Goal: Task Accomplishment & Management: Manage account settings

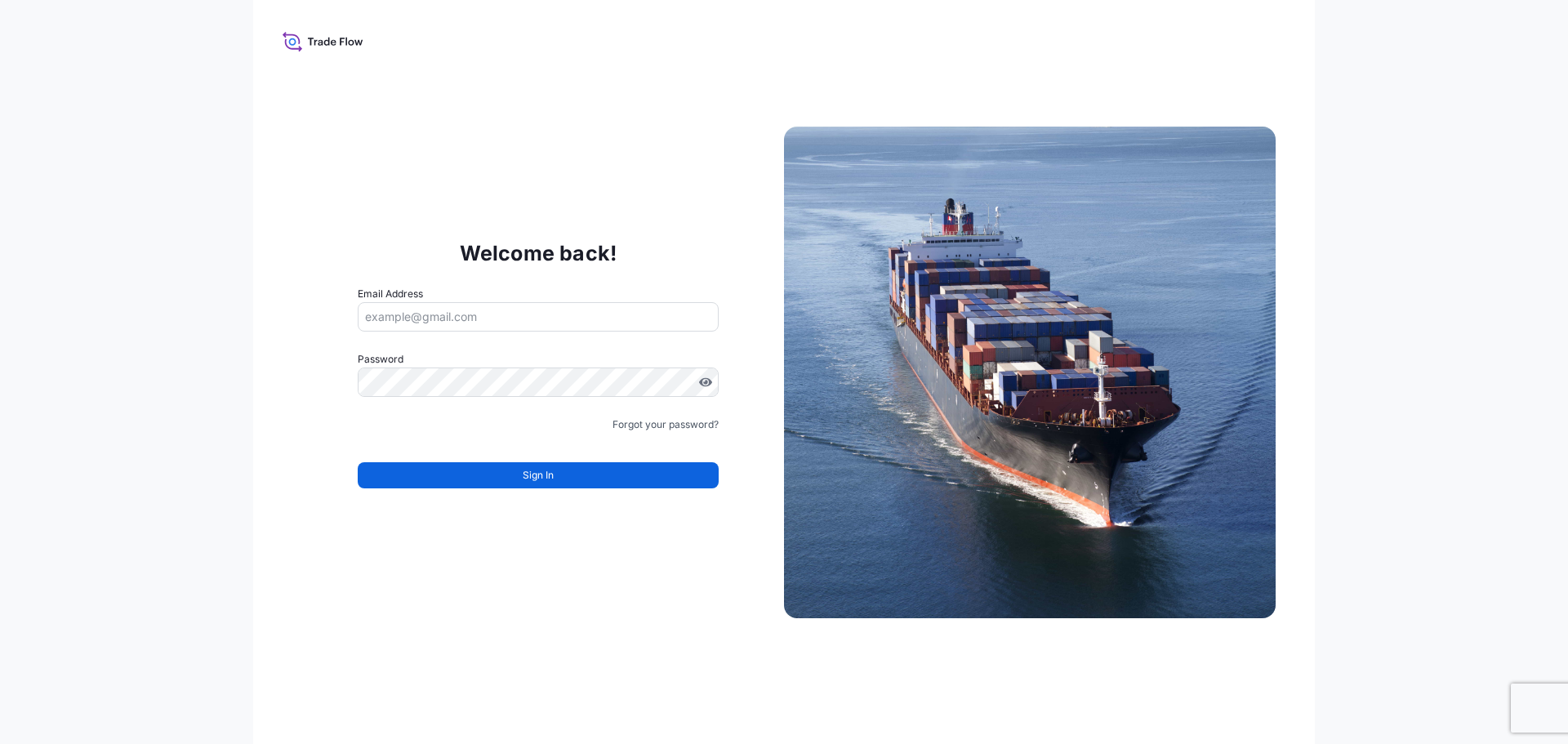
click at [474, 310] on input "Email Address" at bounding box center [538, 316] width 361 height 29
type input "werner.zoch@bdpint.com"
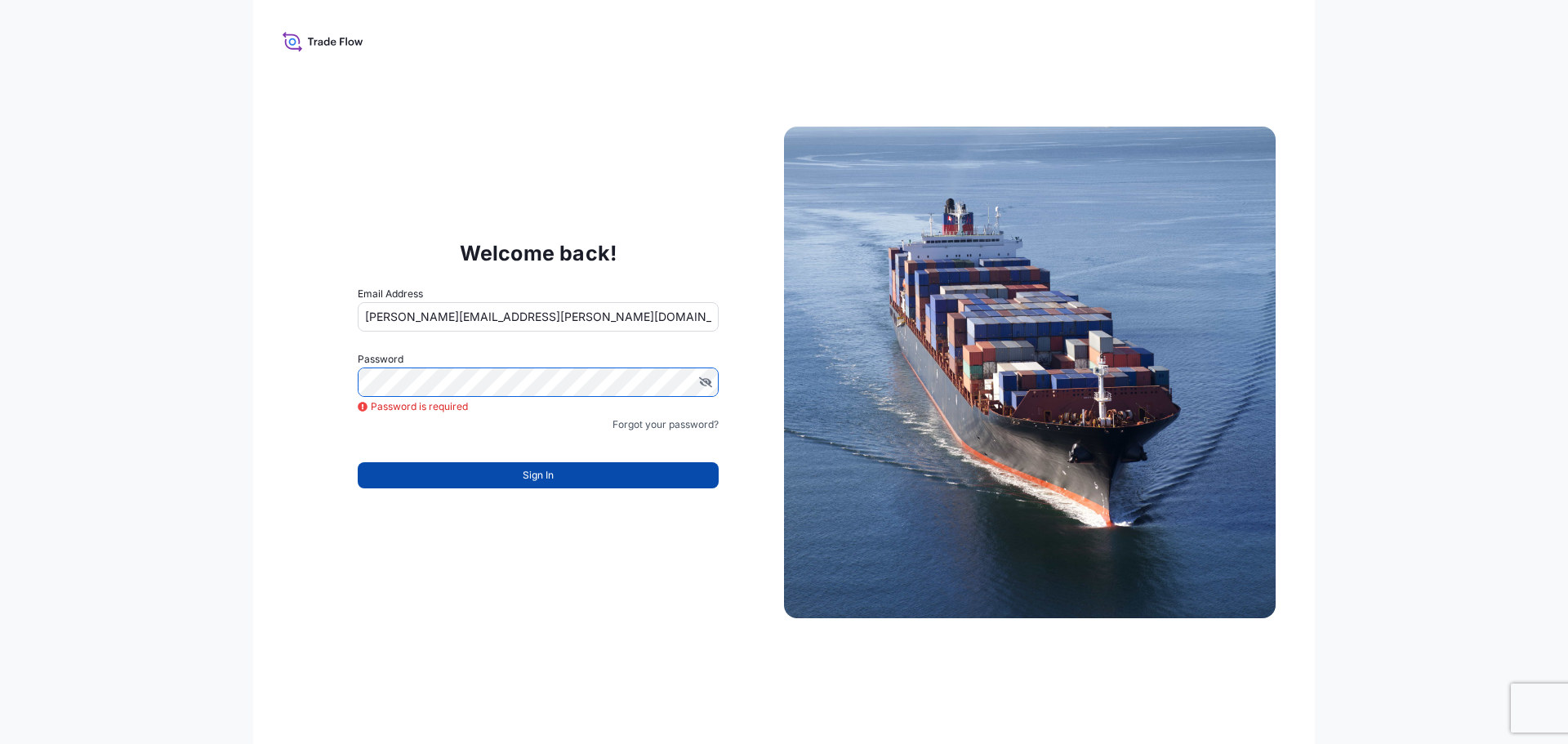
click at [448, 425] on div "Forgot your password?" at bounding box center [538, 424] width 361 height 16
click at [629, 140] on div "Welcome back! Email Address werner.zoch@bdpint.com Password Password is require…" at bounding box center [784, 372] width 1061 height 744
click at [561, 469] on button "Sign In" at bounding box center [538, 475] width 361 height 26
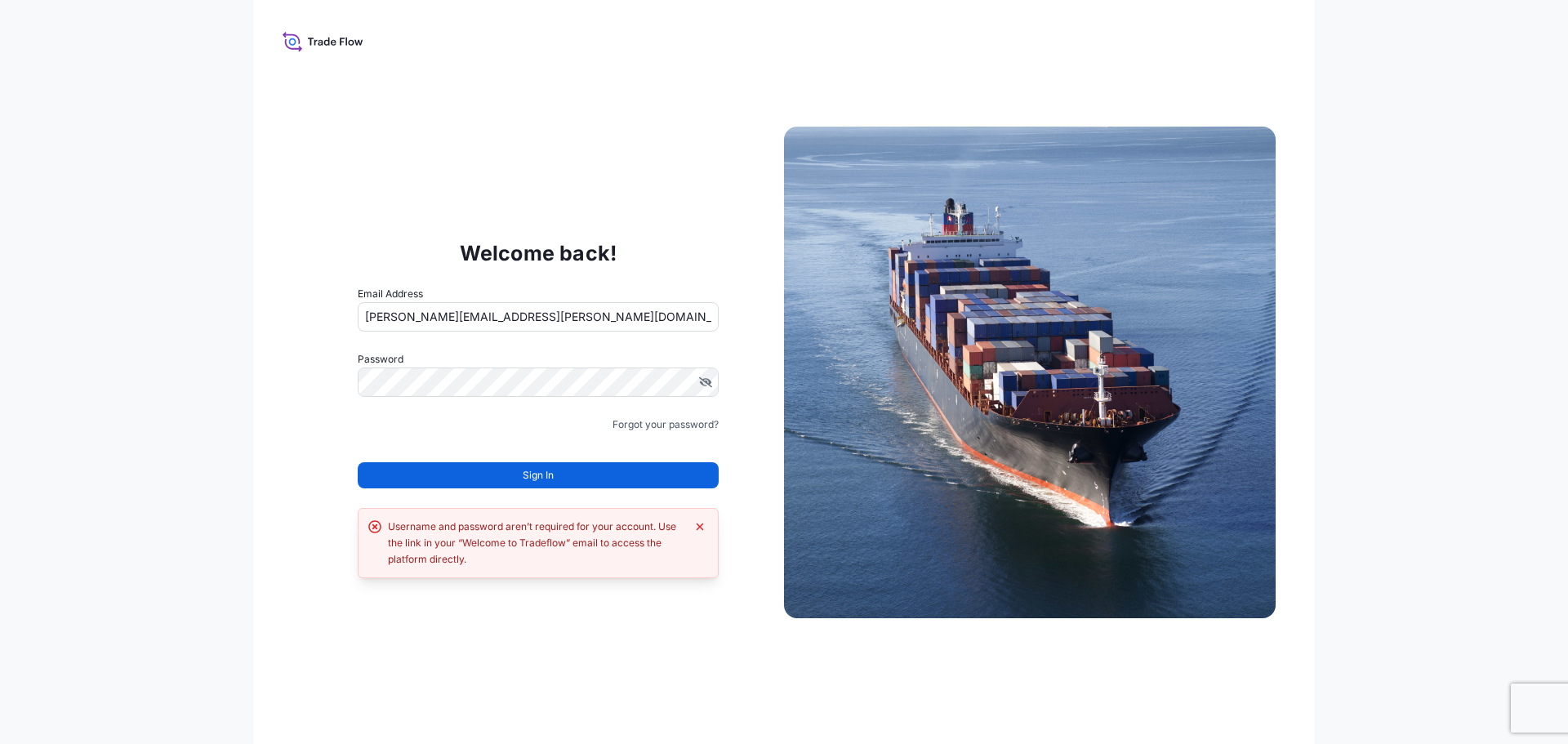
drag, startPoint x: 568, startPoint y: 645, endPoint x: 583, endPoint y: 599, distance: 48.4
click at [568, 643] on div "Welcome back! Email Address werner.zoch@bdpint.com Password Must include: Upper…" at bounding box center [784, 372] width 1061 height 744
click at [370, 157] on div "Welcome back! Email Address werner.zoch@bdpint.com Password Must include: Upper…" at bounding box center [784, 372] width 1061 height 744
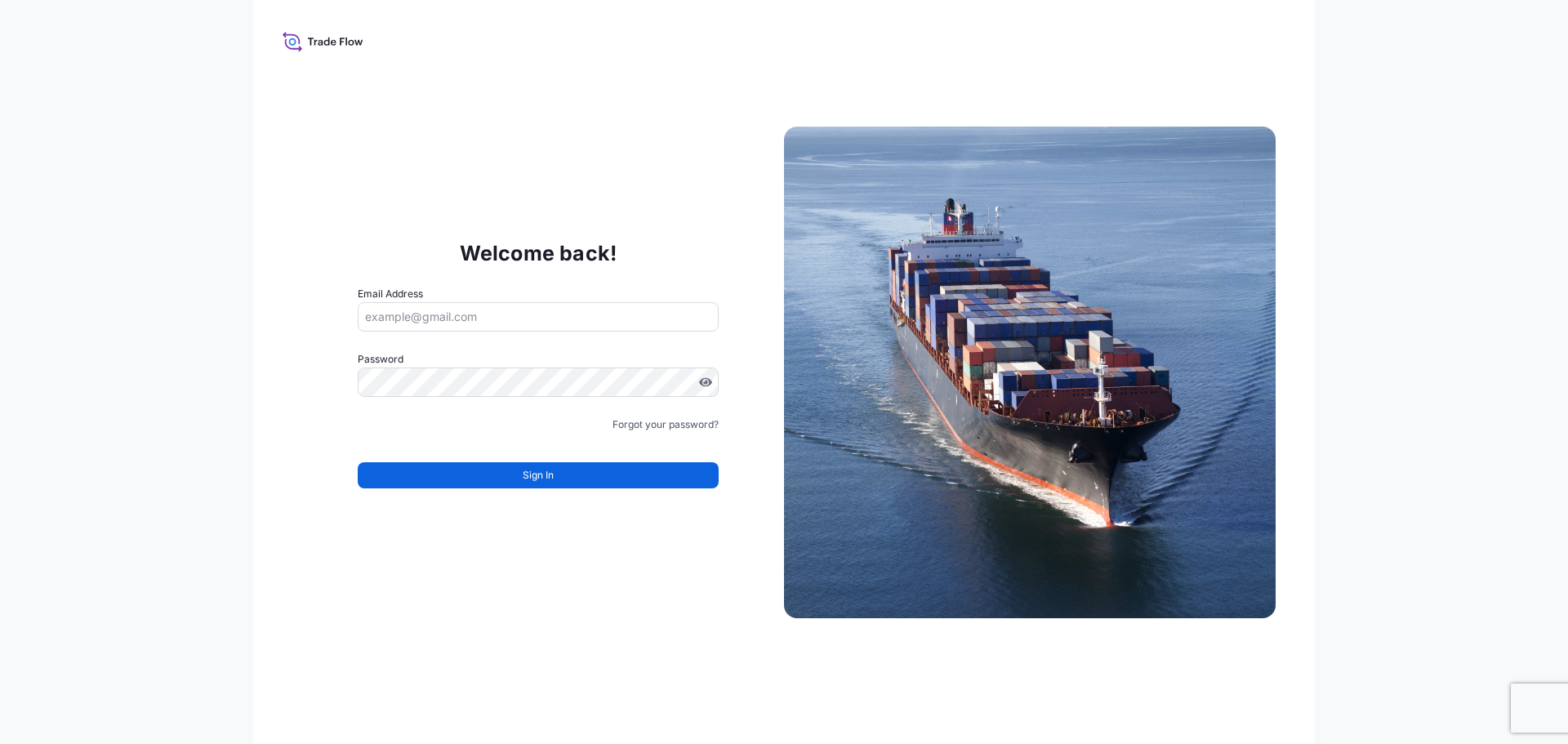
drag, startPoint x: 496, startPoint y: 0, endPoint x: 259, endPoint y: 246, distance: 341.6
click at [287, 199] on div "Welcome back! Email Address Password Must include: Upper & lower case letters S…" at bounding box center [784, 372] width 1061 height 744
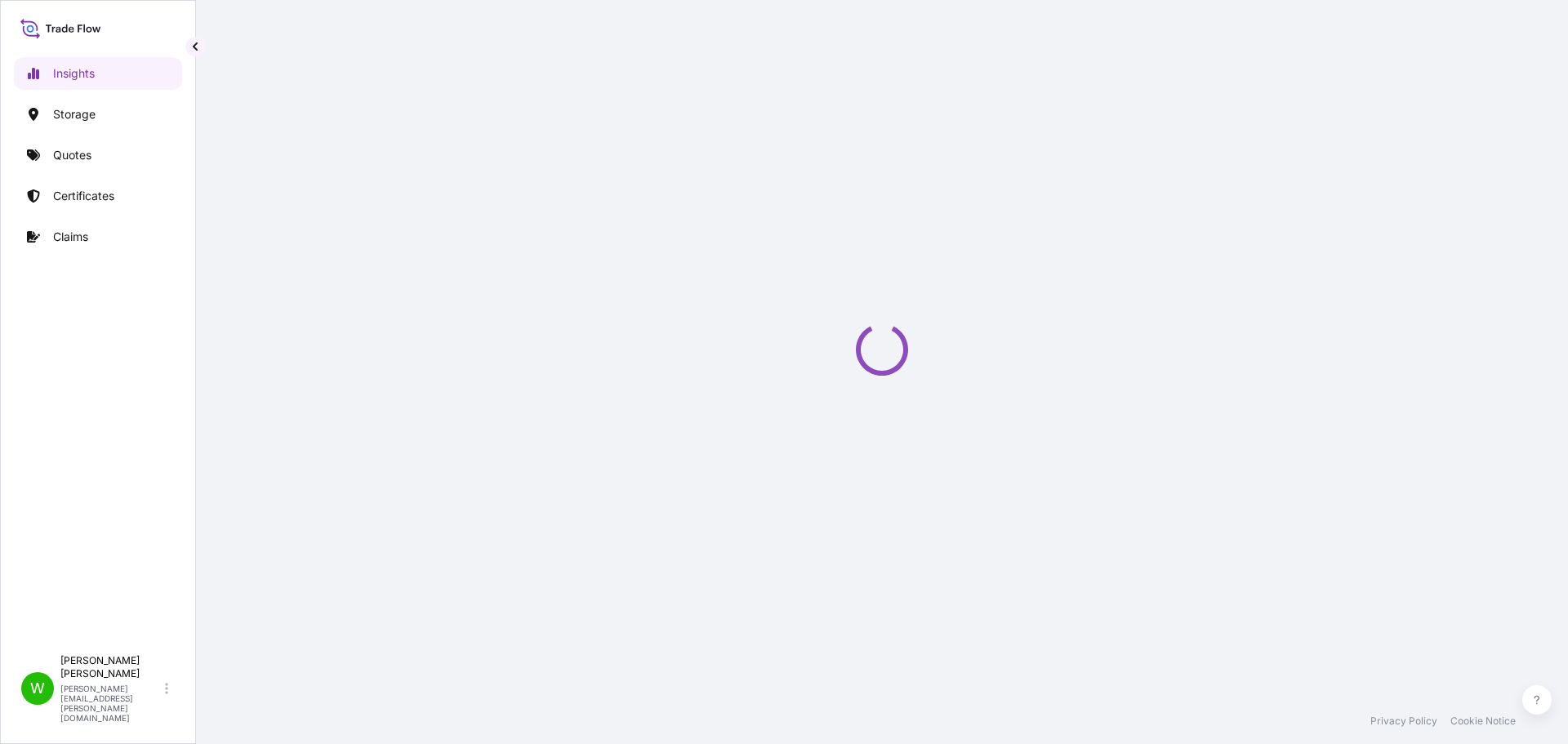
select select "2025"
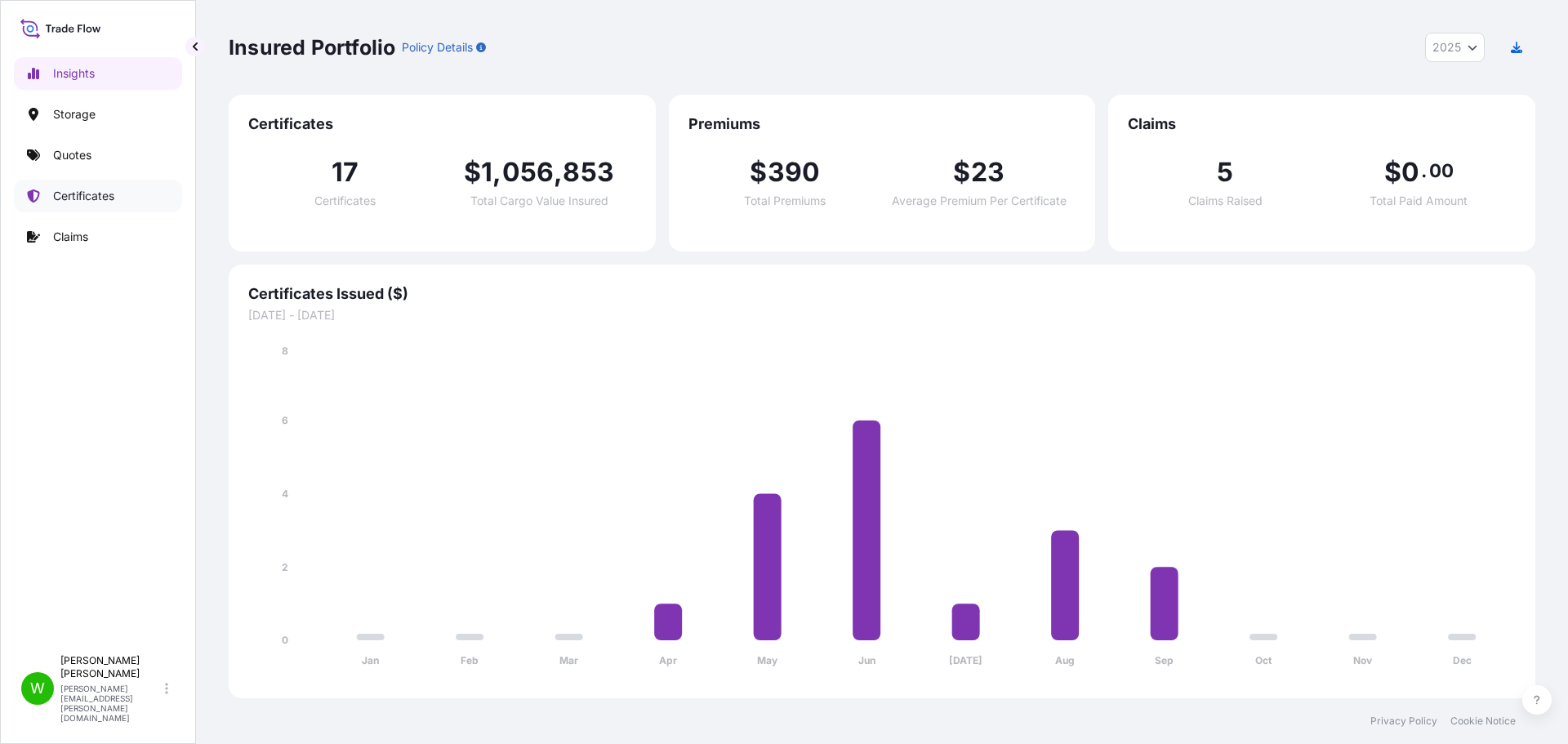
click at [92, 199] on p "Certificates" at bounding box center [83, 195] width 61 height 16
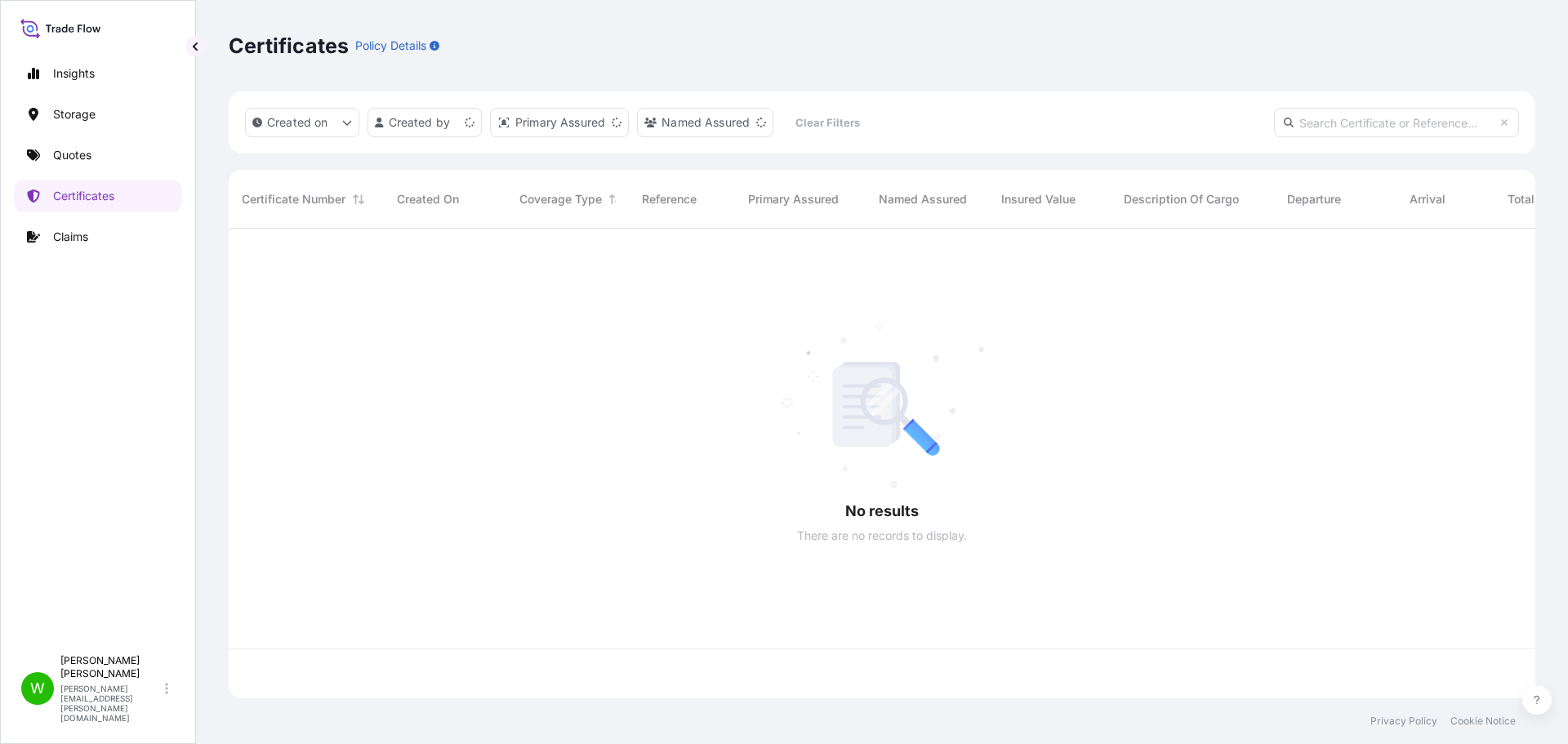
scroll to position [466, 1294]
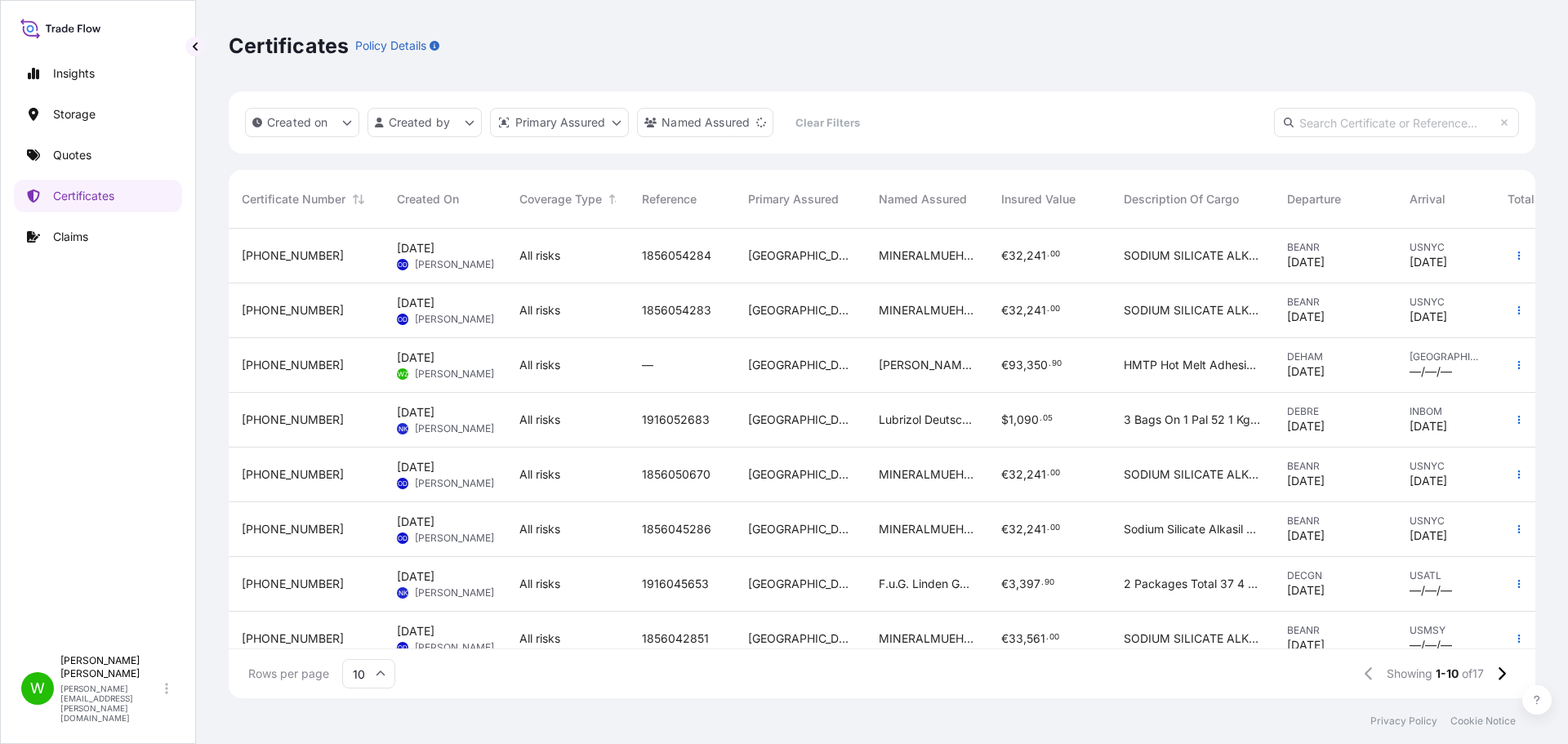
click at [577, 371] on div "All risks" at bounding box center [567, 364] width 96 height 16
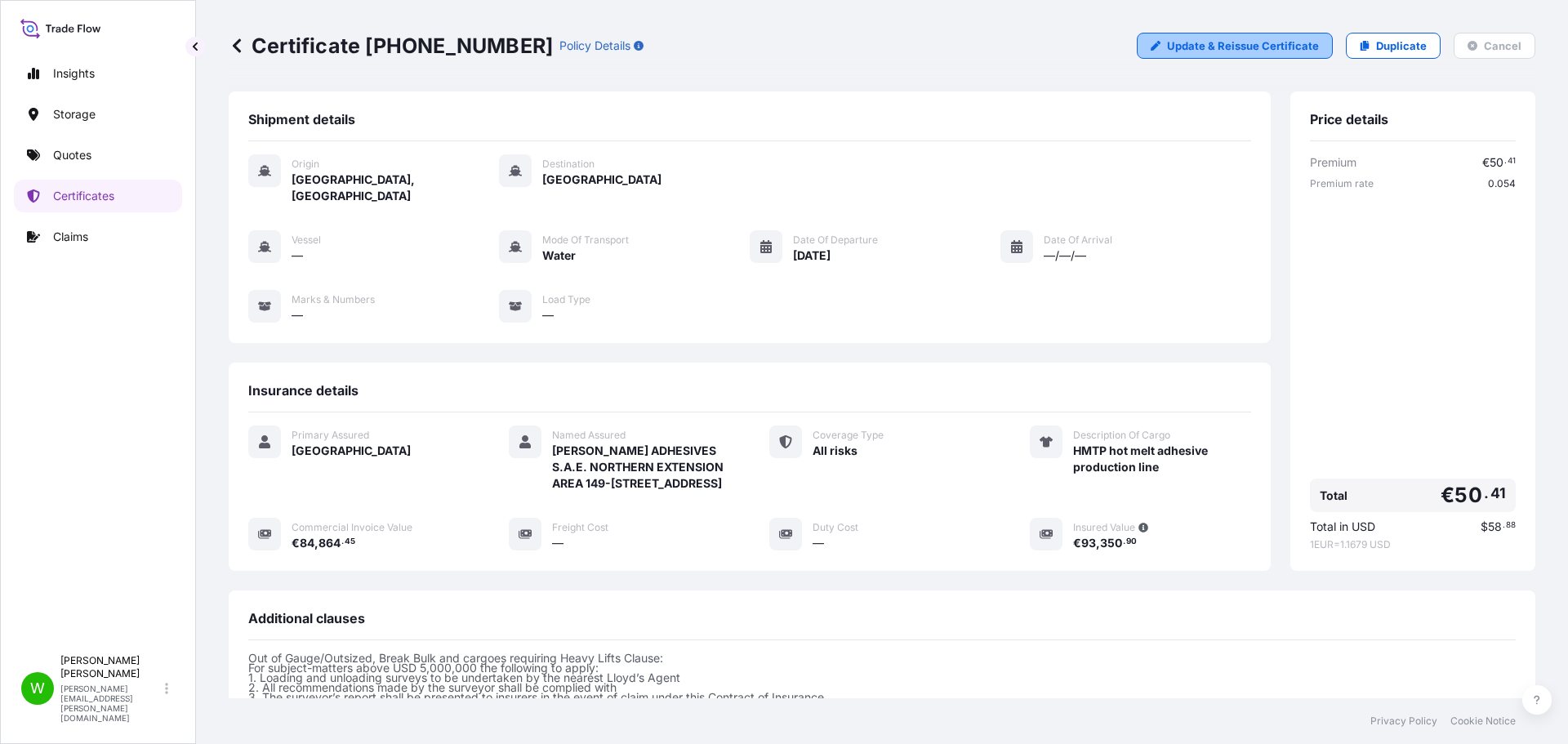
click at [1299, 42] on p "Update & Reissue Certificate" at bounding box center [1242, 45] width 151 height 16
select select "Water"
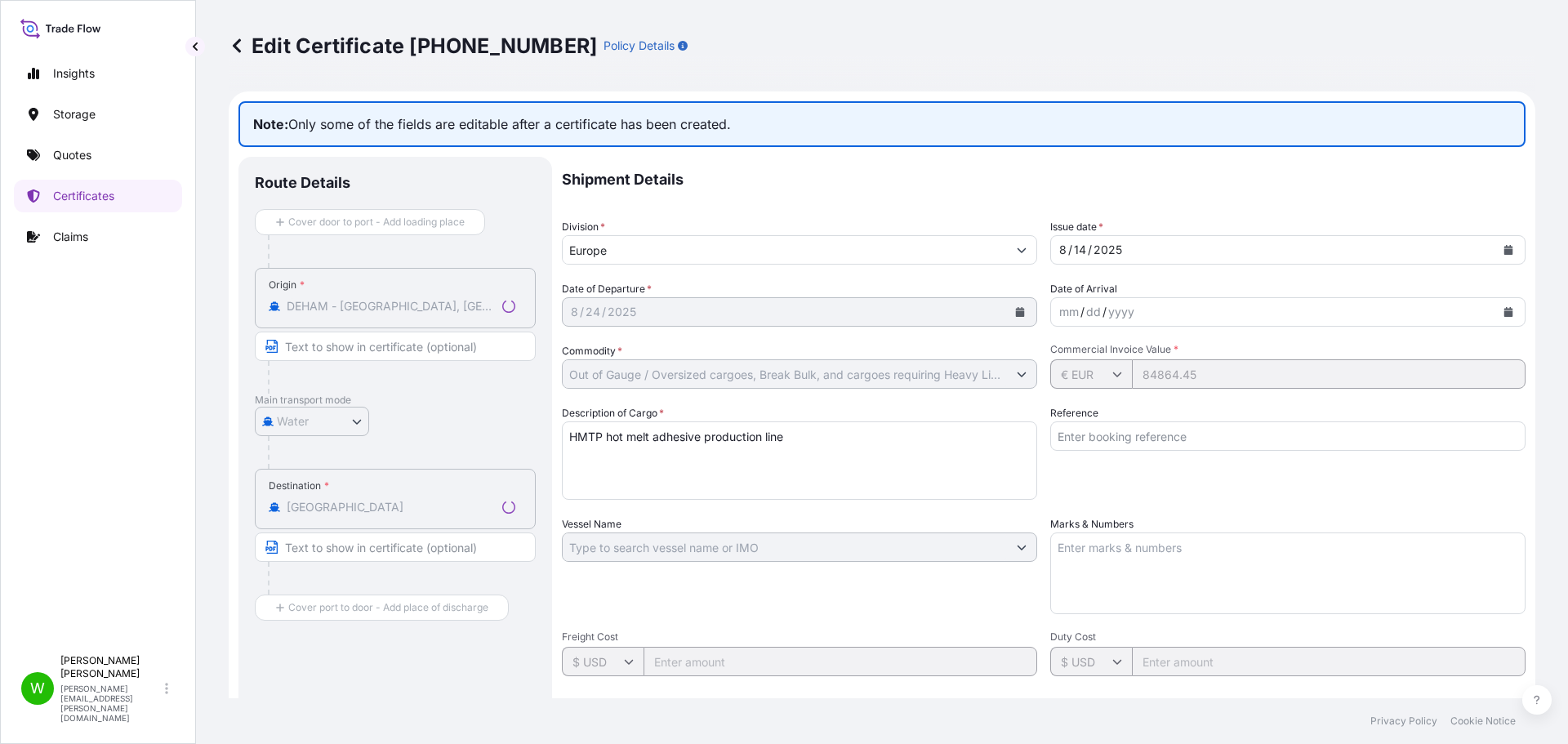
select select "31591"
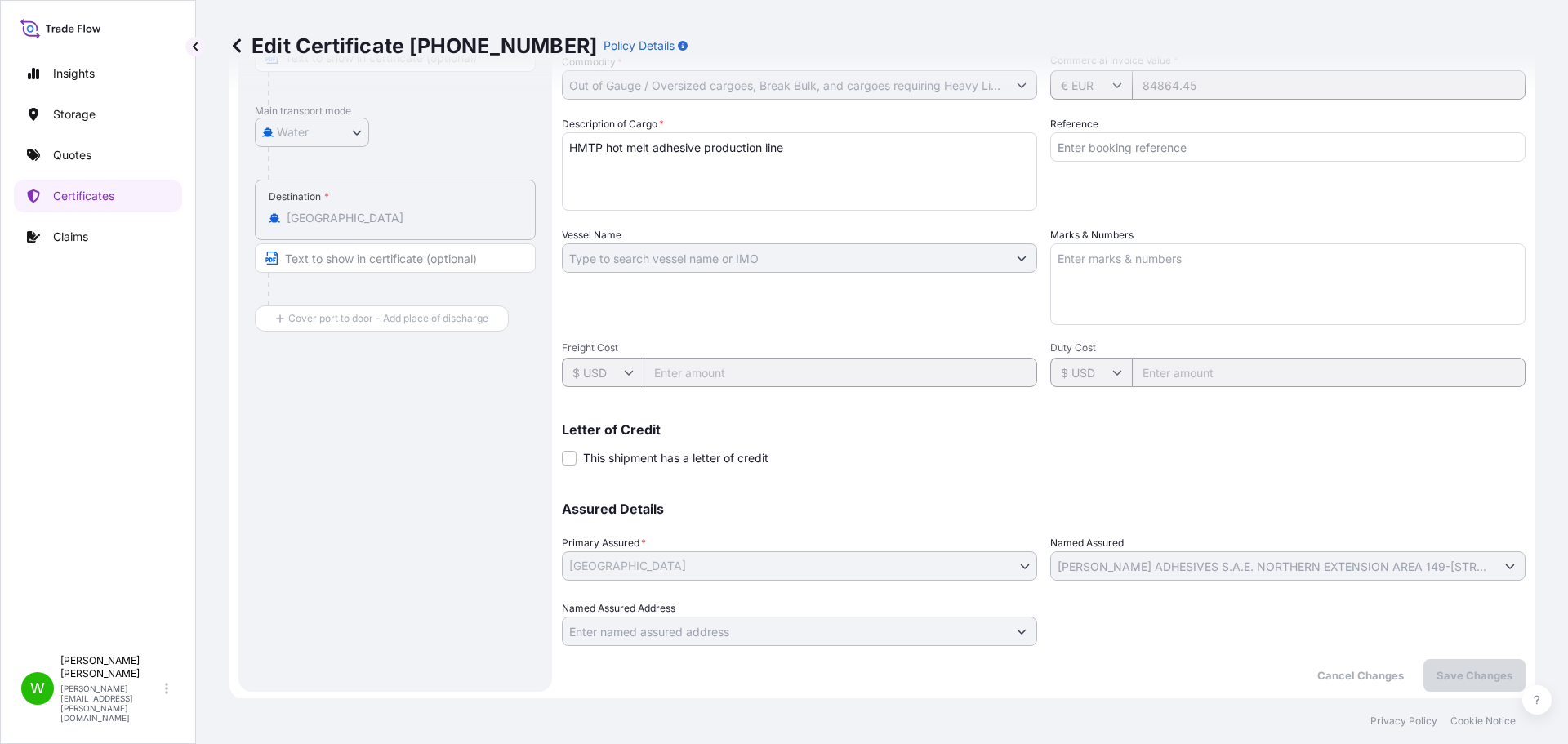
scroll to position [292, 0]
click at [363, 258] on input "Text to appear on certificate" at bounding box center [396, 254] width 281 height 29
click at [807, 310] on div "Vessel Name" at bounding box center [799, 273] width 476 height 98
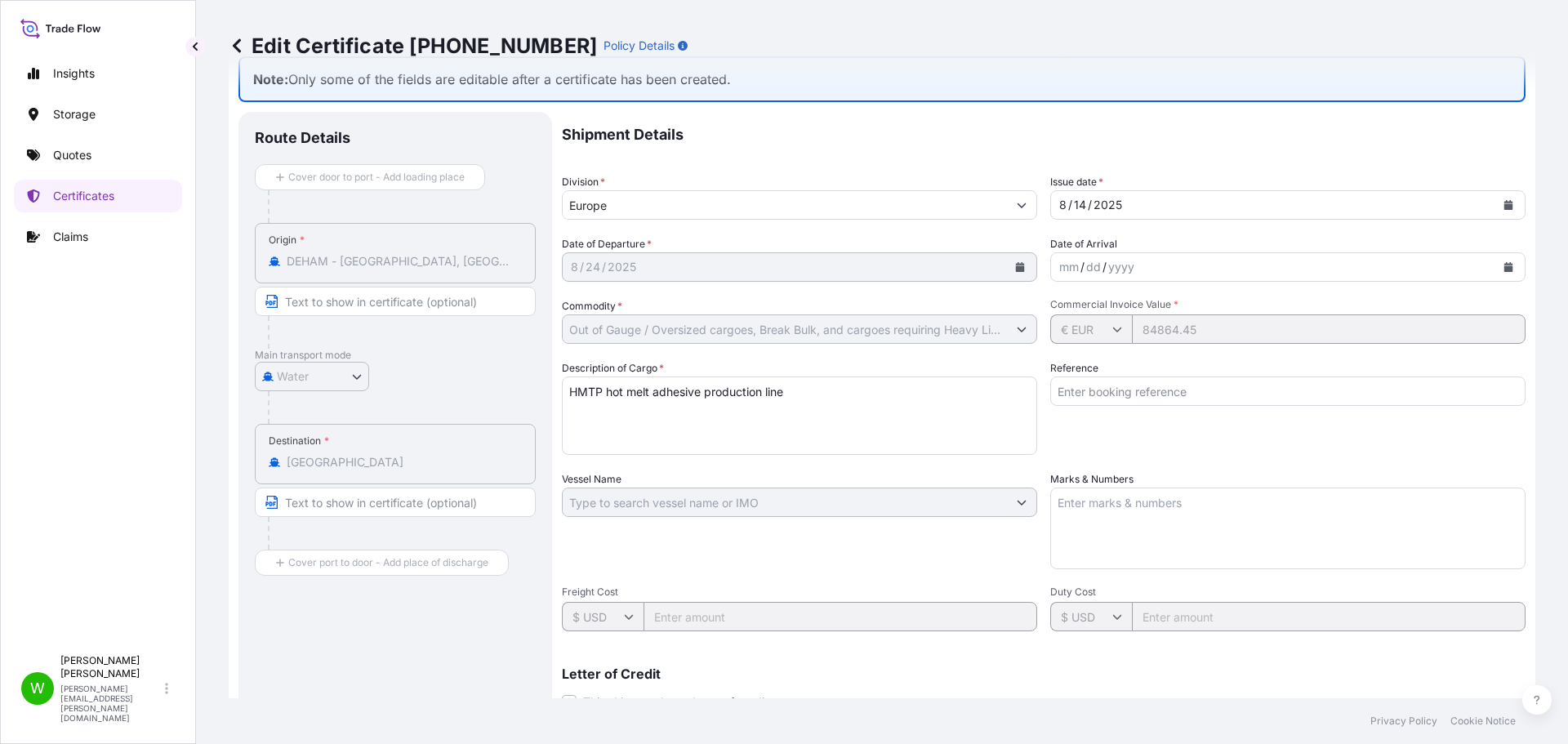
scroll to position [82, 0]
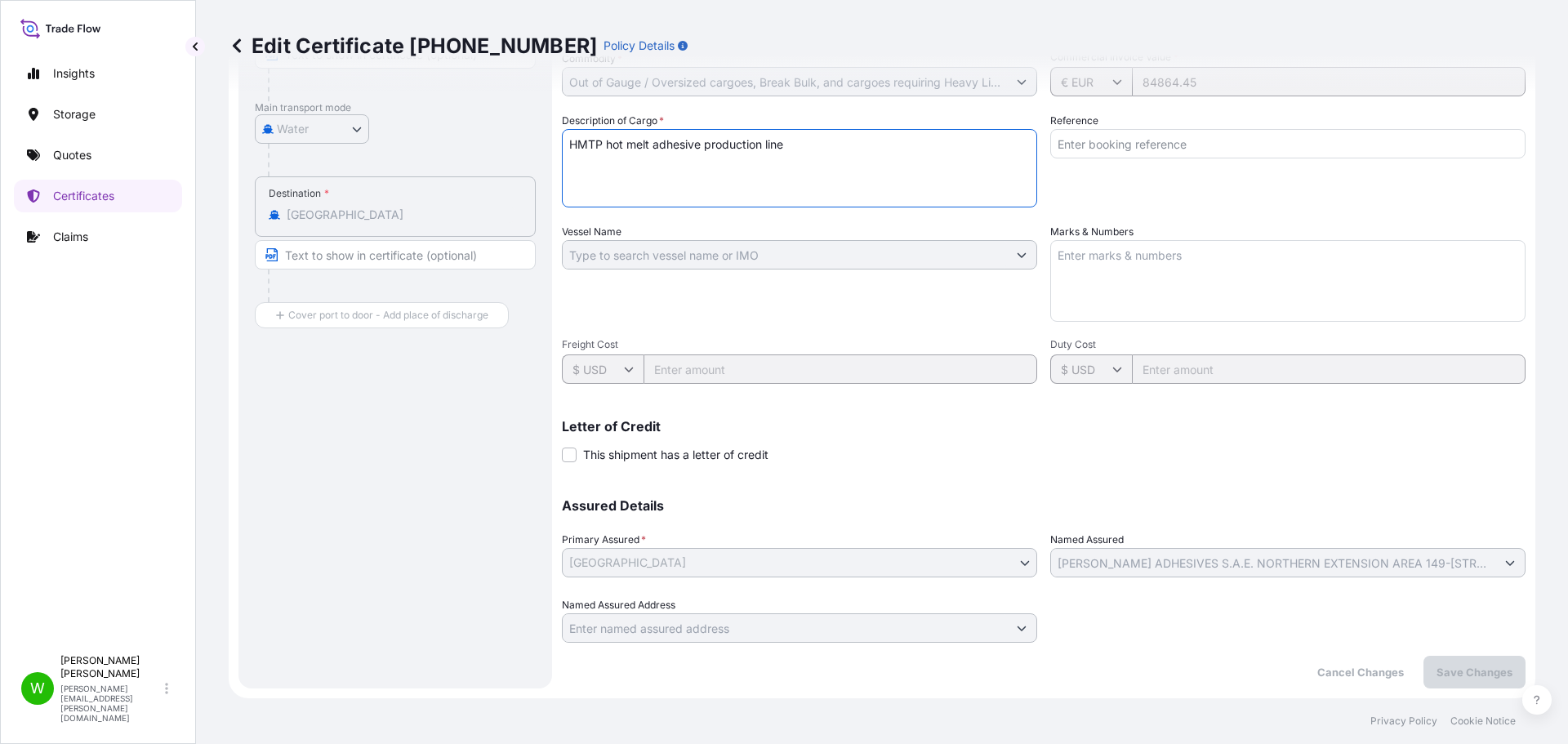
drag, startPoint x: 912, startPoint y: 192, endPoint x: 937, endPoint y: 185, distance: 26.0
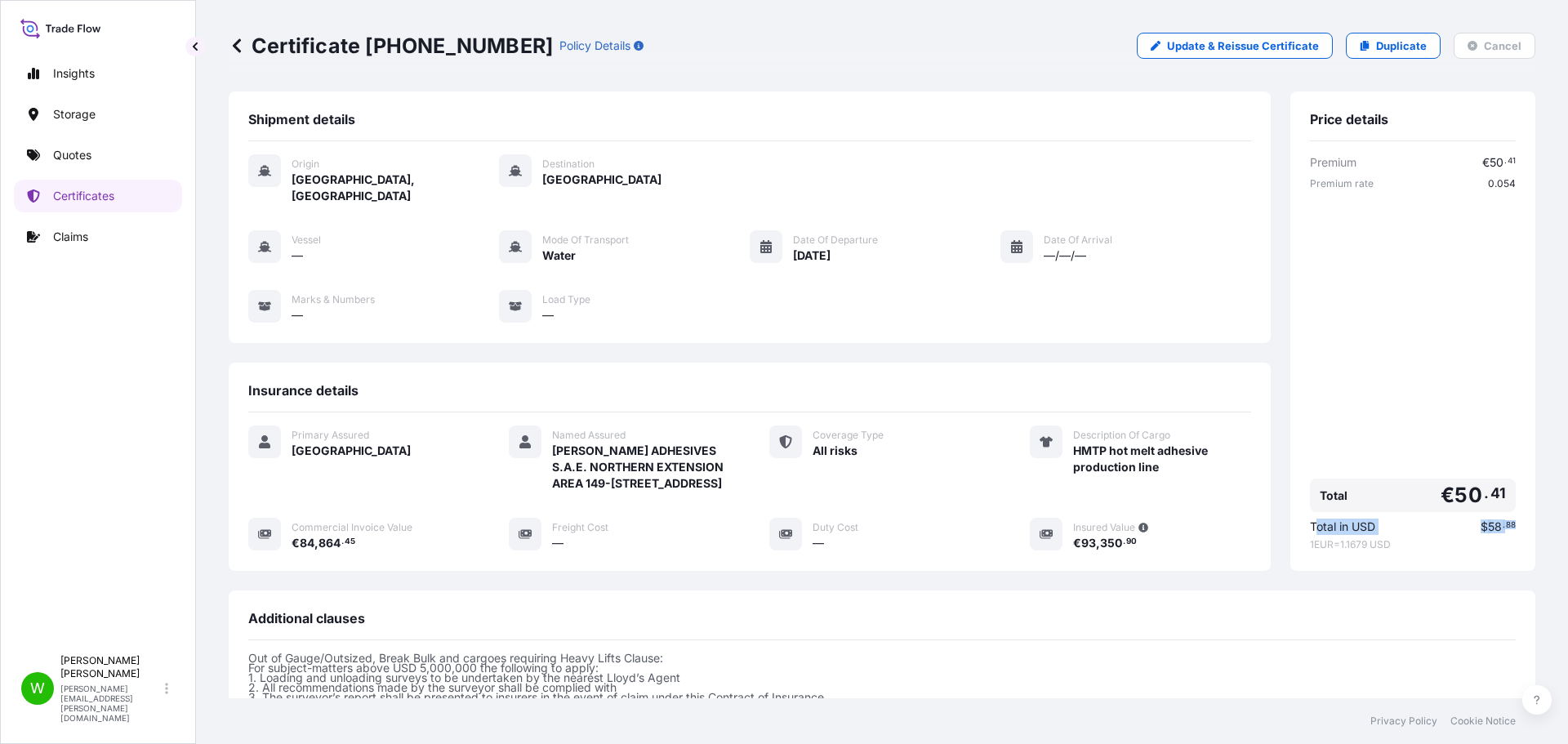
drag, startPoint x: 1302, startPoint y: 529, endPoint x: 1533, endPoint y: 523, distance: 231.1
click at [1533, 523] on div "Certificate [PHONE_NUMBER] Policy Details Update & Reissue Certificate Duplicat…" at bounding box center [882, 348] width 1372 height 698
copy div "otal in USD $ 58 . 88"
click at [1294, 511] on div "Price details Premium € 50 . 41 Premium rate 0.054 Total € 50 . 41 Total in USD…" at bounding box center [1412, 331] width 245 height 479
click at [1310, 523] on span "Total in USD" at bounding box center [1342, 526] width 66 height 16
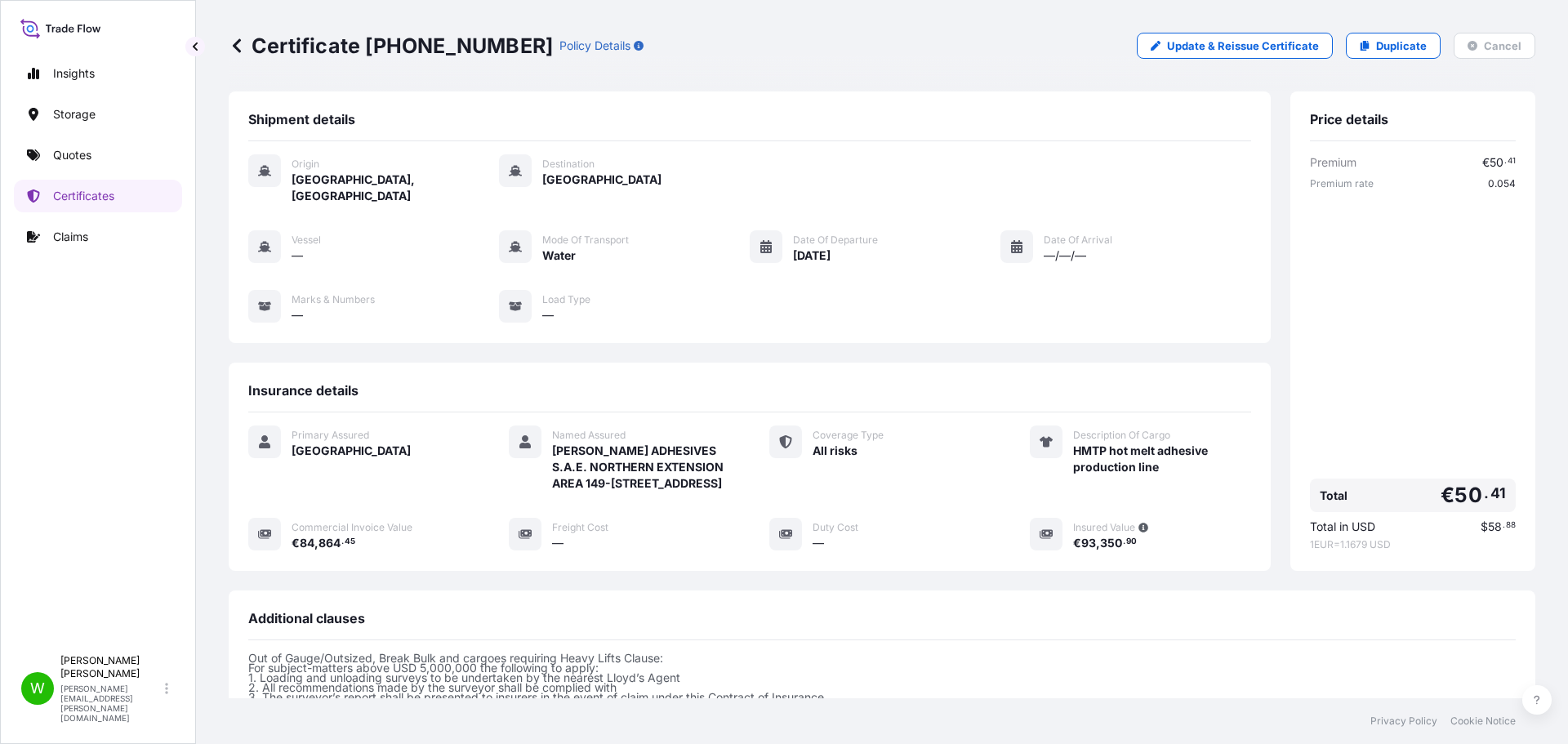
drag, startPoint x: 1297, startPoint y: 524, endPoint x: 1309, endPoint y: 524, distance: 12.0
click at [1300, 524] on div "Price details Premium € 50 . 41 Premium rate 0.054 Total € 50 . 41 Total in USD…" at bounding box center [1412, 331] width 245 height 479
click at [1411, 275] on div "Premium € 50 . 41 Premium rate 0.054 Total € 50 . 41 Total in USD $ 58 . 88 1 E…" at bounding box center [1412, 352] width 205 height 396
drag, startPoint x: 1464, startPoint y: 160, endPoint x: 1529, endPoint y: 165, distance: 65.2
click at [1529, 165] on div "Certificate [PHONE_NUMBER] Policy Details Update & Reissue Certificate Duplicat…" at bounding box center [882, 348] width 1372 height 698
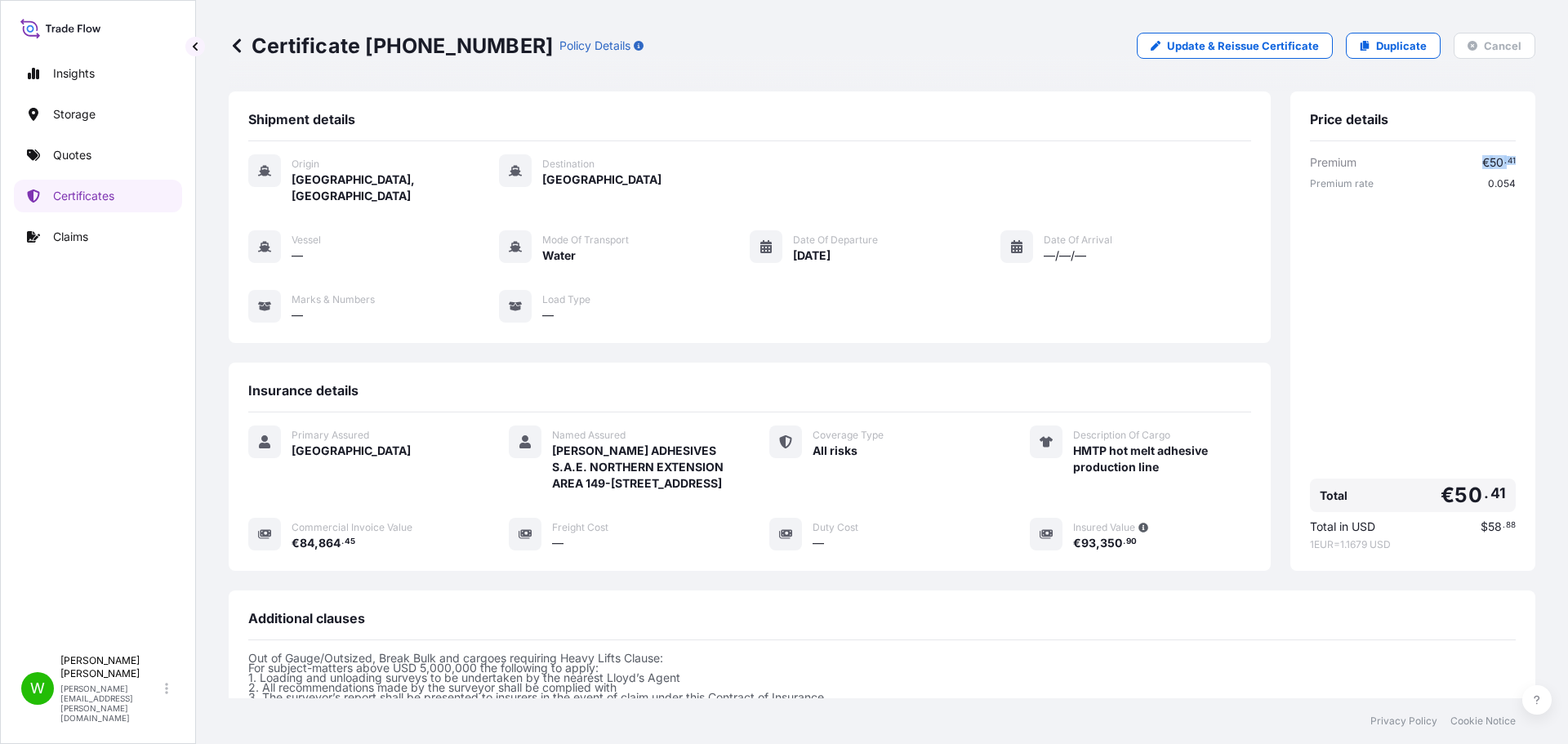
copy span "€ 50 . 41"
click at [1407, 339] on div "Premium € 50 . 41 Premium rate 0.054 Total € 50 . 41 Total in USD $ 58 . 88 1 E…" at bounding box center [1412, 352] width 205 height 396
click at [1265, 50] on p "Update & Reissue Certificate" at bounding box center [1242, 45] width 151 height 16
select select "Water"
select select "31591"
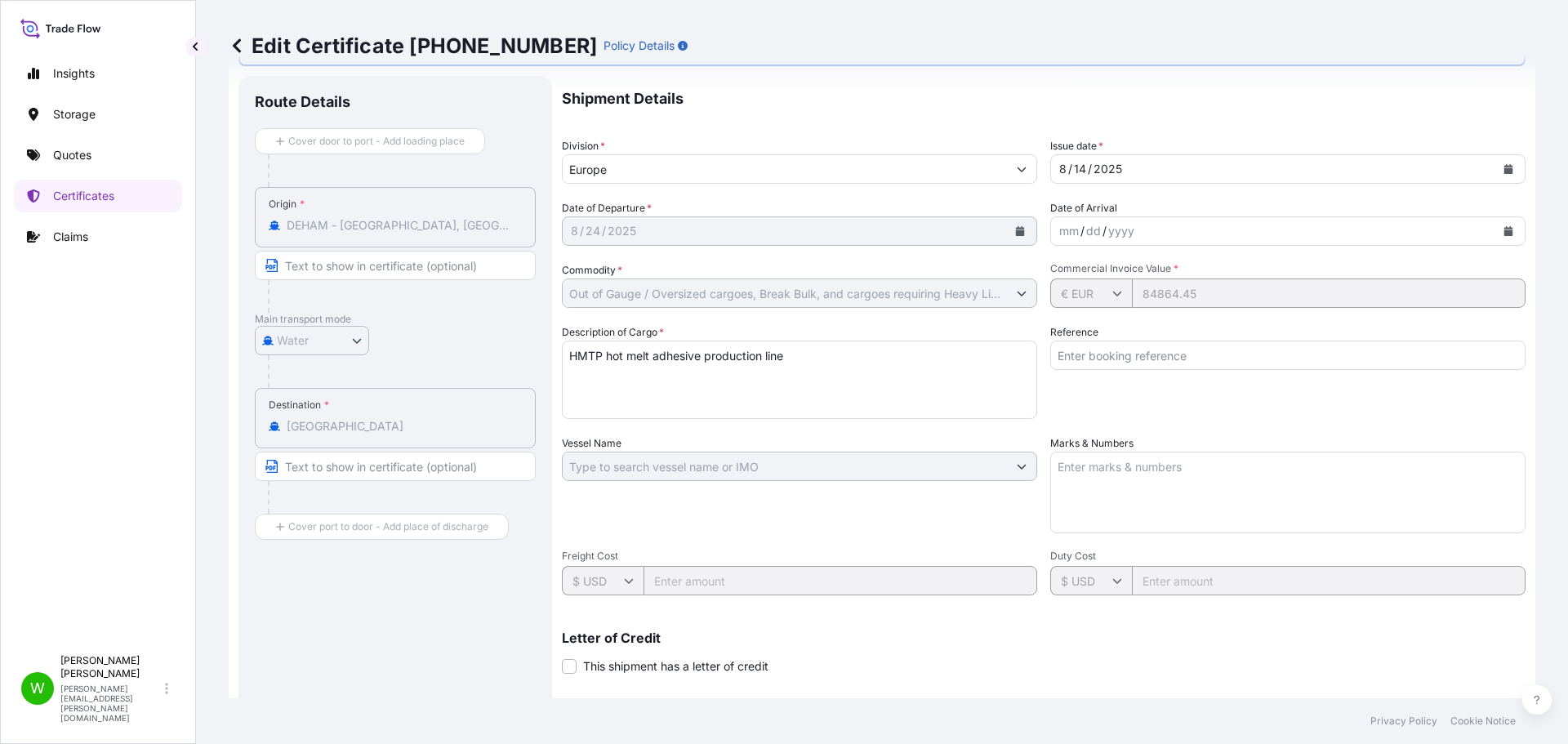
scroll to position [82, 0]
click at [803, 412] on textarea "HMTP hot melt adhesive production line" at bounding box center [799, 379] width 476 height 78
click at [710, 523] on div "Vessel Name" at bounding box center [799, 483] width 476 height 98
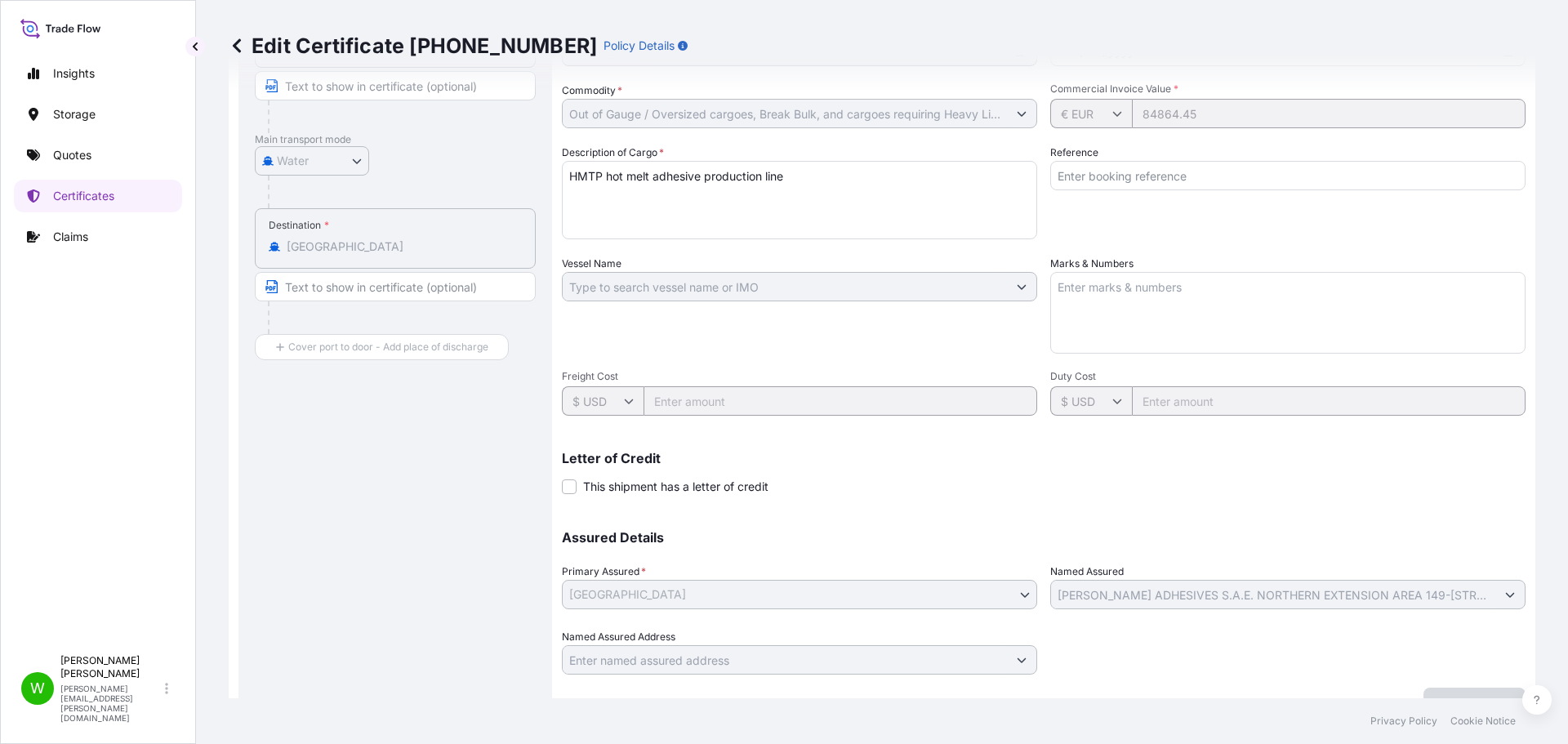
scroll to position [292, 0]
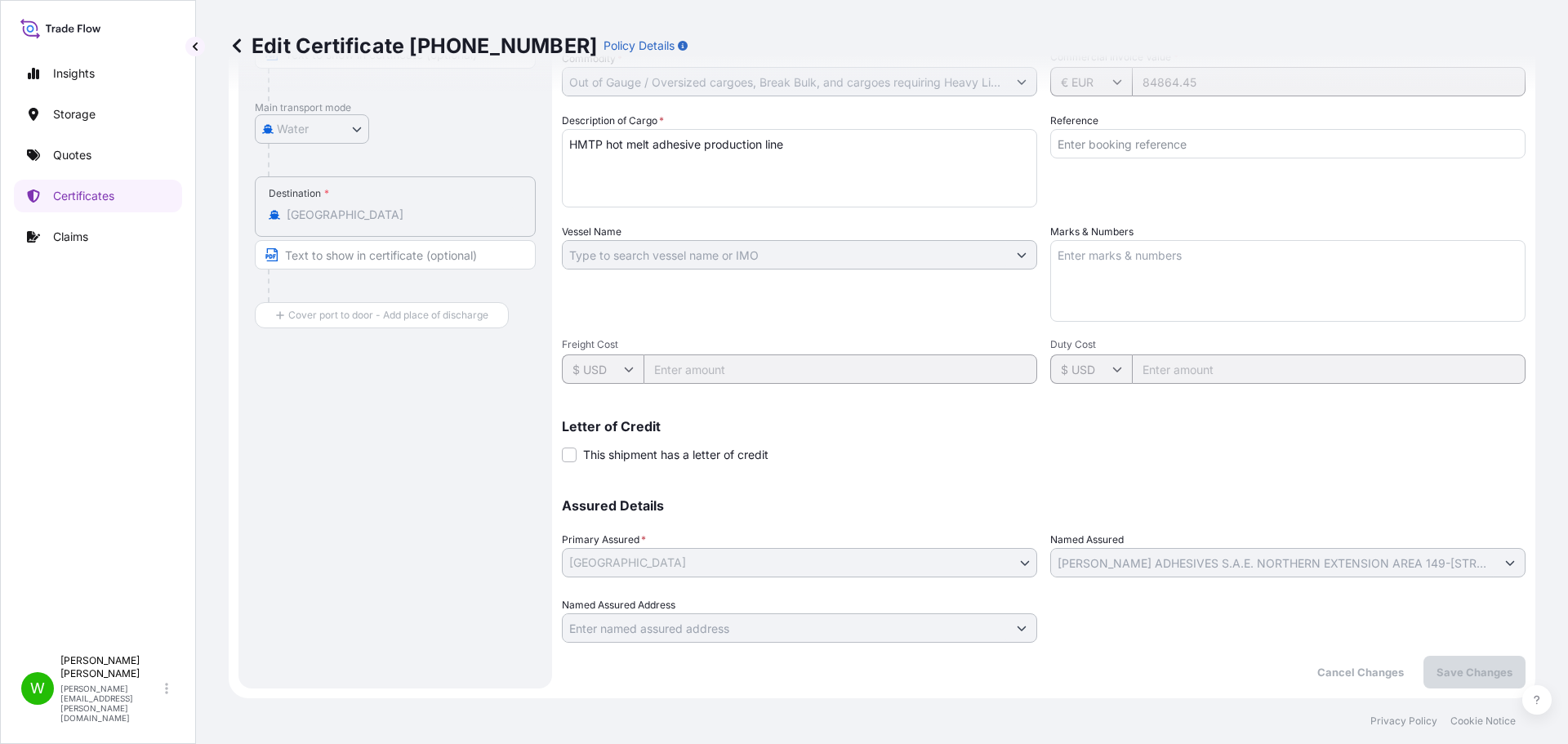
click at [1102, 389] on div "Shipment Details Division * Europe Issue date * [DATE] Date of Departure * [DAT…" at bounding box center [1043, 253] width 964 height 779
click at [629, 367] on div "$ USD" at bounding box center [799, 369] width 476 height 29
click at [1108, 365] on div "$ USD" at bounding box center [1091, 369] width 82 height 29
click at [962, 486] on div "Assured Details Primary Assured * [GEOGRAPHIC_DATA] [GEOGRAPHIC_DATA] Named Ass…" at bounding box center [1043, 561] width 964 height 163
click at [1112, 372] on icon at bounding box center [1117, 369] width 10 height 10
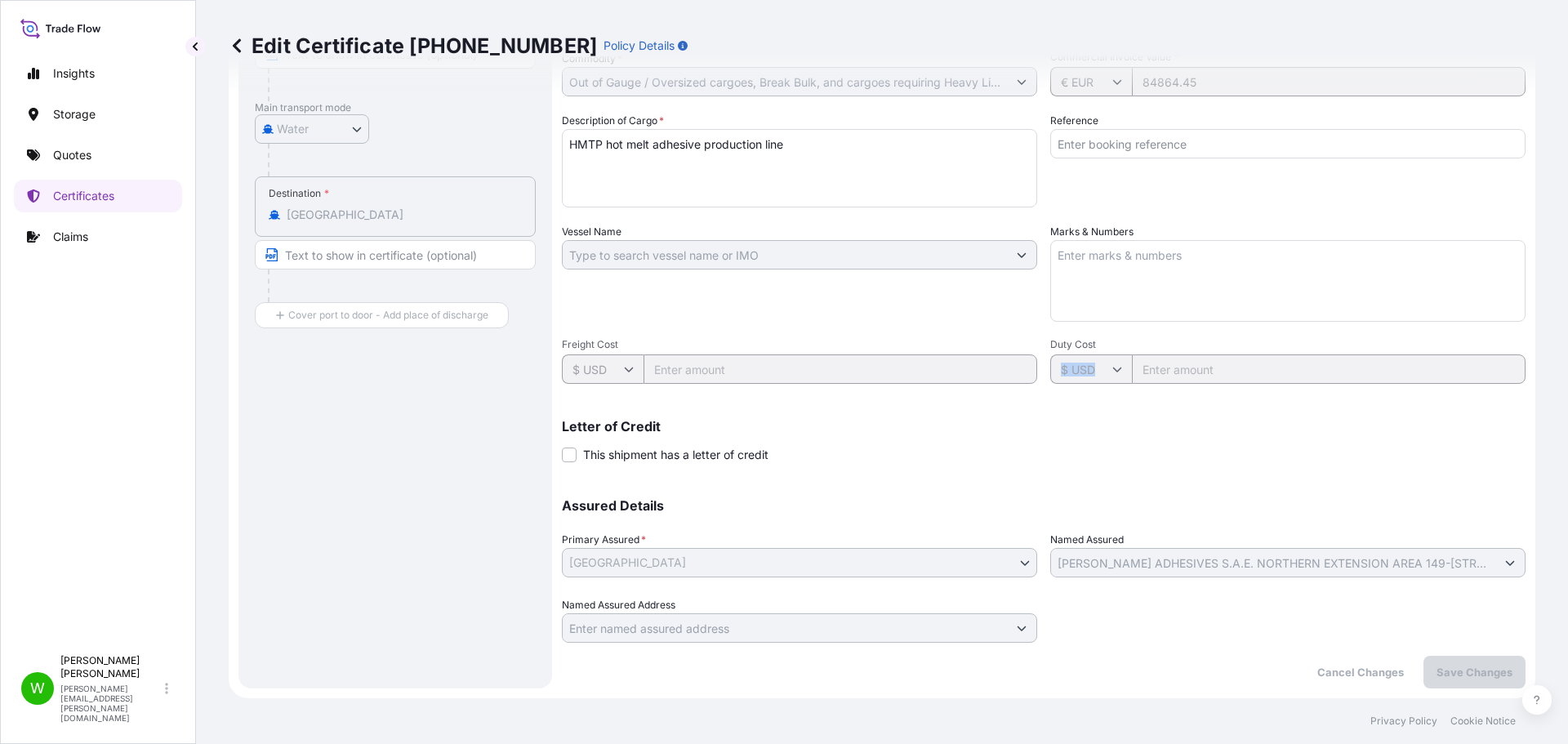
click at [1112, 372] on icon at bounding box center [1117, 369] width 10 height 10
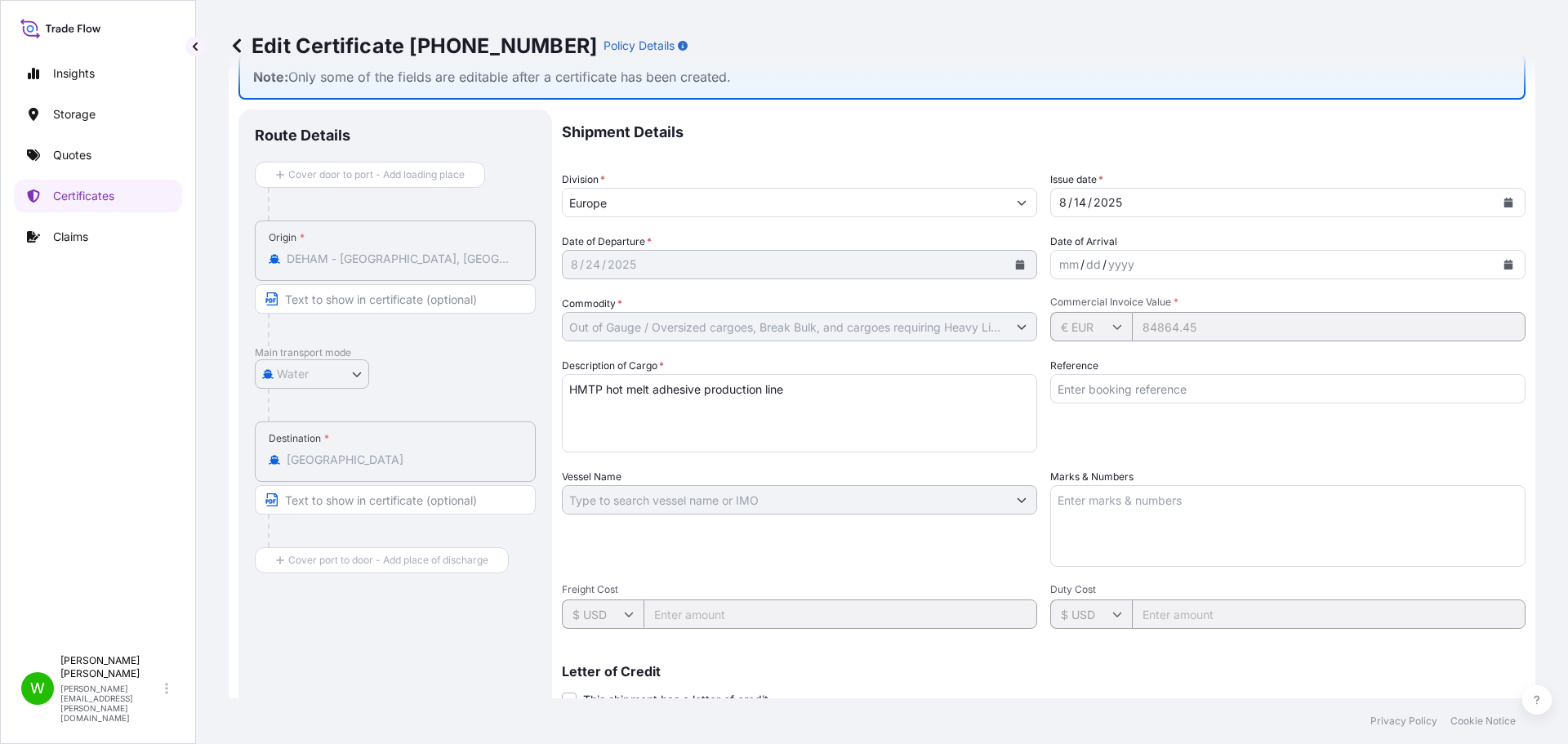
scroll to position [0, 0]
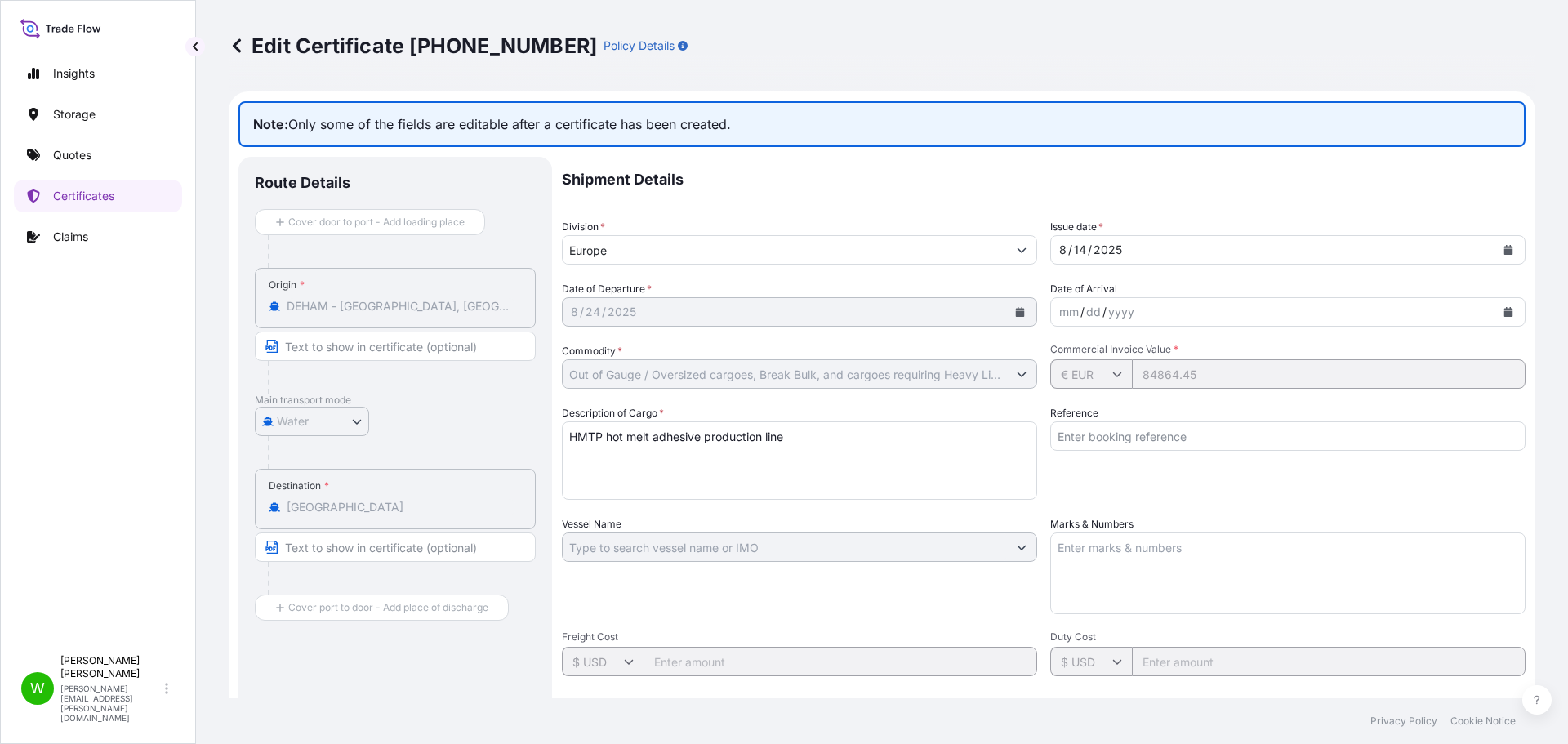
drag, startPoint x: 268, startPoint y: 122, endPoint x: 906, endPoint y: 123, distance: 638.0
click at [952, 144] on p "Note: Only some of the fields are editable after a certificate has been created." at bounding box center [881, 124] width 1287 height 45
click at [779, 107] on p "Note: Only some of the fields are editable after a certificate has been created." at bounding box center [881, 124] width 1287 height 45
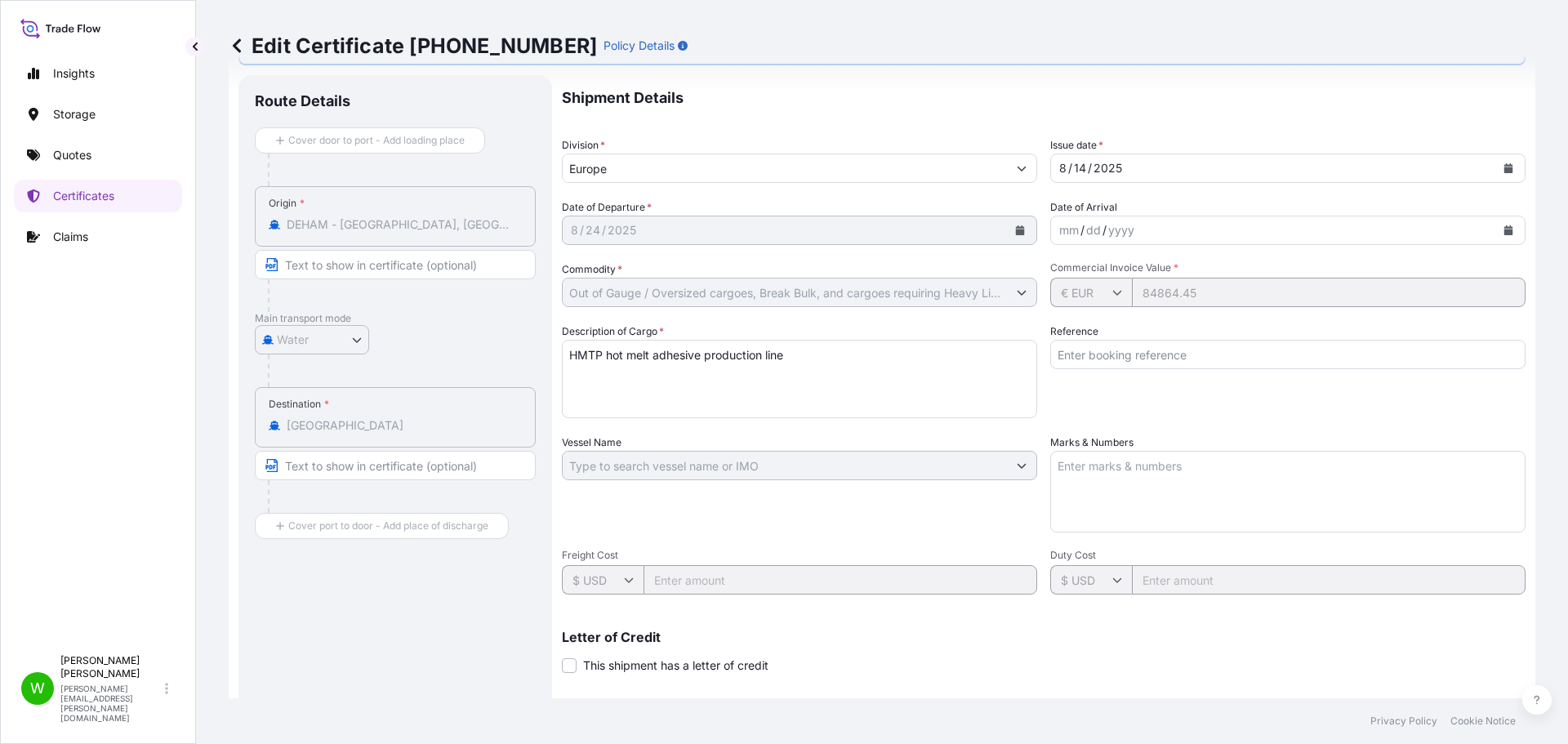
scroll to position [163, 0]
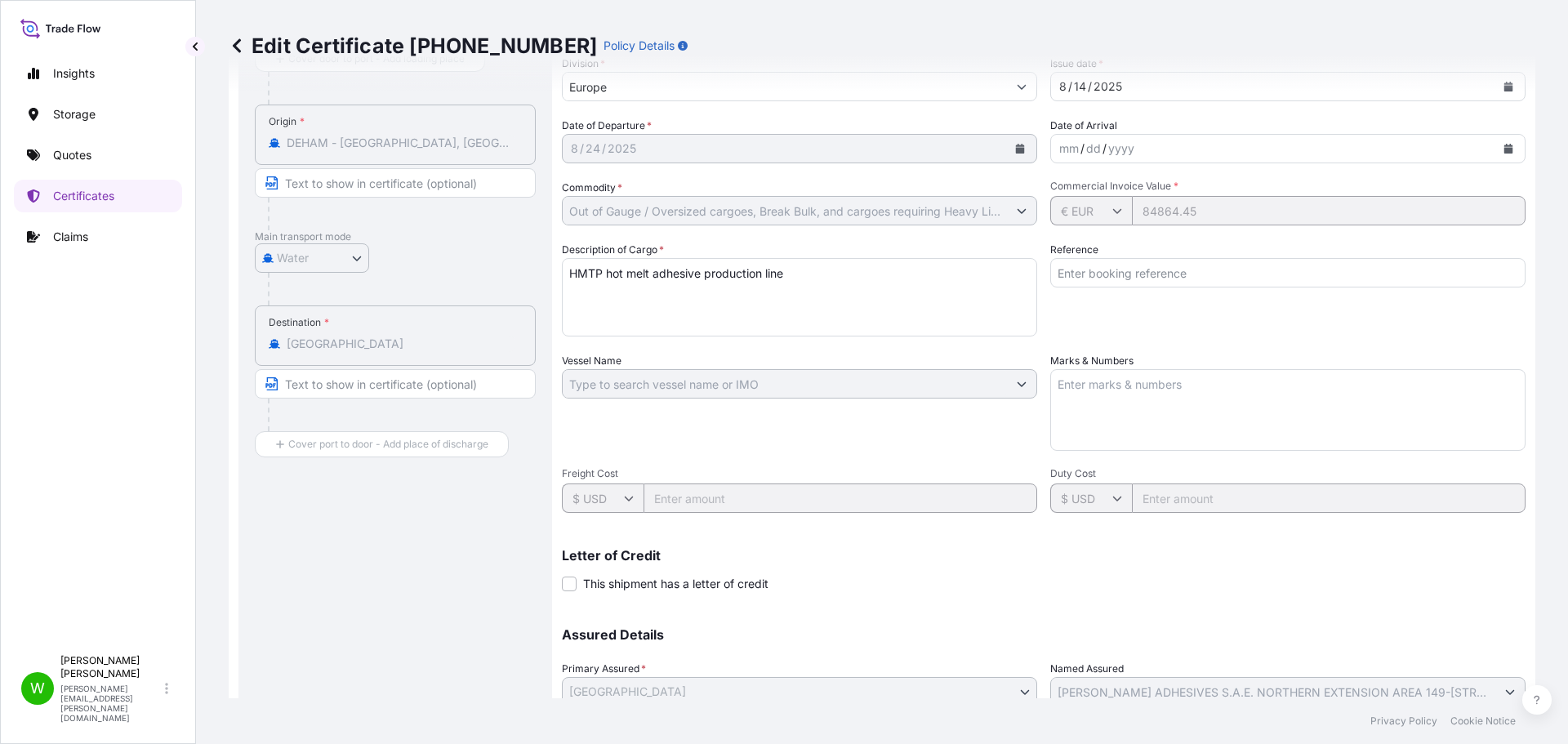
click at [1155, 395] on textarea "Marks & Numbers" at bounding box center [1288, 409] width 476 height 82
paste textarea "€ 50 . 41"
drag, startPoint x: 1100, startPoint y: 440, endPoint x: 1011, endPoint y: 360, distance: 119.7
click at [1011, 360] on div "Shipment Details Division * Europe Issue date * [DATE] Date of Departure * [DAT…" at bounding box center [1043, 382] width 964 height 779
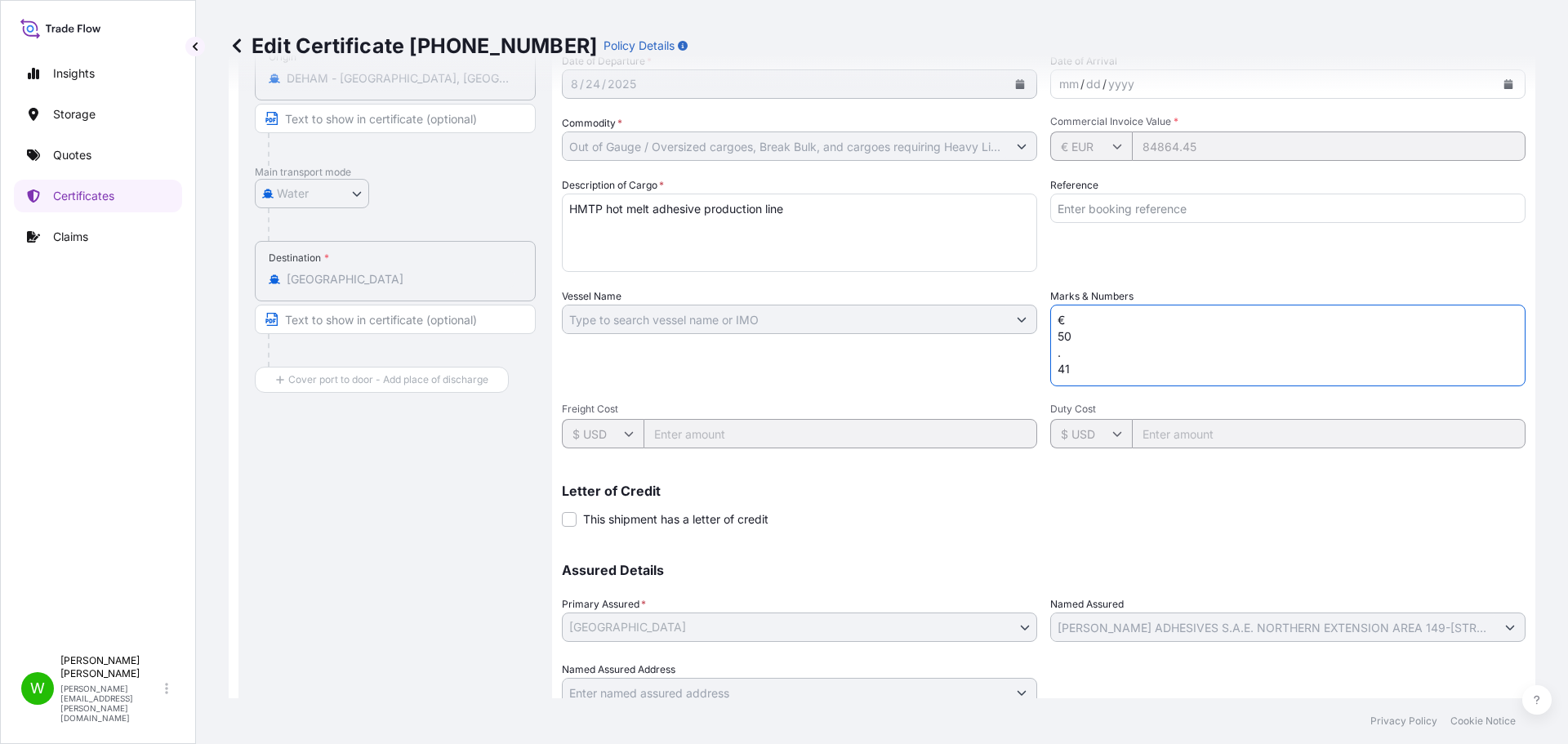
scroll to position [292, 0]
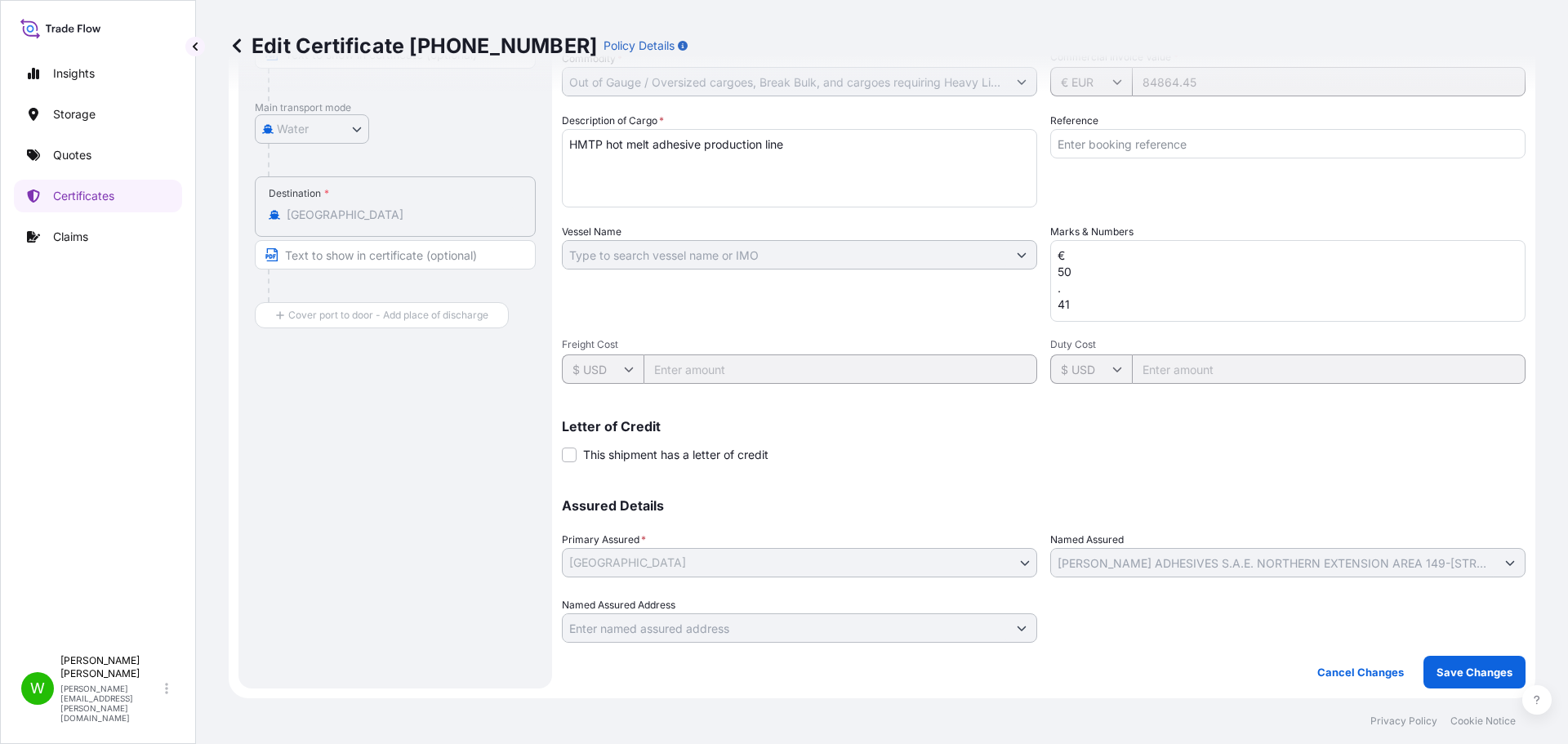
click at [894, 465] on div "Shipment Details Division * Europe Issue date * [DATE] Date of Departure * [DAT…" at bounding box center [1043, 253] width 964 height 779
click at [838, 449] on div "Letter of Credit This shipment has a letter of credit Letter of credit * Letter…" at bounding box center [1043, 441] width 964 height 43
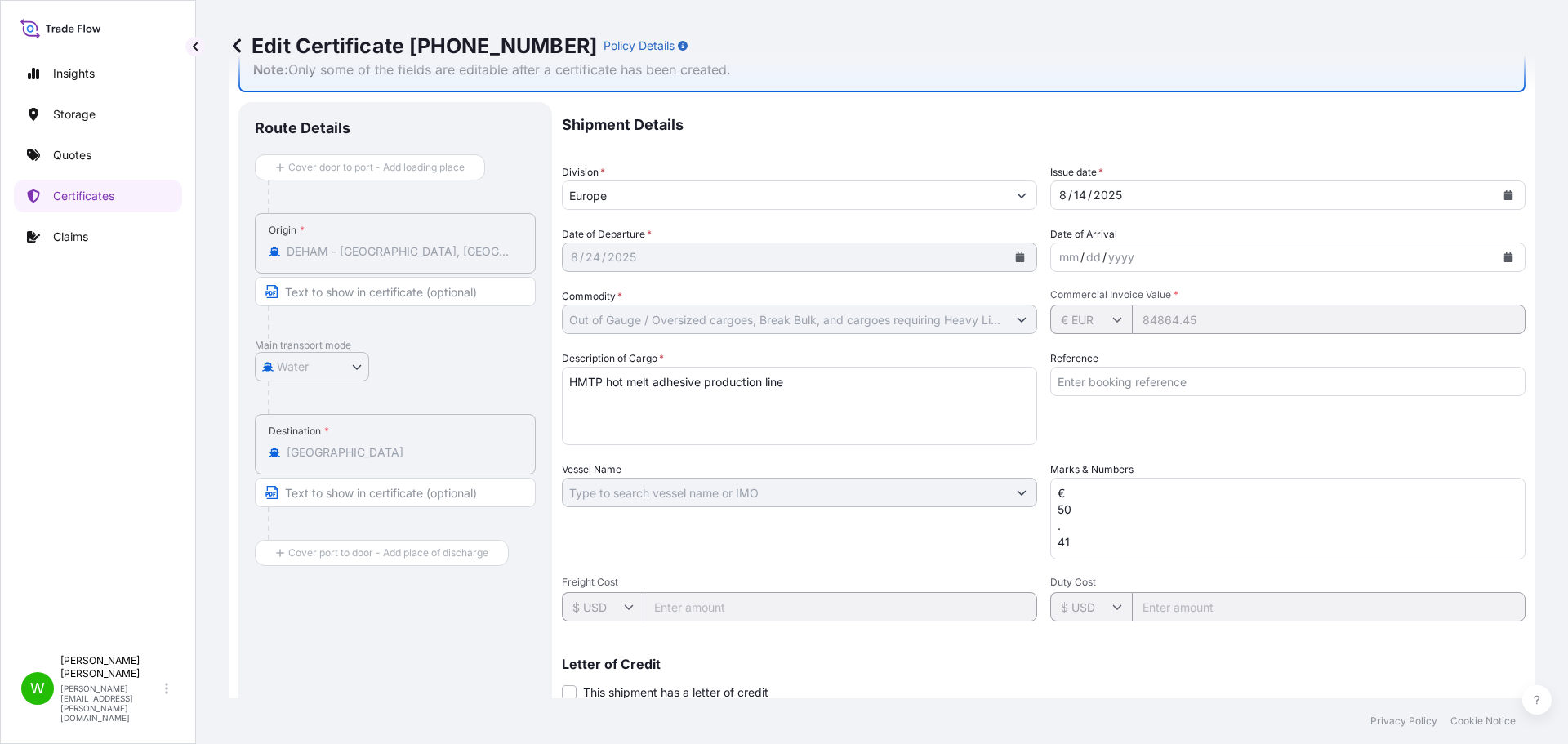
scroll to position [0, 0]
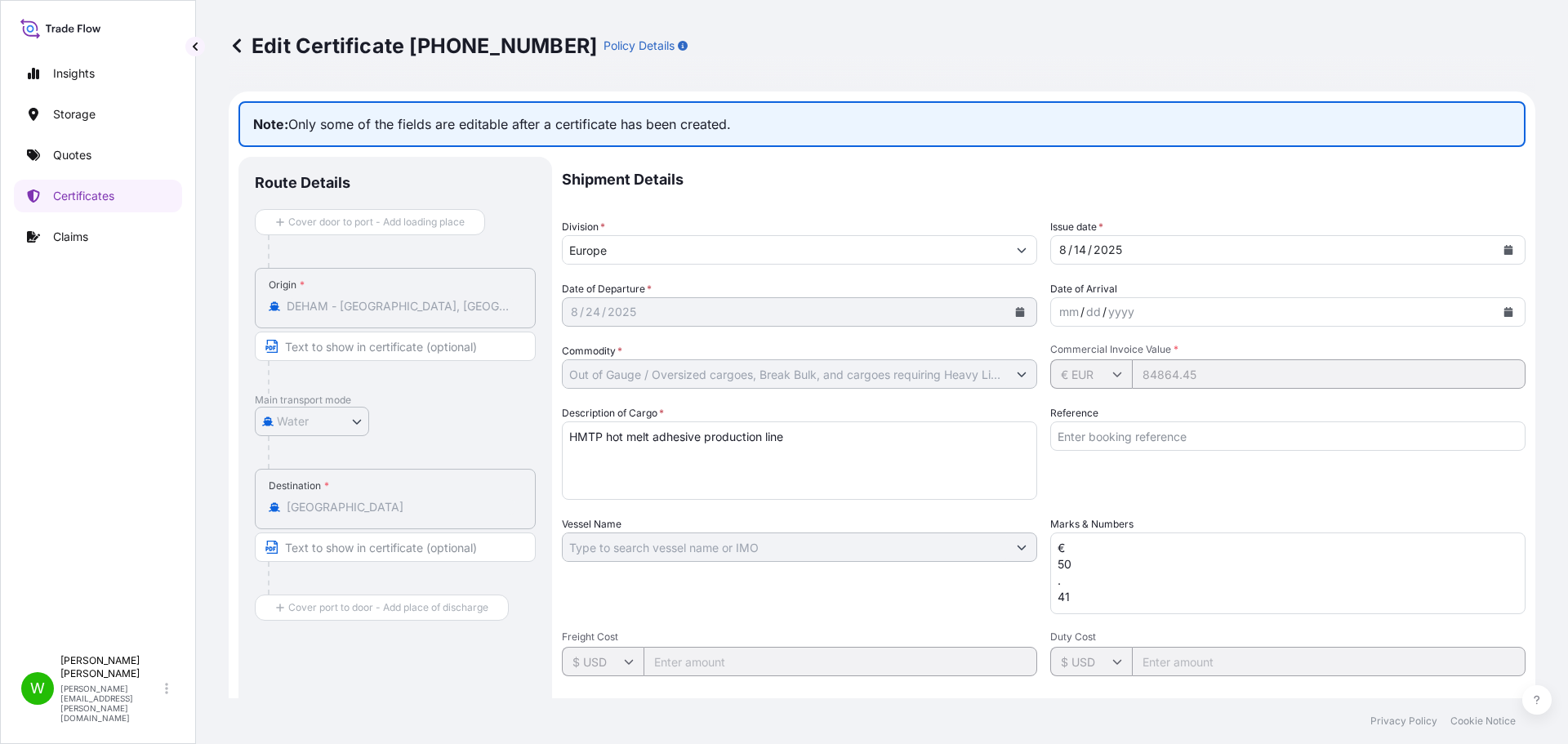
click at [812, 52] on div "Edit Certificate [PHONE_NUMBER] Policy Details" at bounding box center [882, 45] width 1306 height 26
click at [1166, 126] on p "Note: Only some of the fields are editable after a certificate has been created." at bounding box center [881, 124] width 1287 height 45
click at [1132, 320] on div "mm / dd / yyyy" at bounding box center [1273, 311] width 444 height 29
click at [1172, 123] on p "Note: Only some of the fields are editable after a certificate has been created." at bounding box center [881, 124] width 1287 height 45
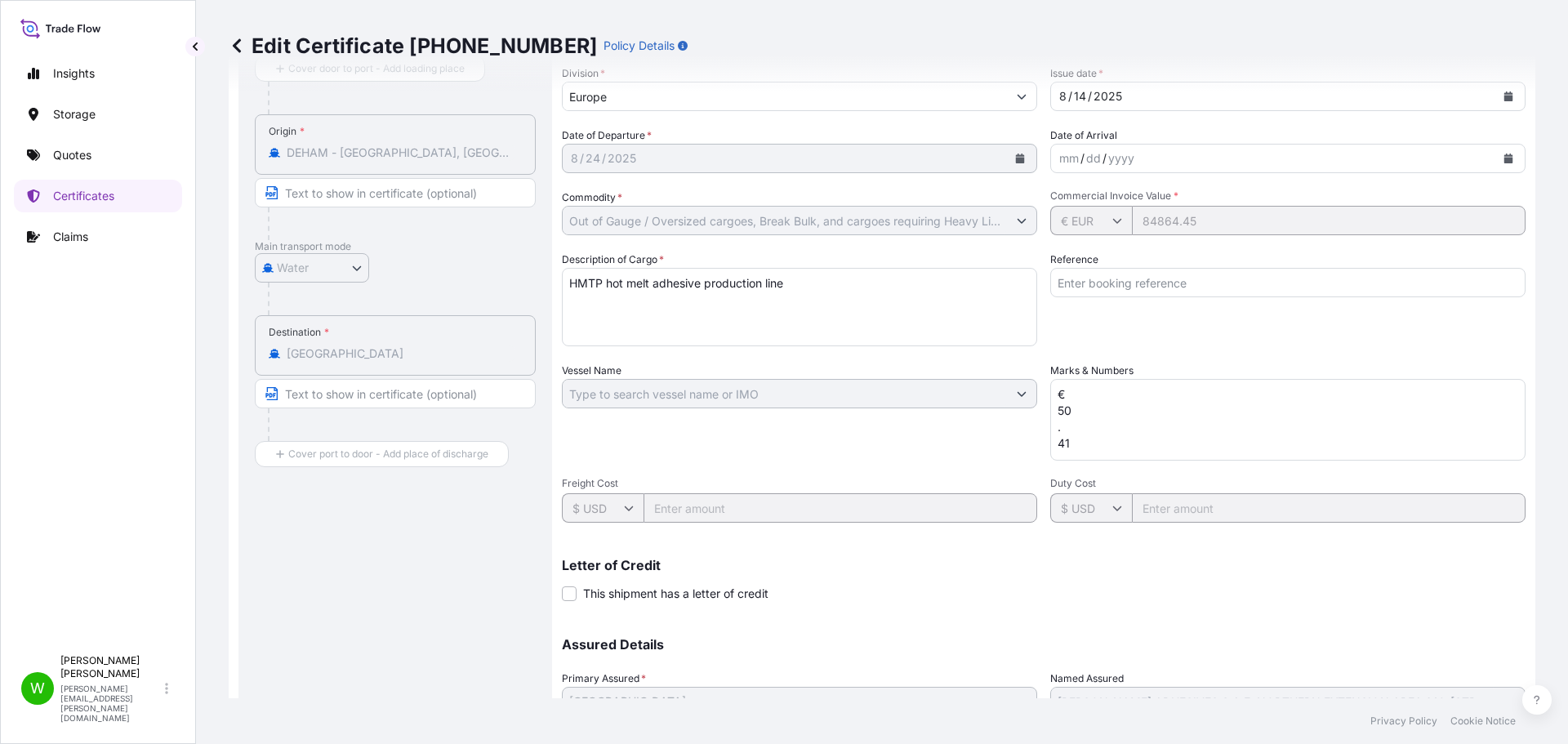
scroll to position [163, 0]
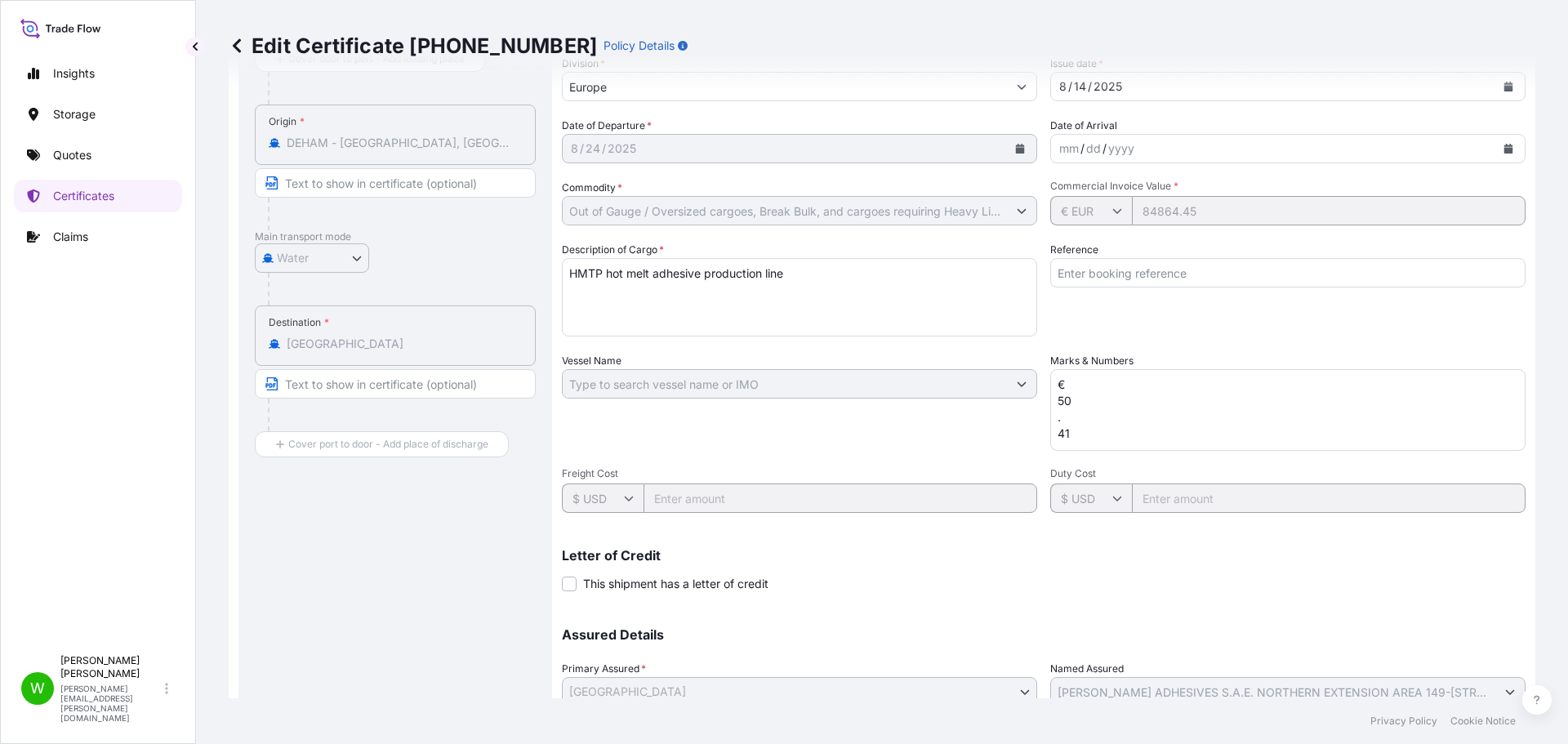
click at [1128, 417] on textarea "€ 50 . 41" at bounding box center [1288, 409] width 476 height 82
drag, startPoint x: 1084, startPoint y: 442, endPoint x: 1025, endPoint y: 365, distance: 97.0
click at [1025, 365] on div "Shipment Details Division * Europe Issue date * [DATE] Date of Departure * [DAT…" at bounding box center [1043, 382] width 964 height 779
click at [1132, 422] on textarea "€ 50 . 41" at bounding box center [1288, 409] width 476 height 82
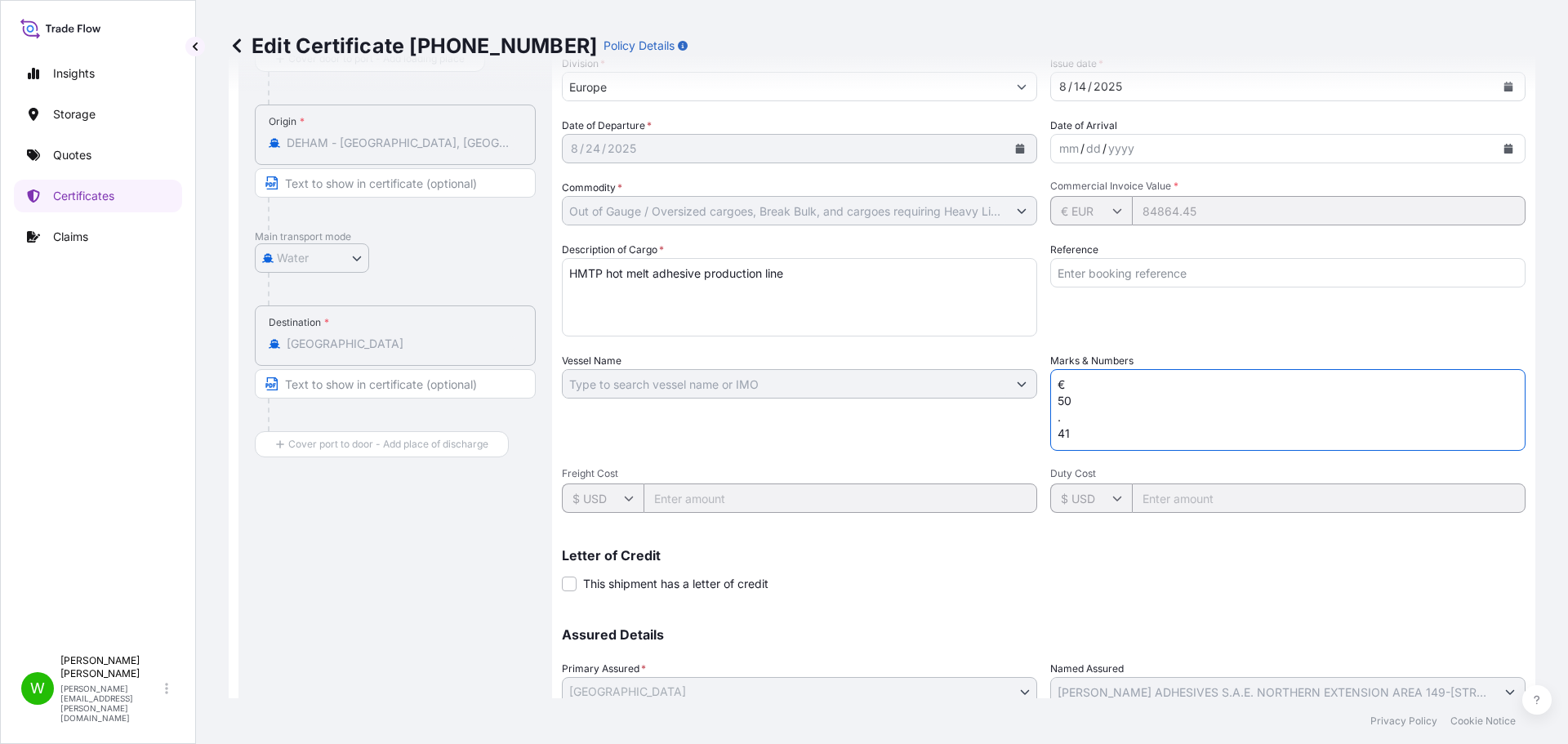
click at [1092, 448] on textarea "€ 50 . 41" at bounding box center [1288, 409] width 476 height 82
drag, startPoint x: 1079, startPoint y: 439, endPoint x: 1027, endPoint y: 323, distance: 127.1
click at [1026, 322] on div "Shipment Details Division * Europe Issue date * [DATE] Date of Departure * [DAT…" at bounding box center [1043, 382] width 964 height 779
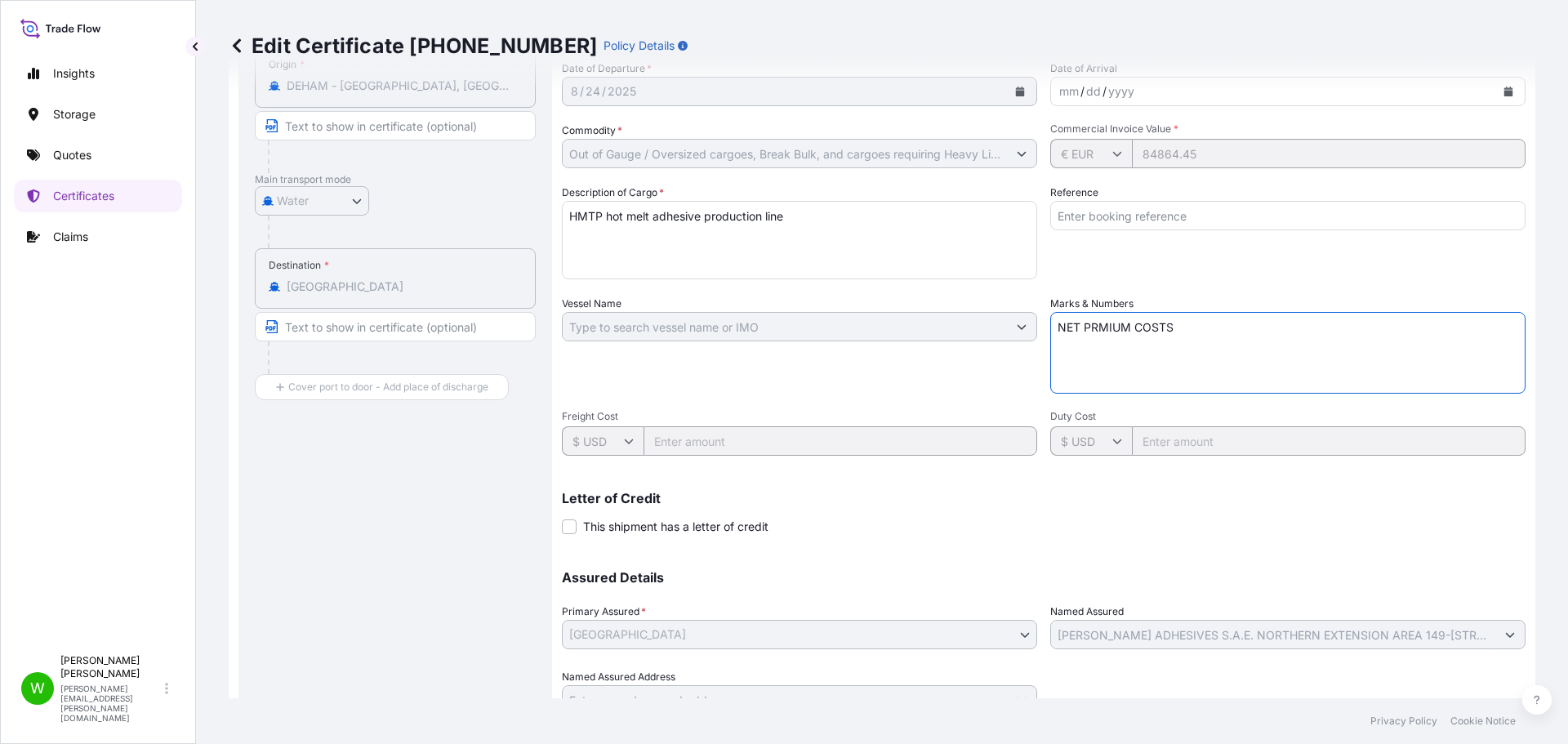
scroll to position [245, 0]
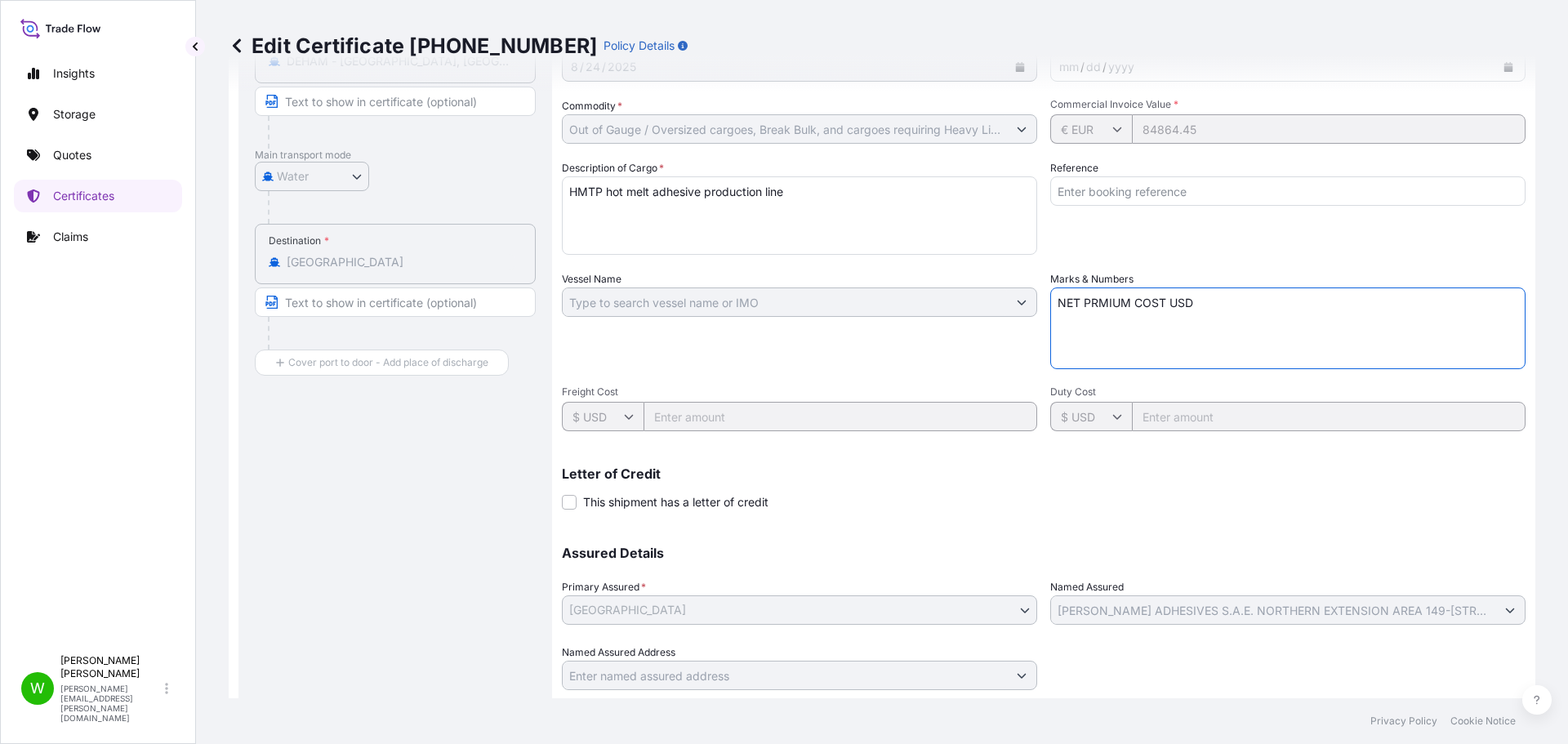
type textarea "NET PRMIUM COST USD"
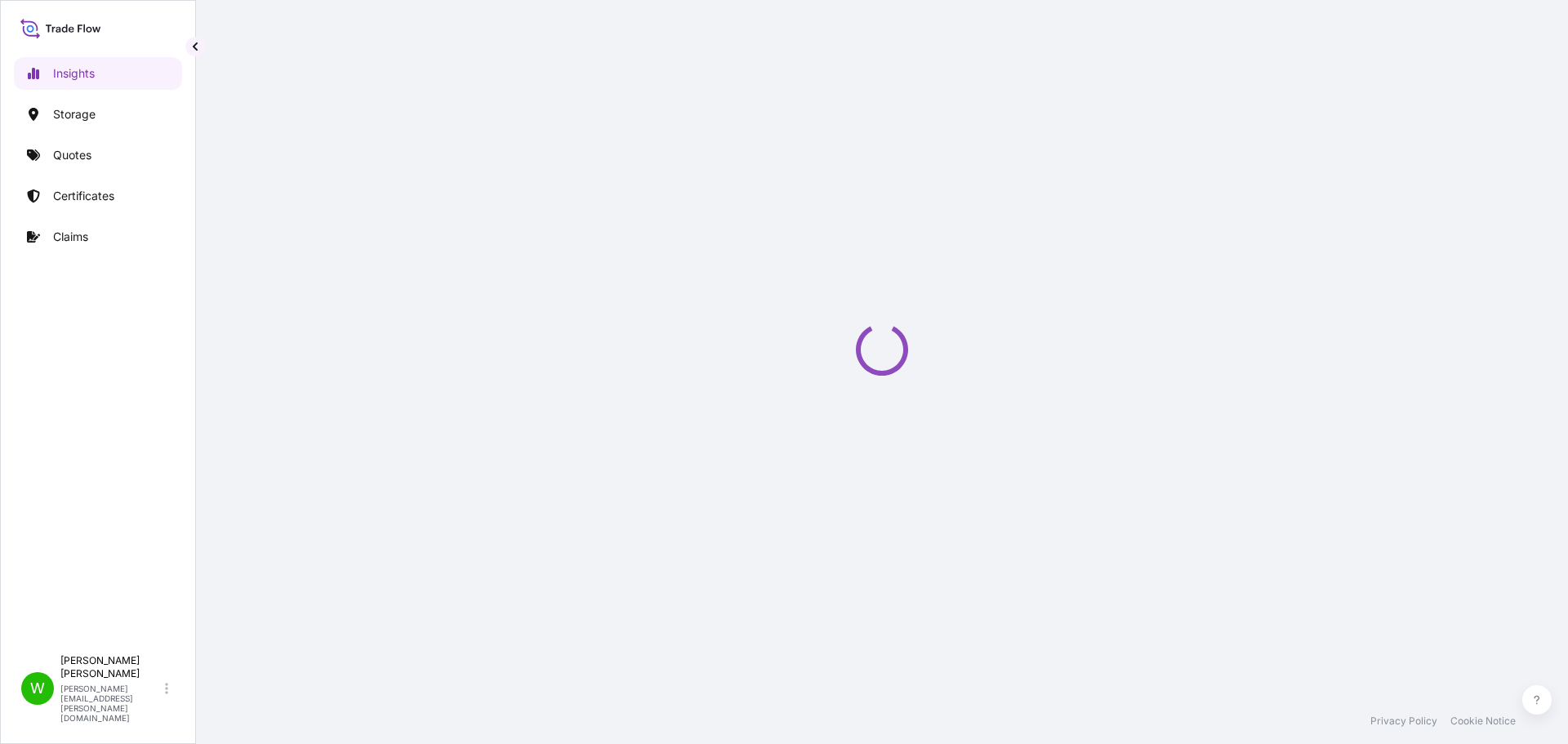
select select "2025"
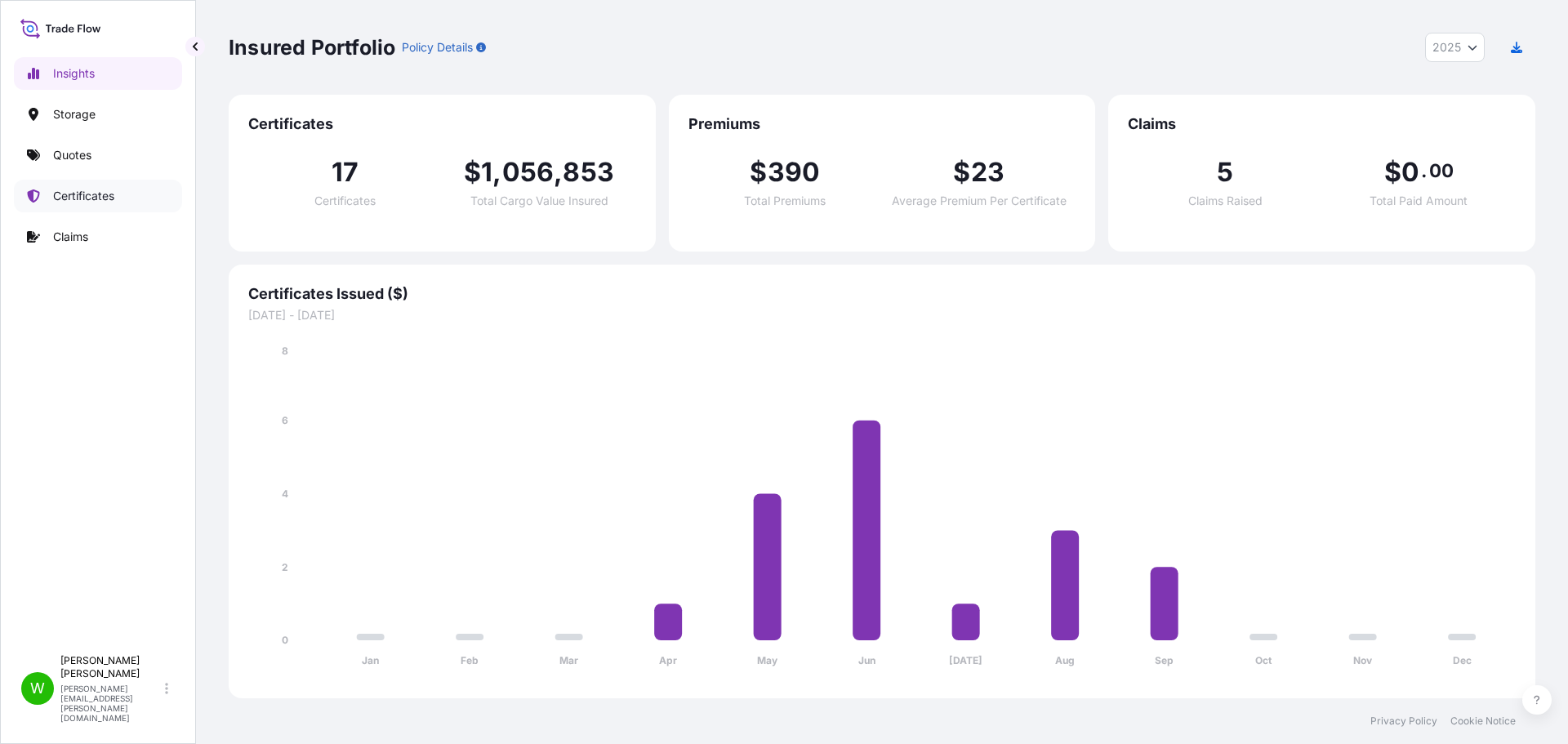
click at [83, 203] on p "Certificates" at bounding box center [83, 195] width 61 height 16
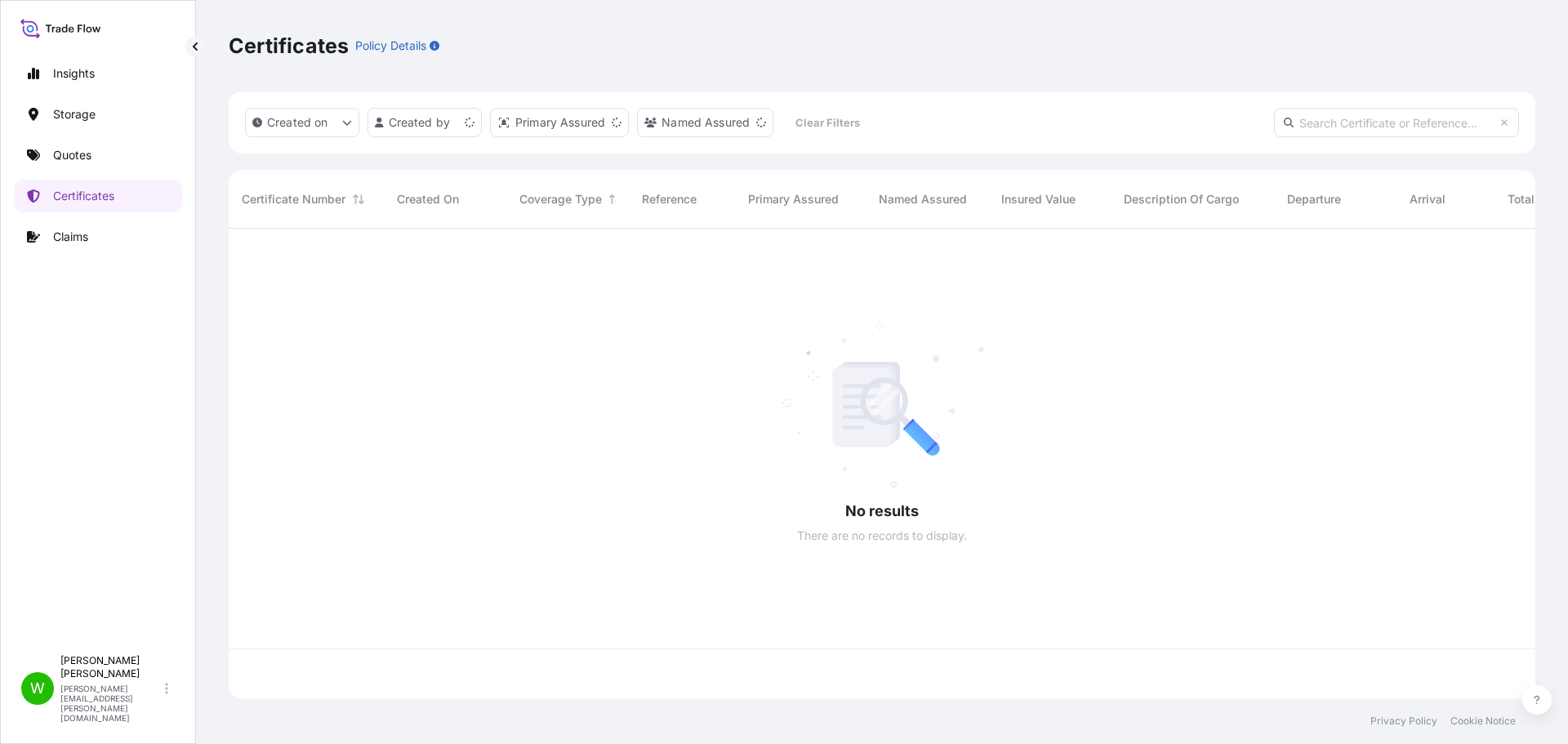
scroll to position [466, 1294]
click at [69, 199] on p "Certificates" at bounding box center [83, 195] width 61 height 16
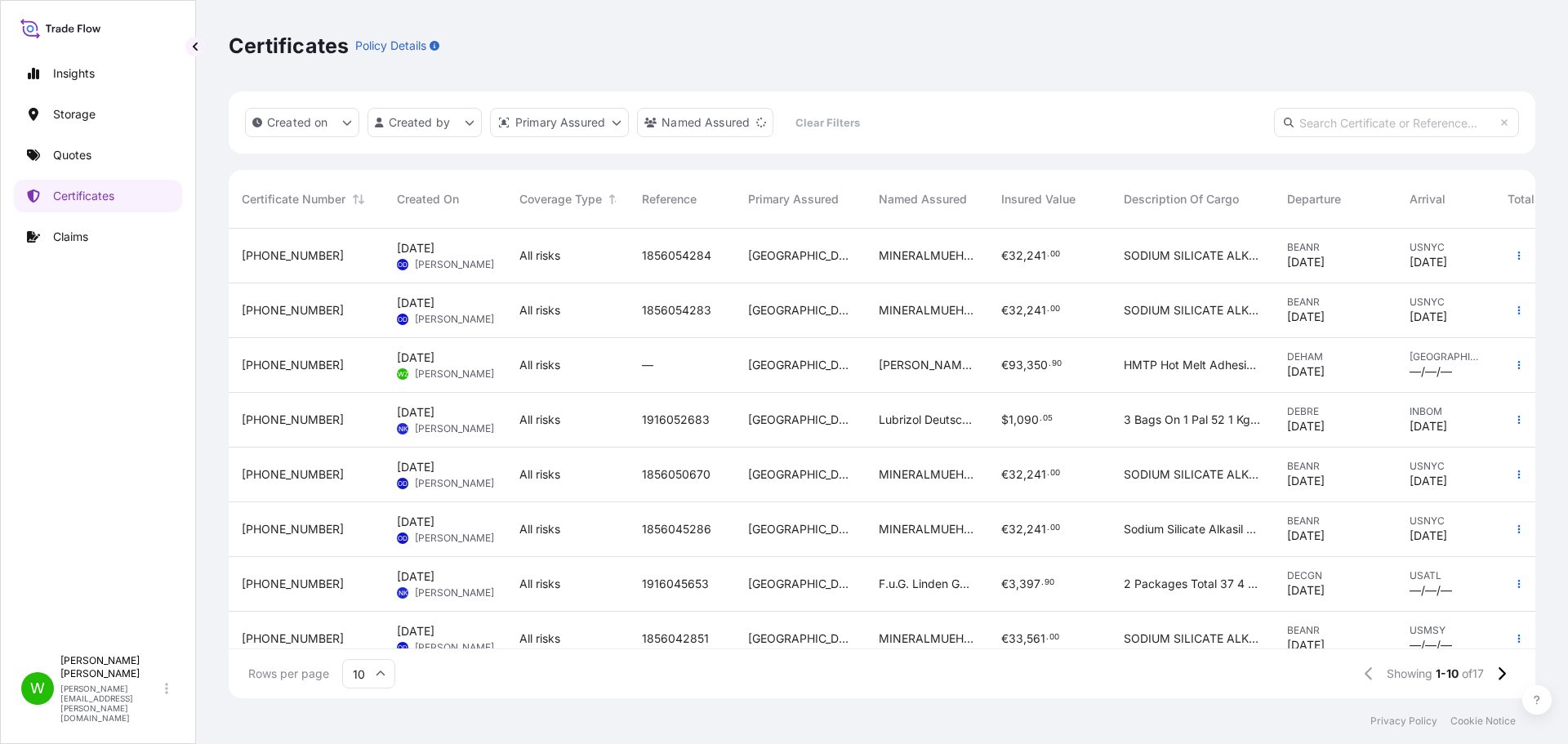
click at [524, 369] on span "All risks" at bounding box center [539, 364] width 41 height 16
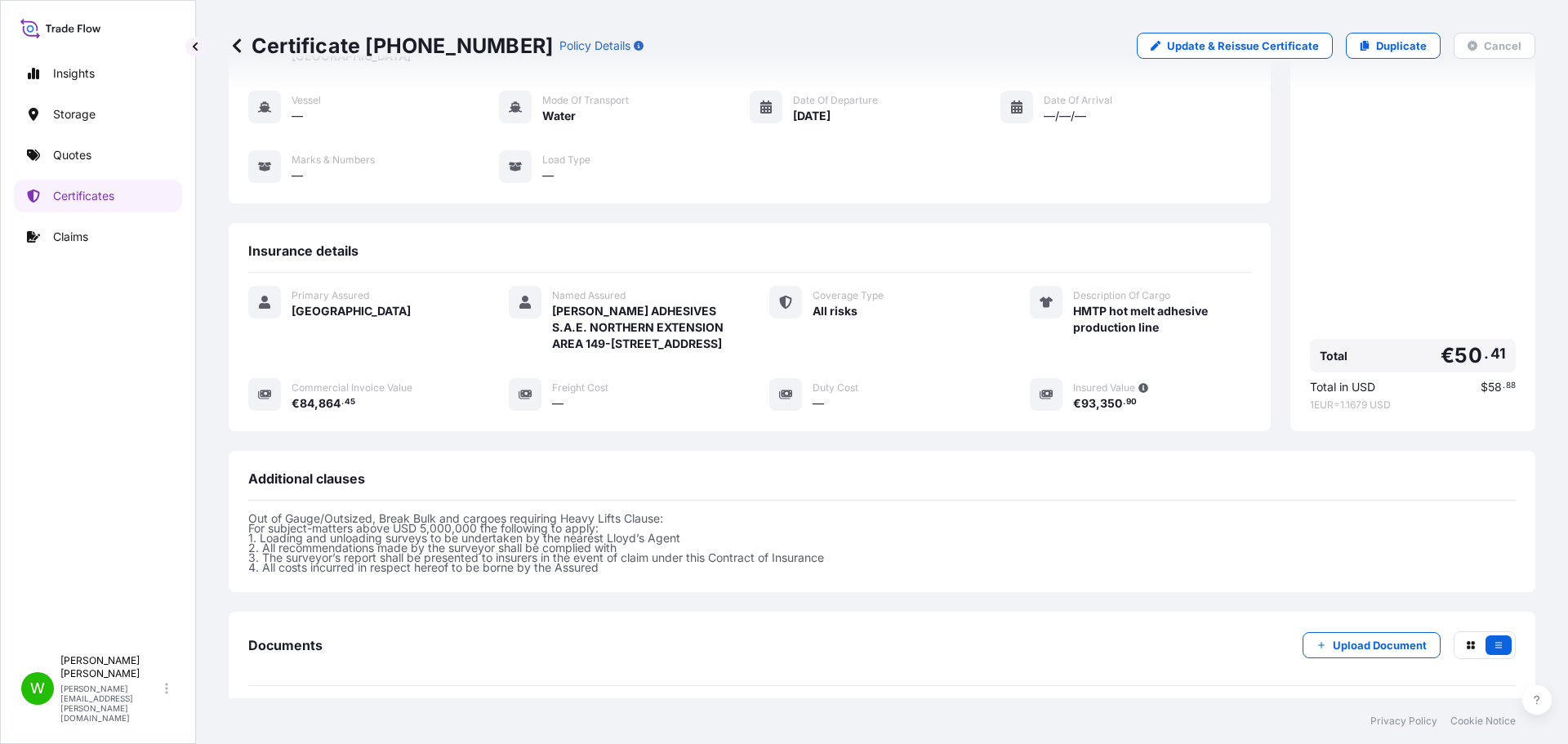
scroll to position [308, 0]
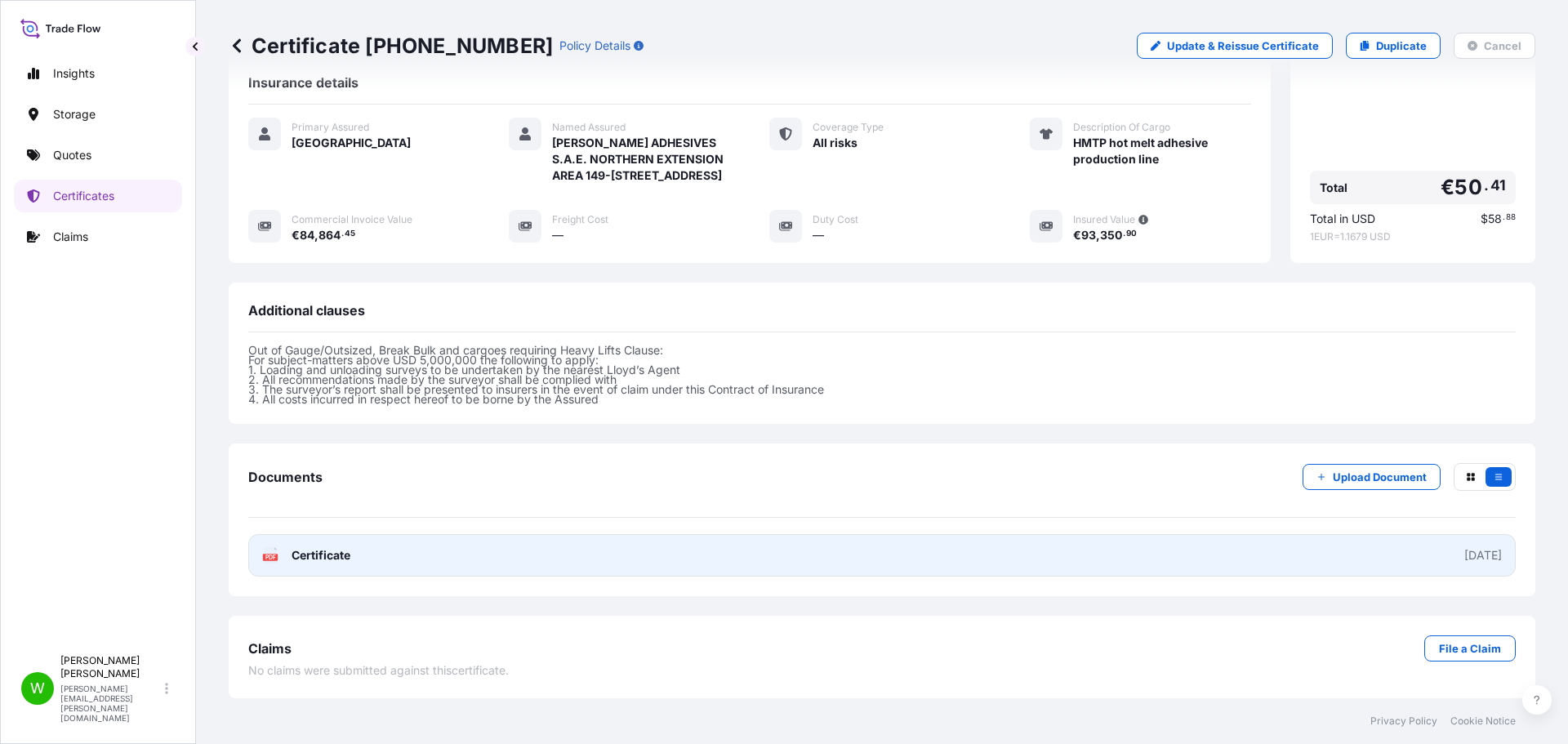
click at [1303, 539] on link "PDF Certificate [DATE]" at bounding box center [882, 555] width 1268 height 42
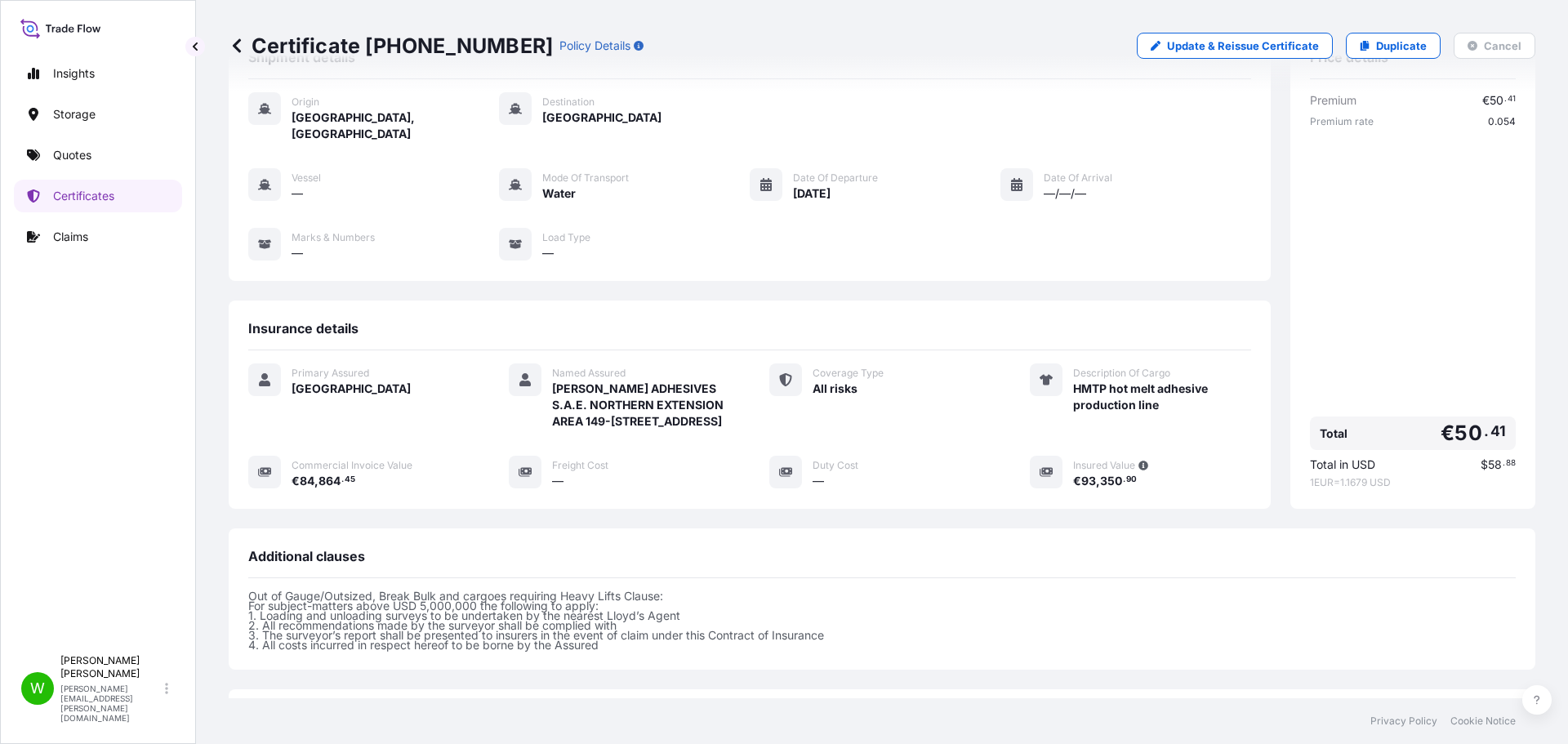
scroll to position [0, 0]
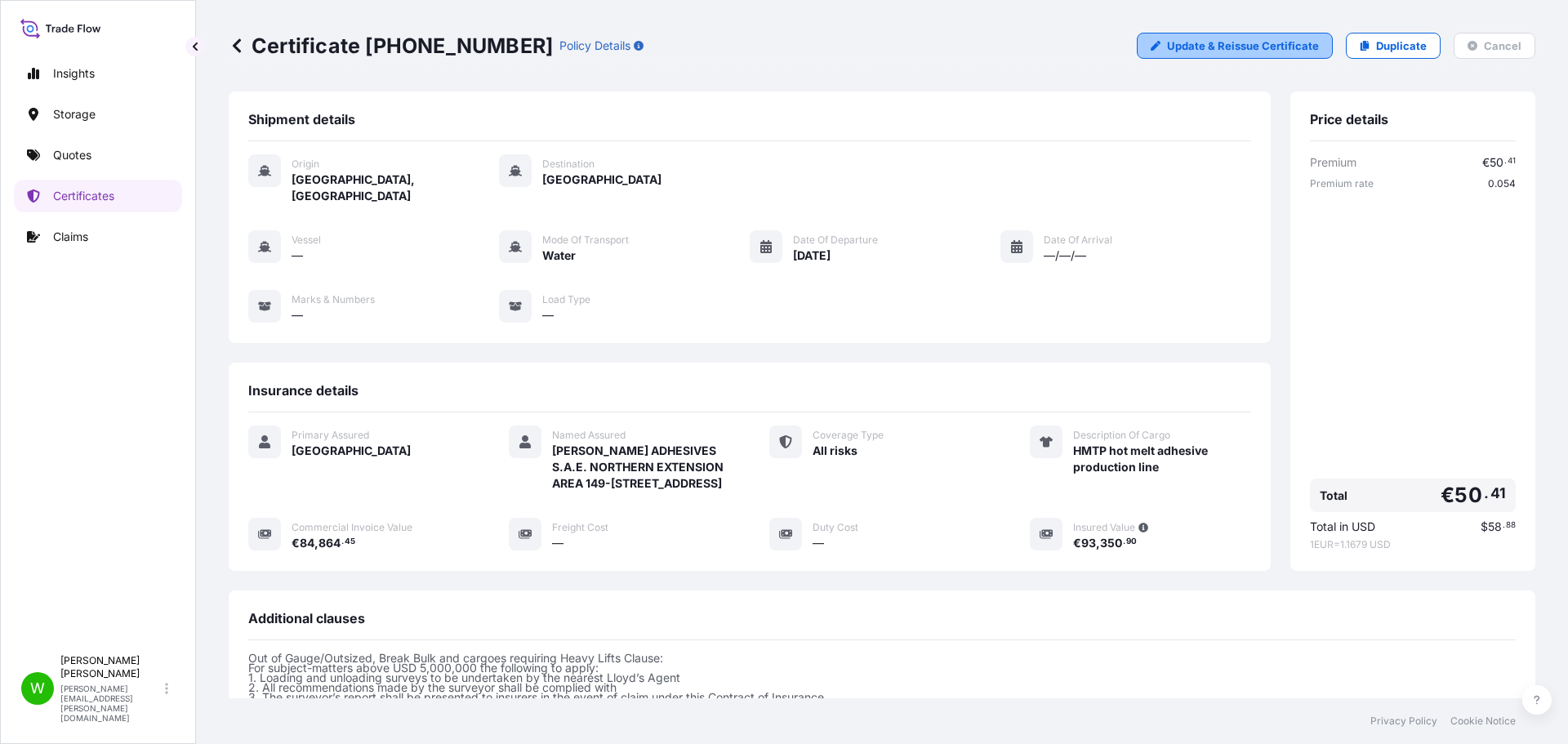
click at [1273, 40] on p "Update & Reissue Certificate" at bounding box center [1242, 45] width 151 height 16
select select "Water"
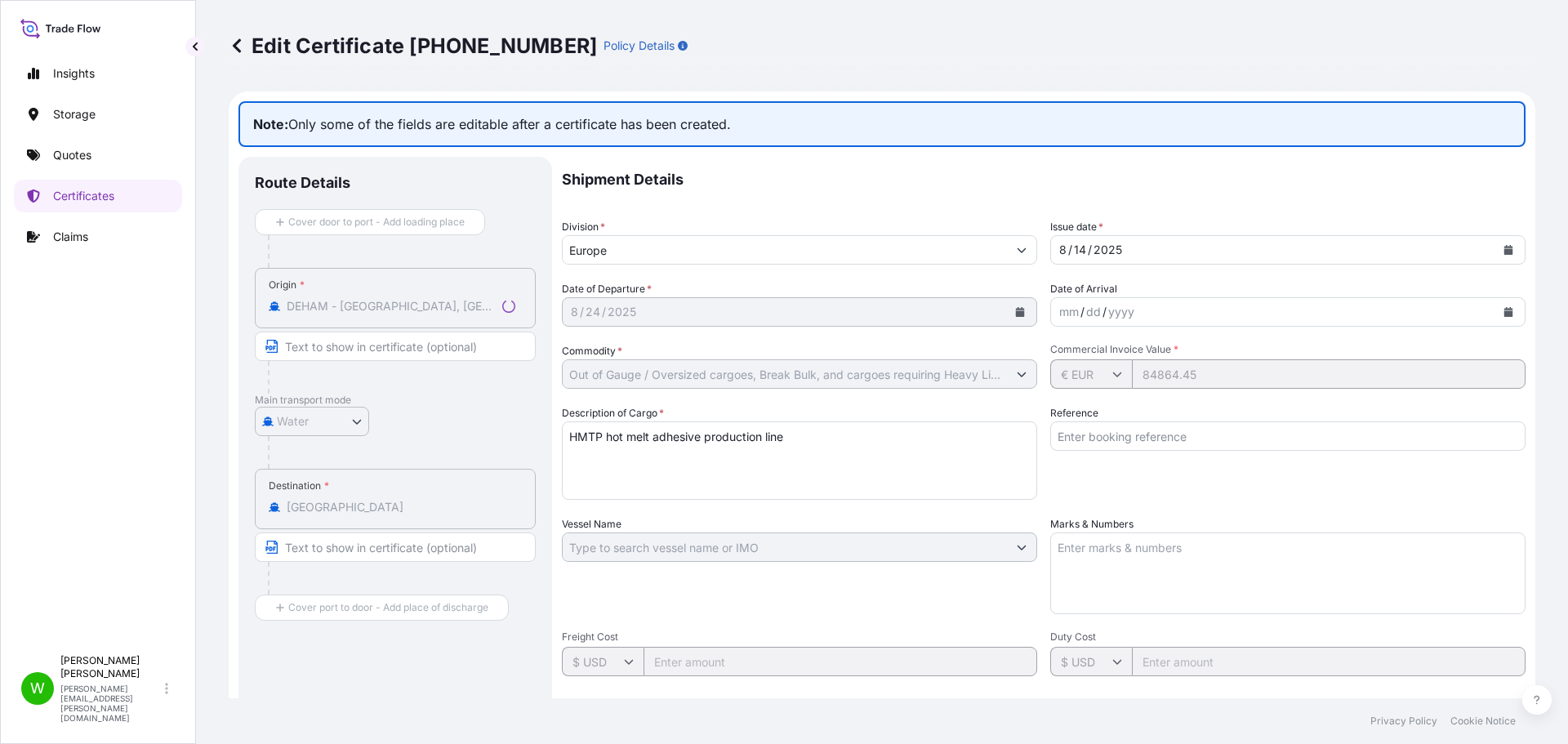
select select "31591"
click at [1124, 429] on input "Reference" at bounding box center [1288, 436] width 476 height 29
click at [1093, 579] on textarea "Marks & Numbers" at bounding box center [1288, 573] width 476 height 82
drag, startPoint x: 641, startPoint y: 402, endPoint x: 661, endPoint y: 396, distance: 20.9
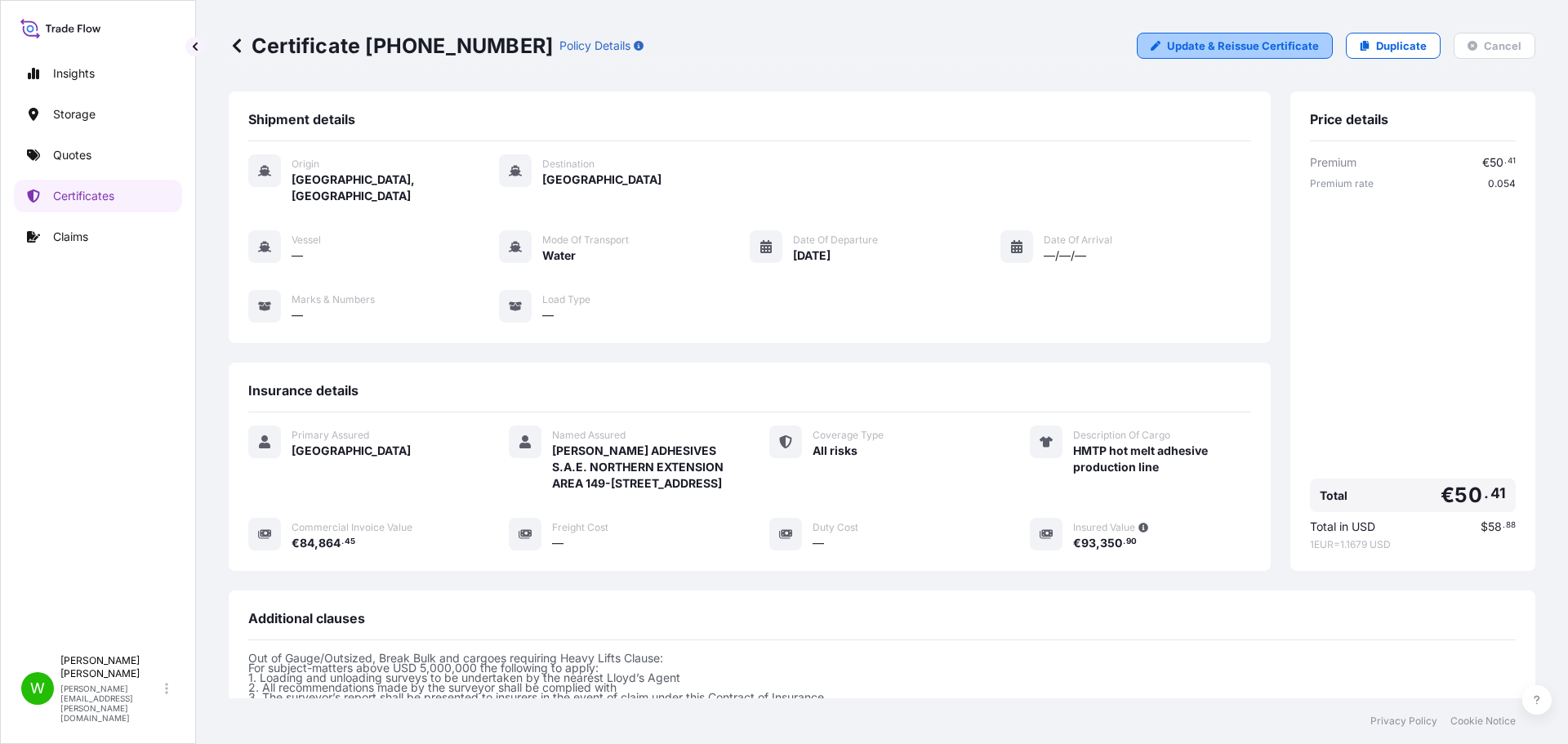
click at [1220, 34] on link "Update & Reissue Certificate" at bounding box center [1234, 45] width 196 height 26
select select "Water"
select select "31591"
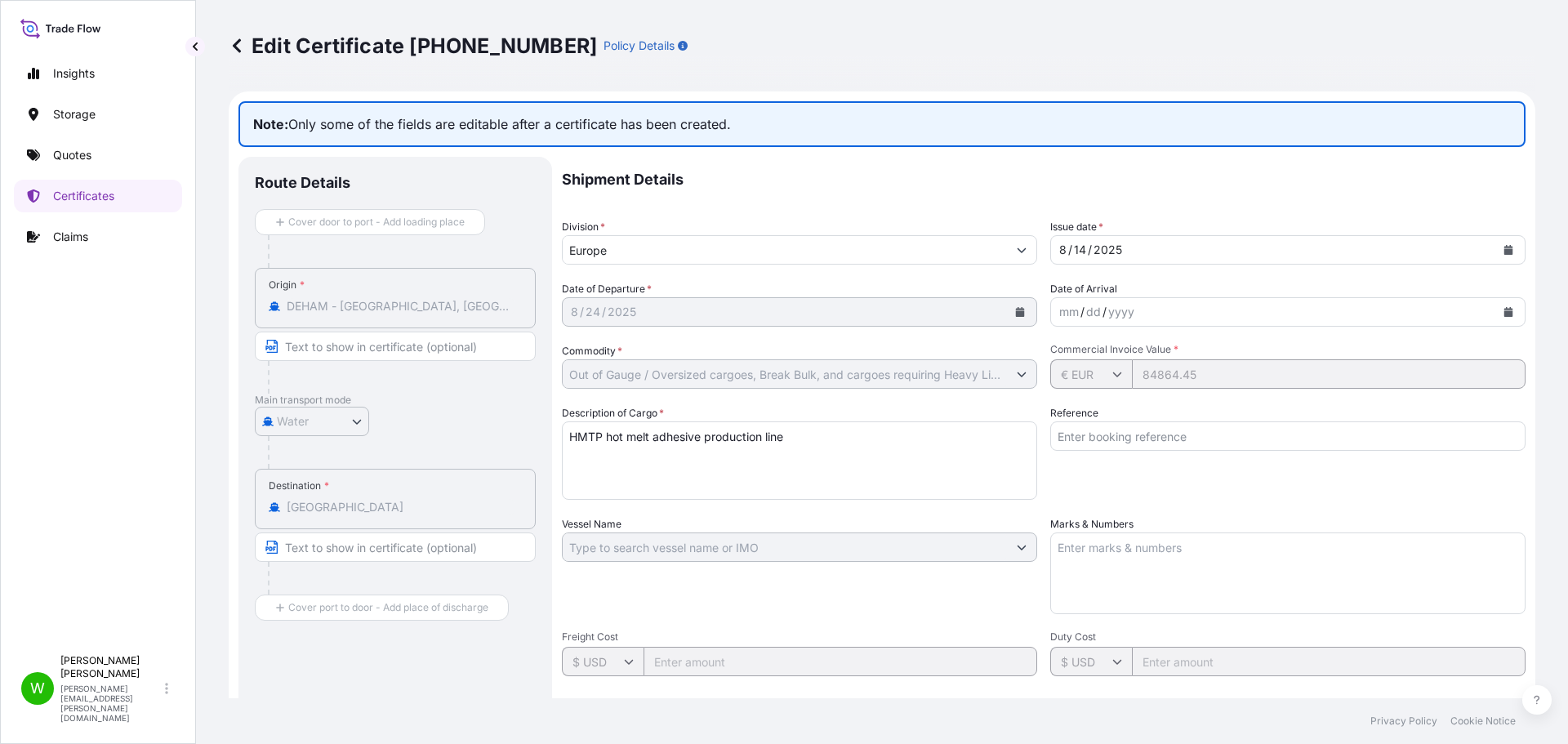
click at [1168, 423] on input "Reference" at bounding box center [1288, 436] width 476 height 29
click at [1098, 582] on textarea "Marks & Numbers" at bounding box center [1288, 573] width 476 height 82
type textarea "NET PREMIUM COST EUR 40,41"
click at [1222, 489] on div "Reference" at bounding box center [1288, 452] width 476 height 95
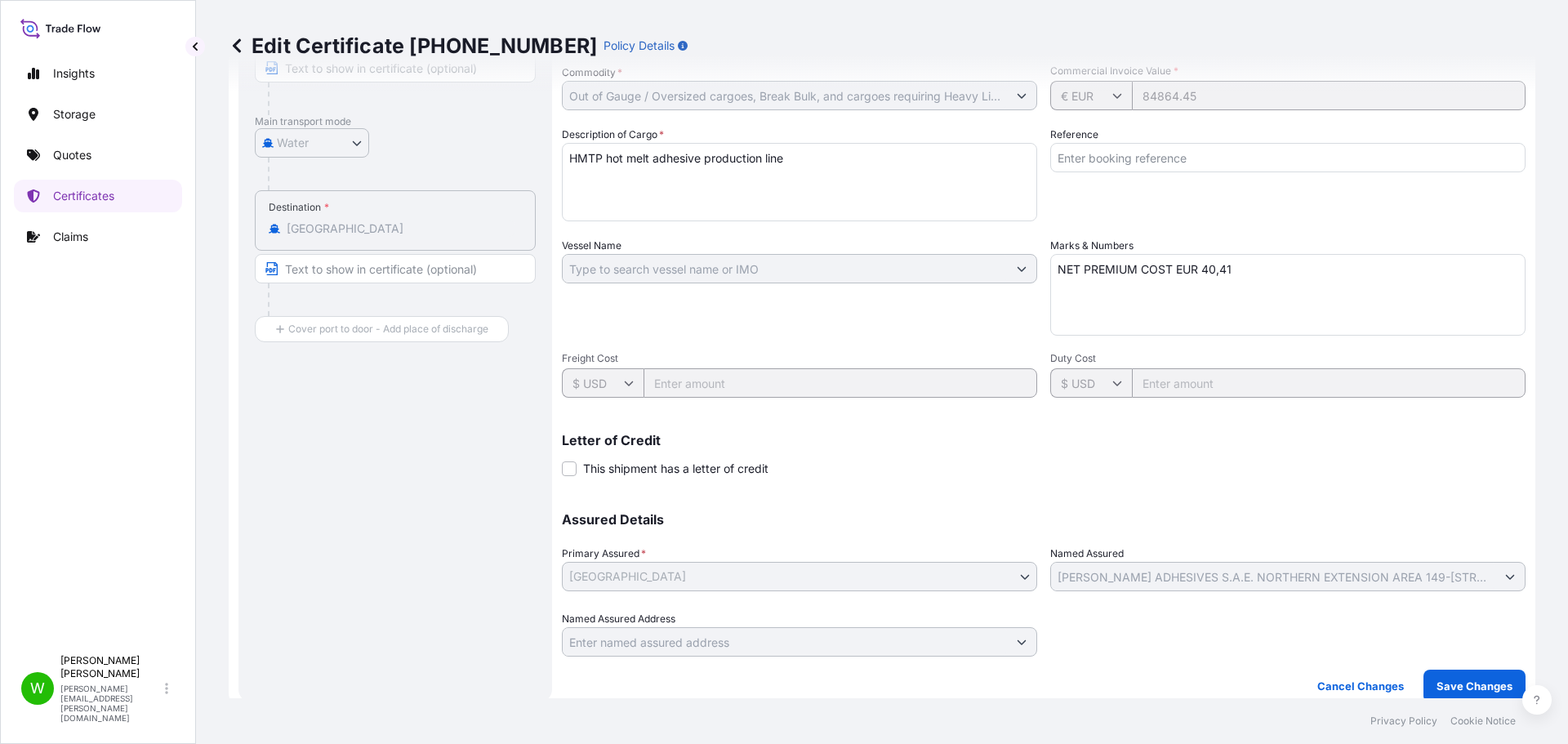
scroll to position [292, 0]
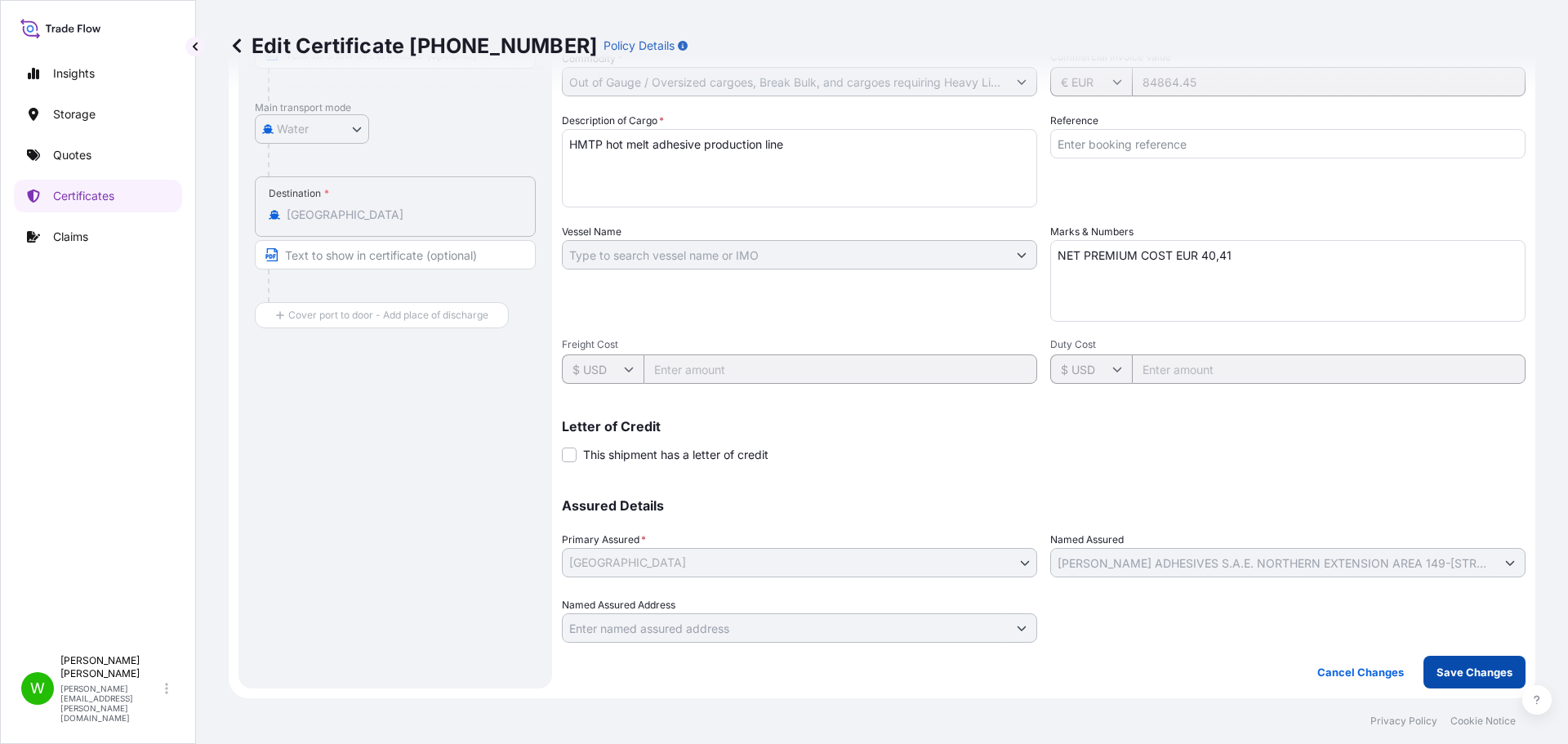
click at [1485, 677] on p "Save Changes" at bounding box center [1474, 672] width 76 height 16
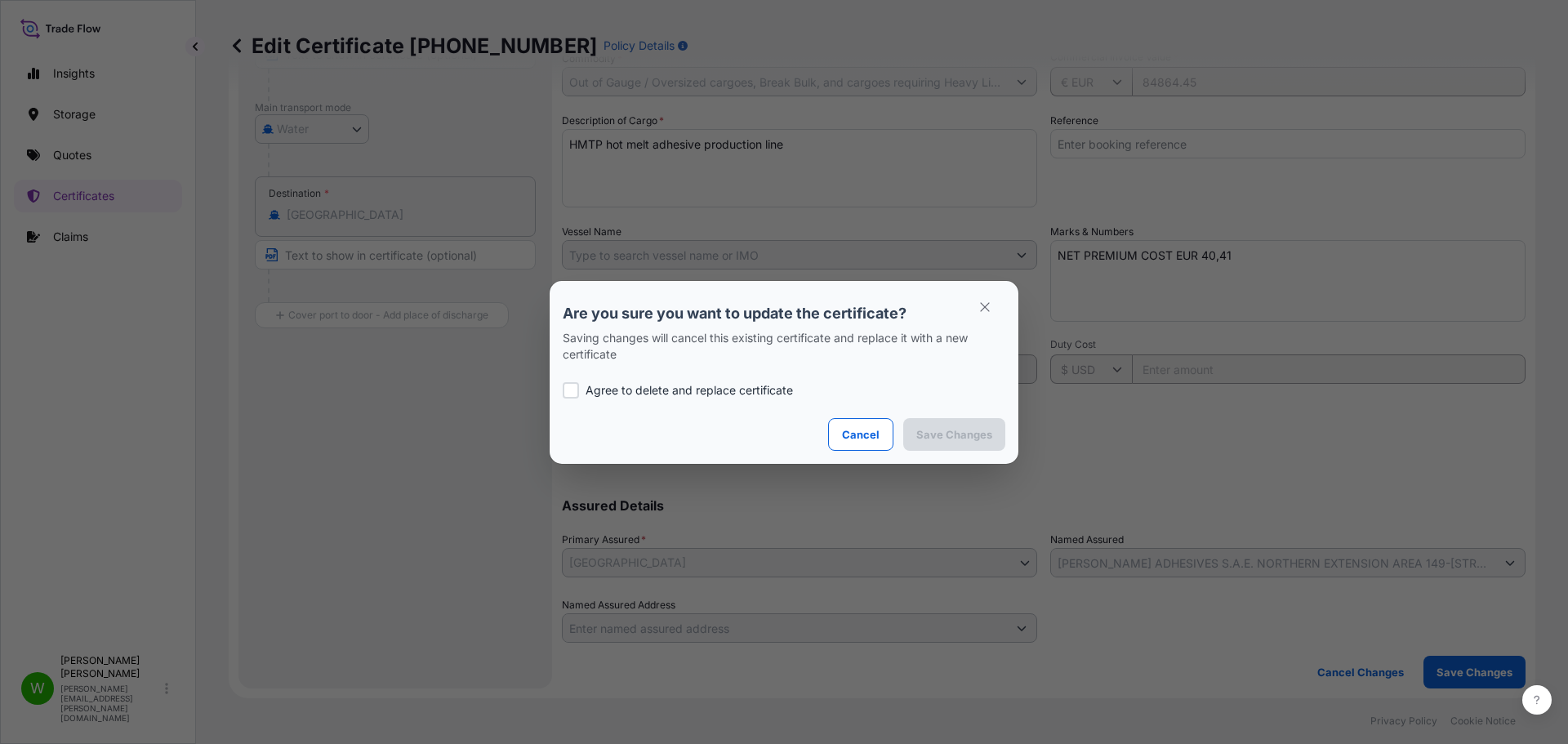
click at [720, 388] on p "Agree to delete and replace certificate" at bounding box center [689, 390] width 207 height 16
checkbox input "true"
click at [984, 428] on p "Save Changes" at bounding box center [954, 433] width 76 height 16
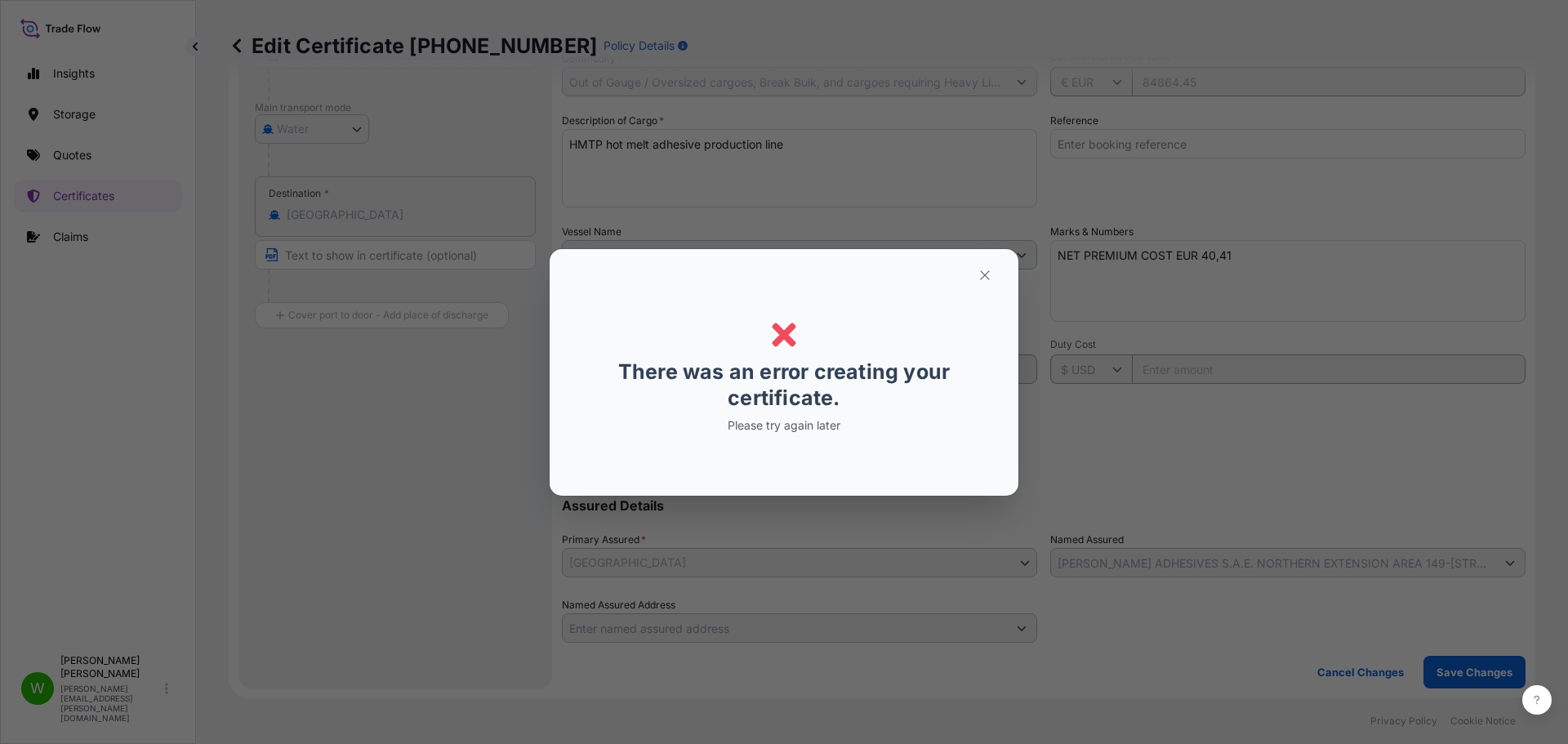
click at [784, 423] on p "Please try again later" at bounding box center [784, 425] width 252 height 16
click at [981, 268] on icon "button" at bounding box center [984, 274] width 14 height 14
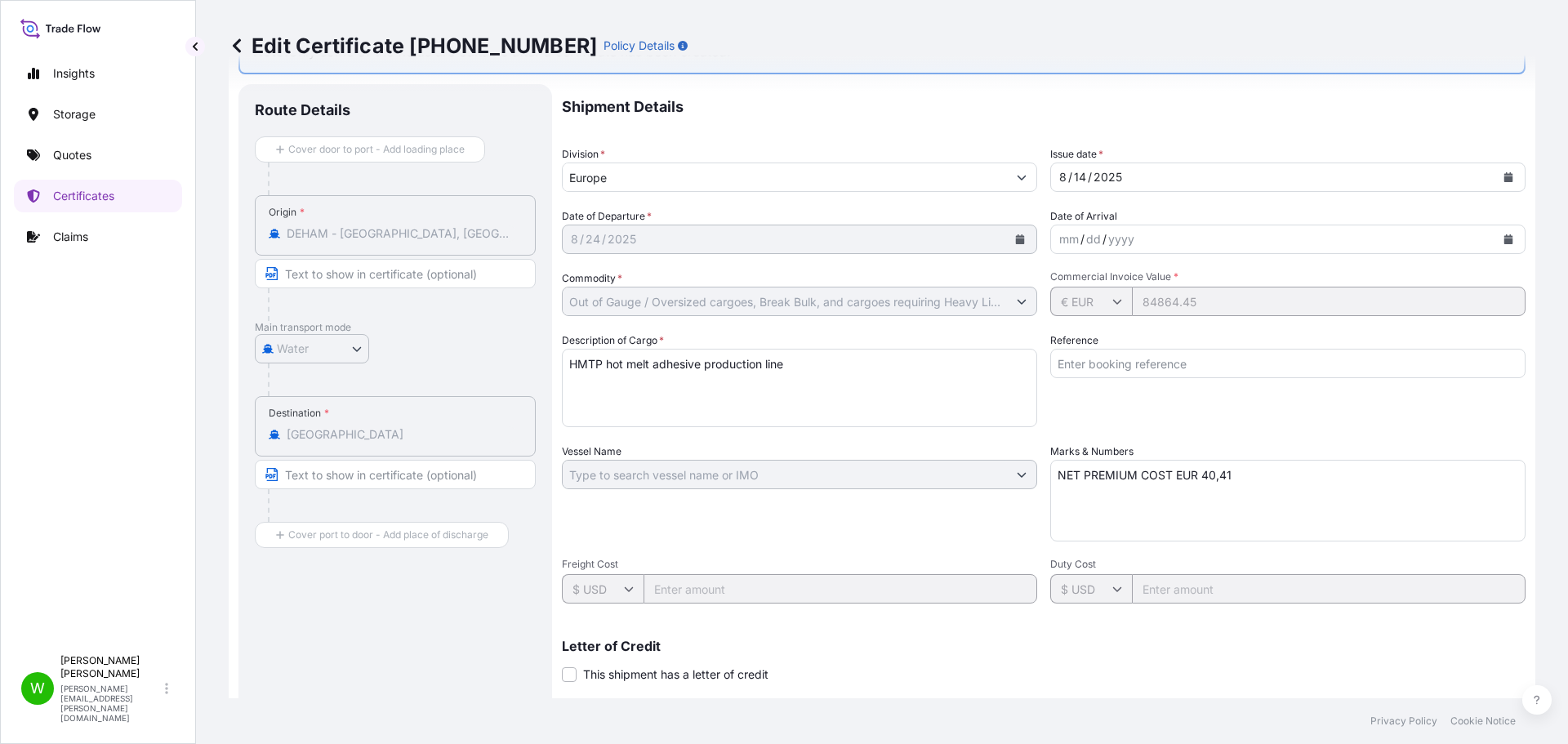
scroll to position [0, 0]
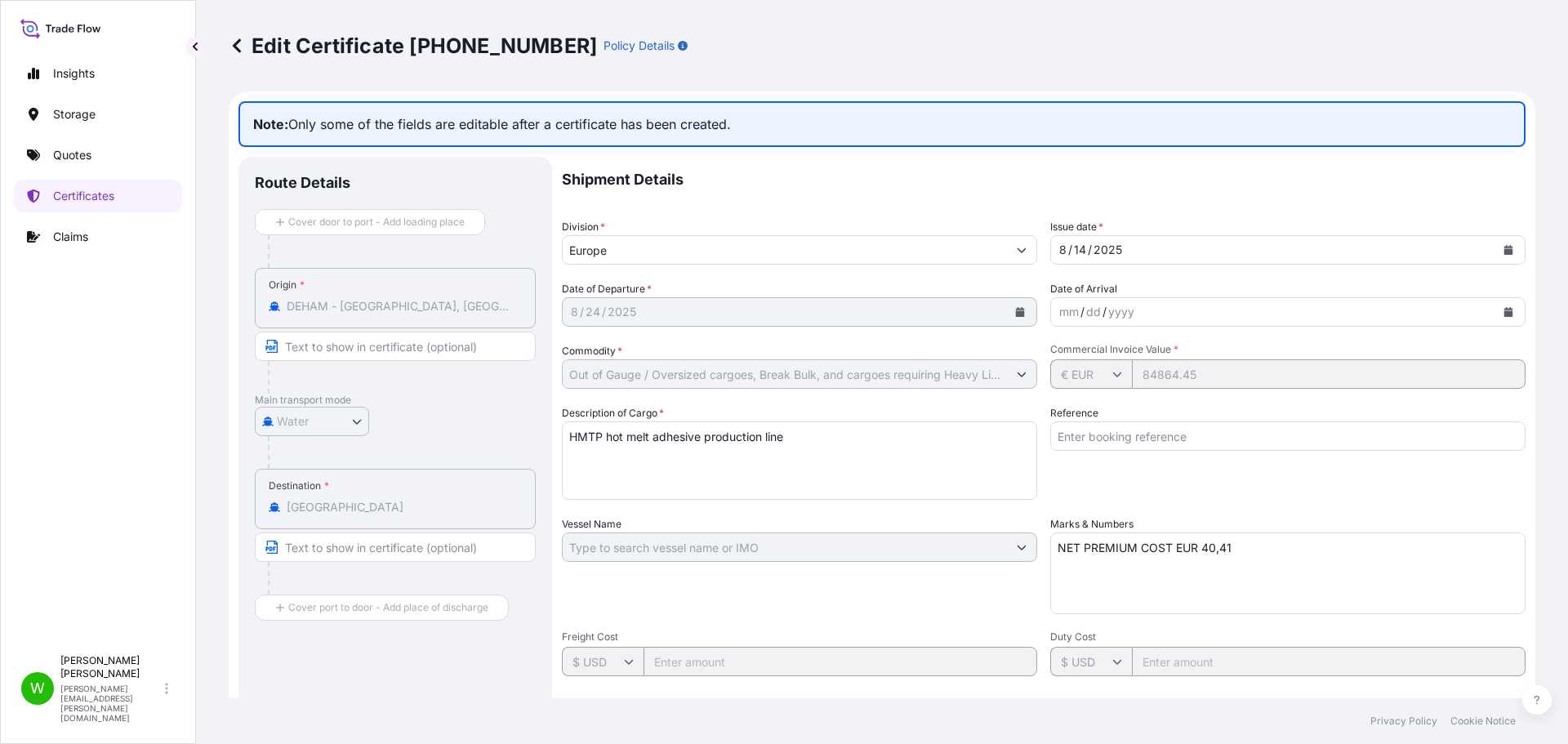
click at [1034, 183] on p "Shipment Details" at bounding box center [1043, 179] width 964 height 45
click at [413, 348] on input "Text to appear on certificate" at bounding box center [396, 346] width 281 height 29
click at [407, 390] on div at bounding box center [401, 377] width 268 height 33
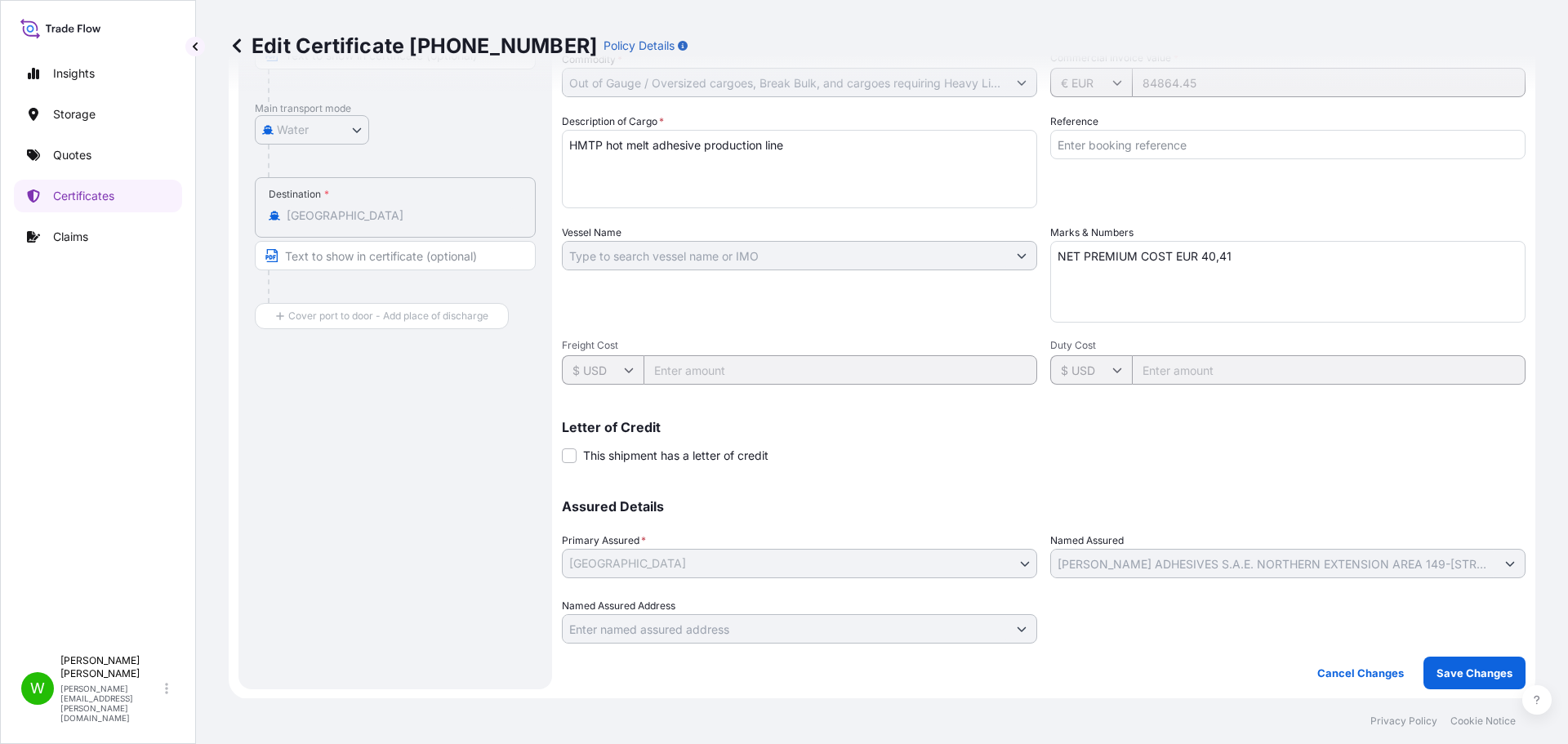
scroll to position [292, 0]
click at [1316, 264] on textarea "NET PREMIUM COST EUR 40,41" at bounding box center [1288, 280] width 476 height 82
drag, startPoint x: 1325, startPoint y: 259, endPoint x: 955, endPoint y: 279, distance: 370.5
click at [955, 279] on div "Shipment Details Division * Europe Issue date * 8 / 14 / 2025 Date of Departure…" at bounding box center [1043, 253] width 964 height 779
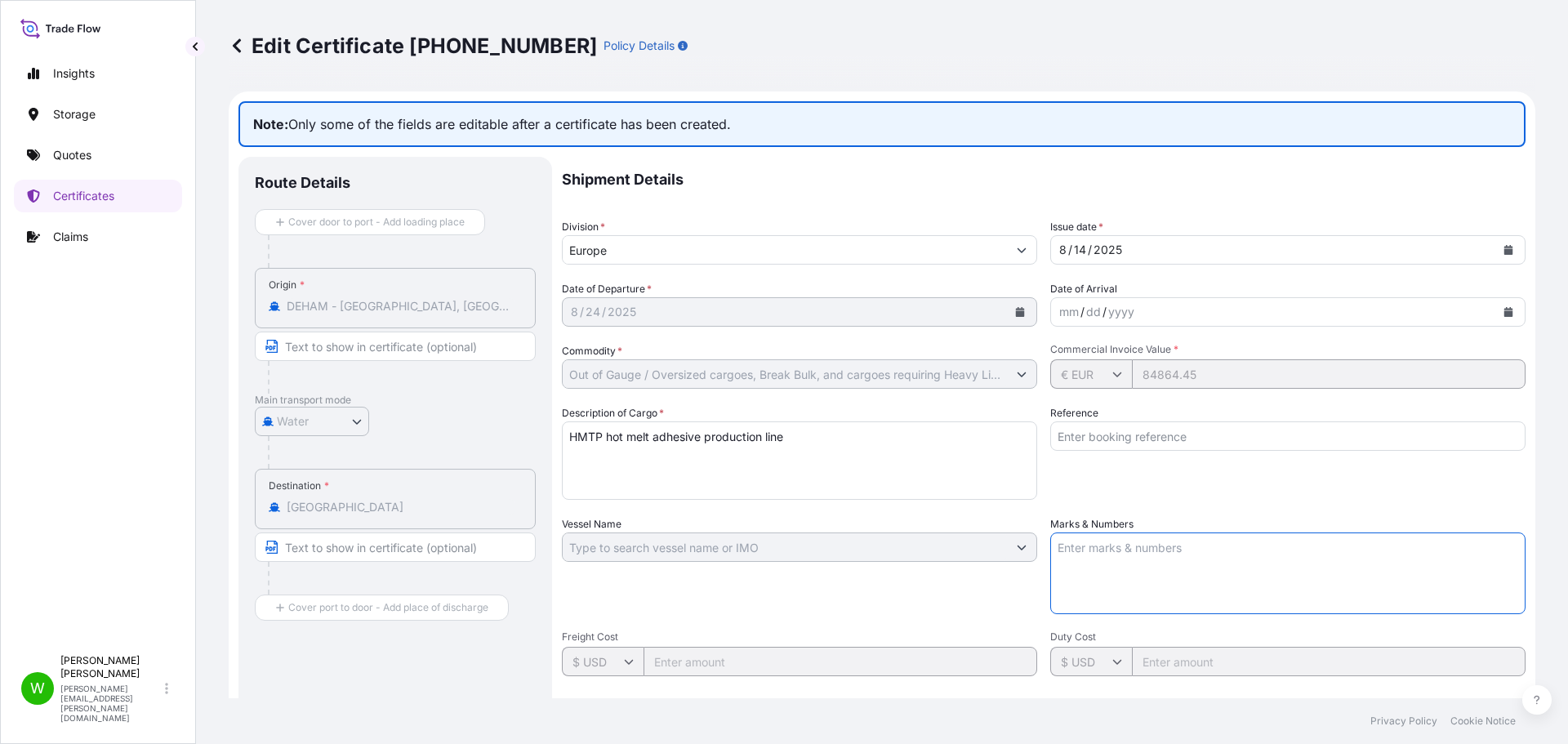
click at [375, 353] on input "Text to appear on certificate" at bounding box center [396, 346] width 281 height 29
paste input "NET PREMIUM COST EUR 40,41"
type input "NET PREMIUM COST EUR 40,41"
click at [802, 187] on p "Shipment Details" at bounding box center [1043, 179] width 964 height 45
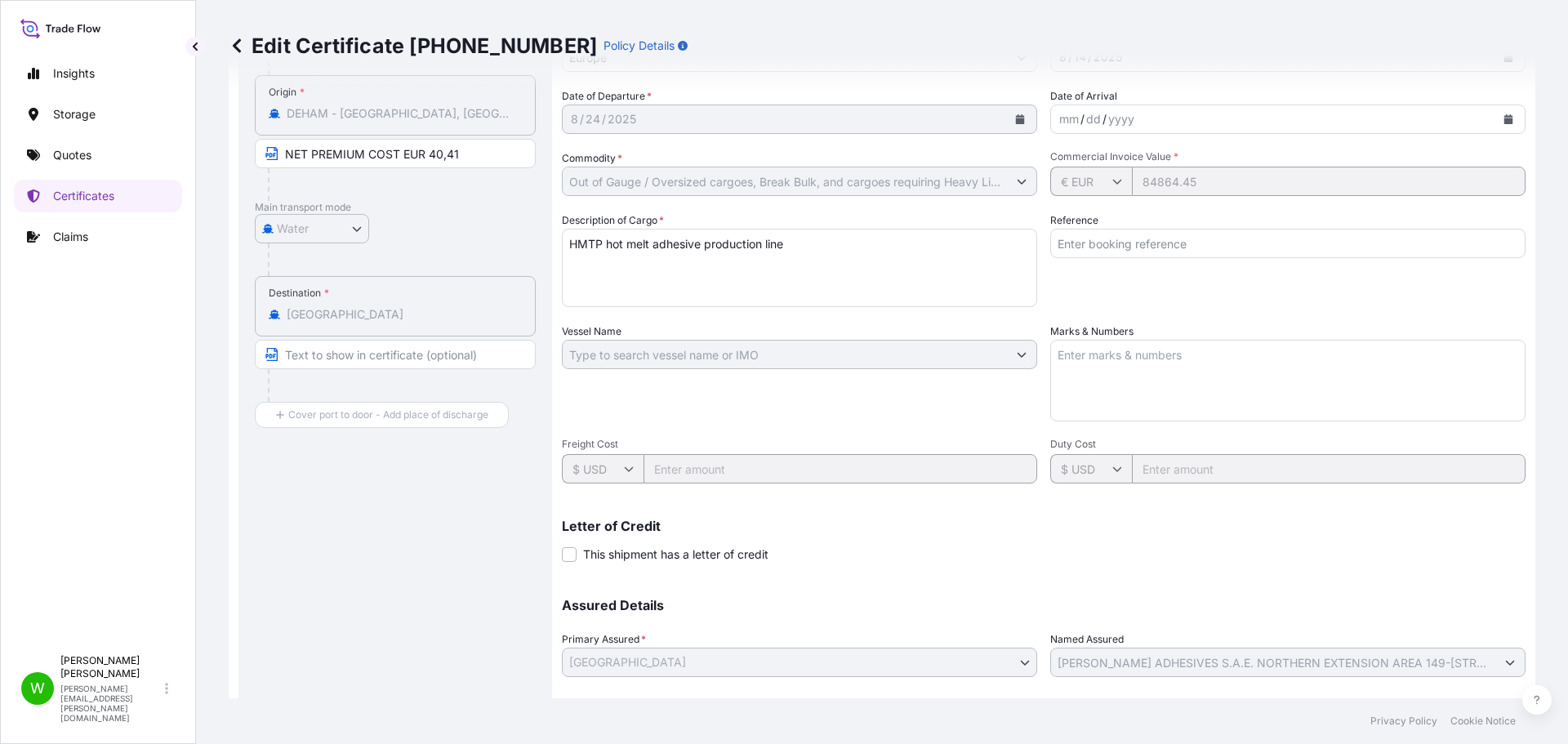
scroll to position [292, 0]
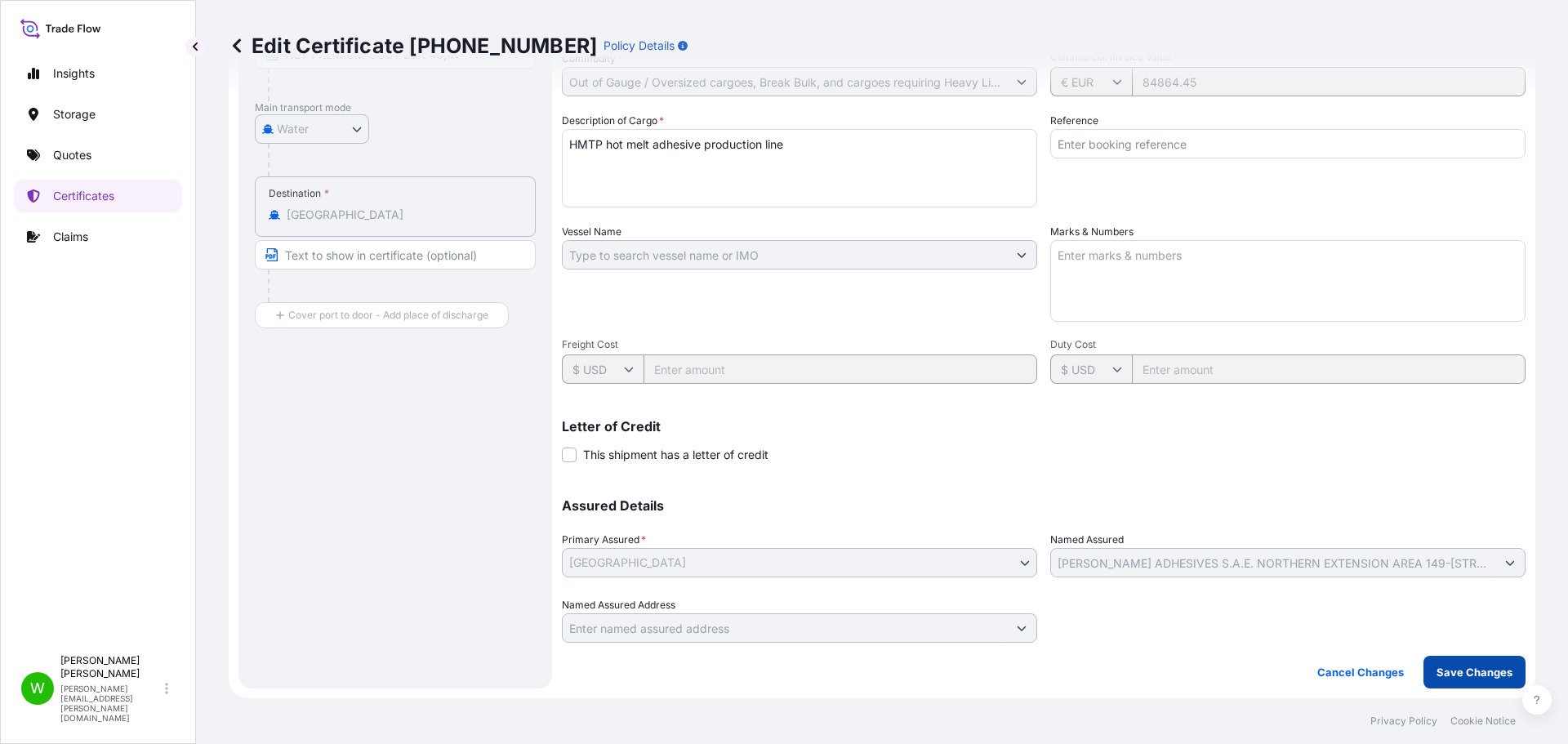
click at [1467, 675] on p "Save Changes" at bounding box center [1474, 672] width 76 height 16
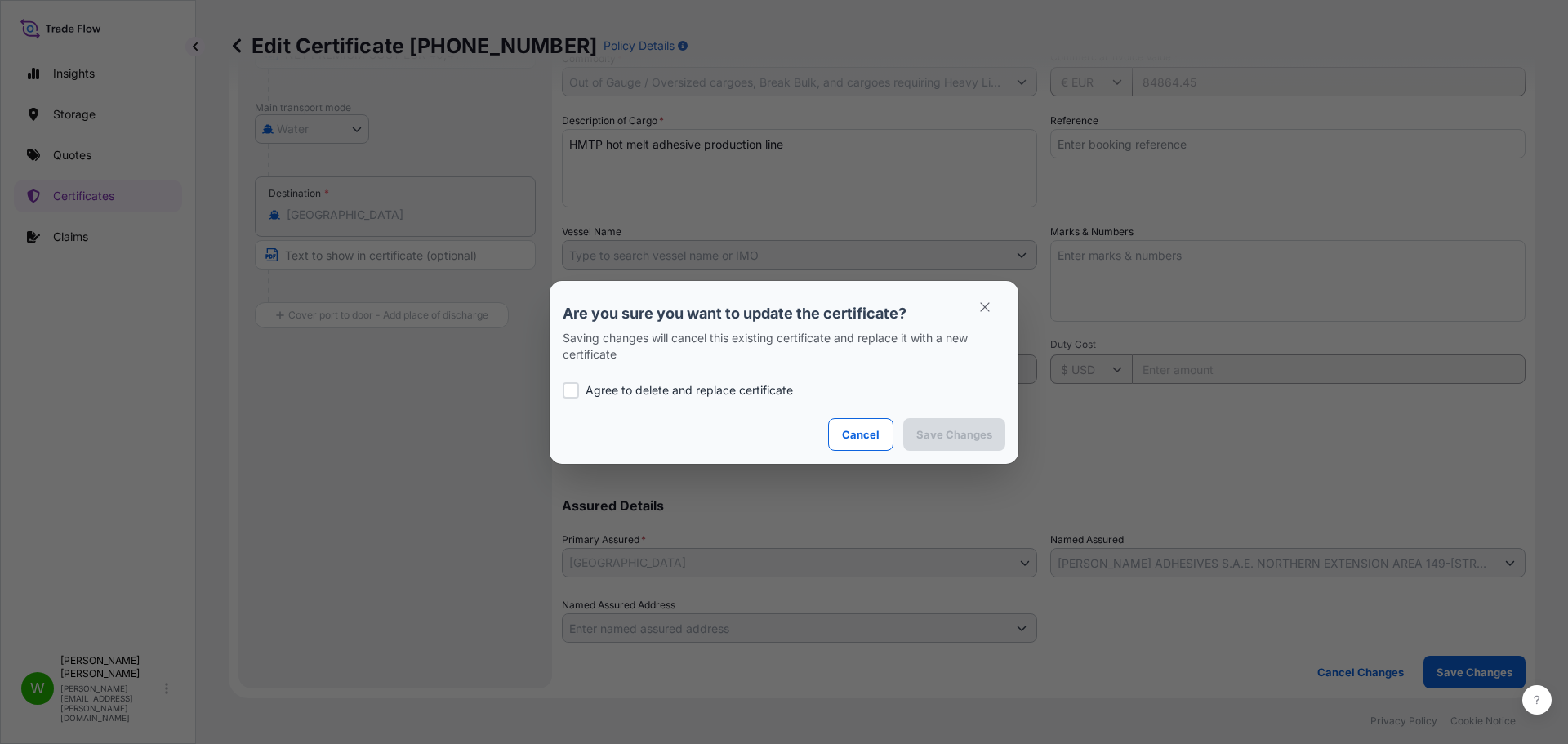
click at [699, 386] on p "Agree to delete and replace certificate" at bounding box center [689, 390] width 207 height 16
checkbox input "true"
click at [975, 438] on p "Save Changes" at bounding box center [954, 433] width 76 height 16
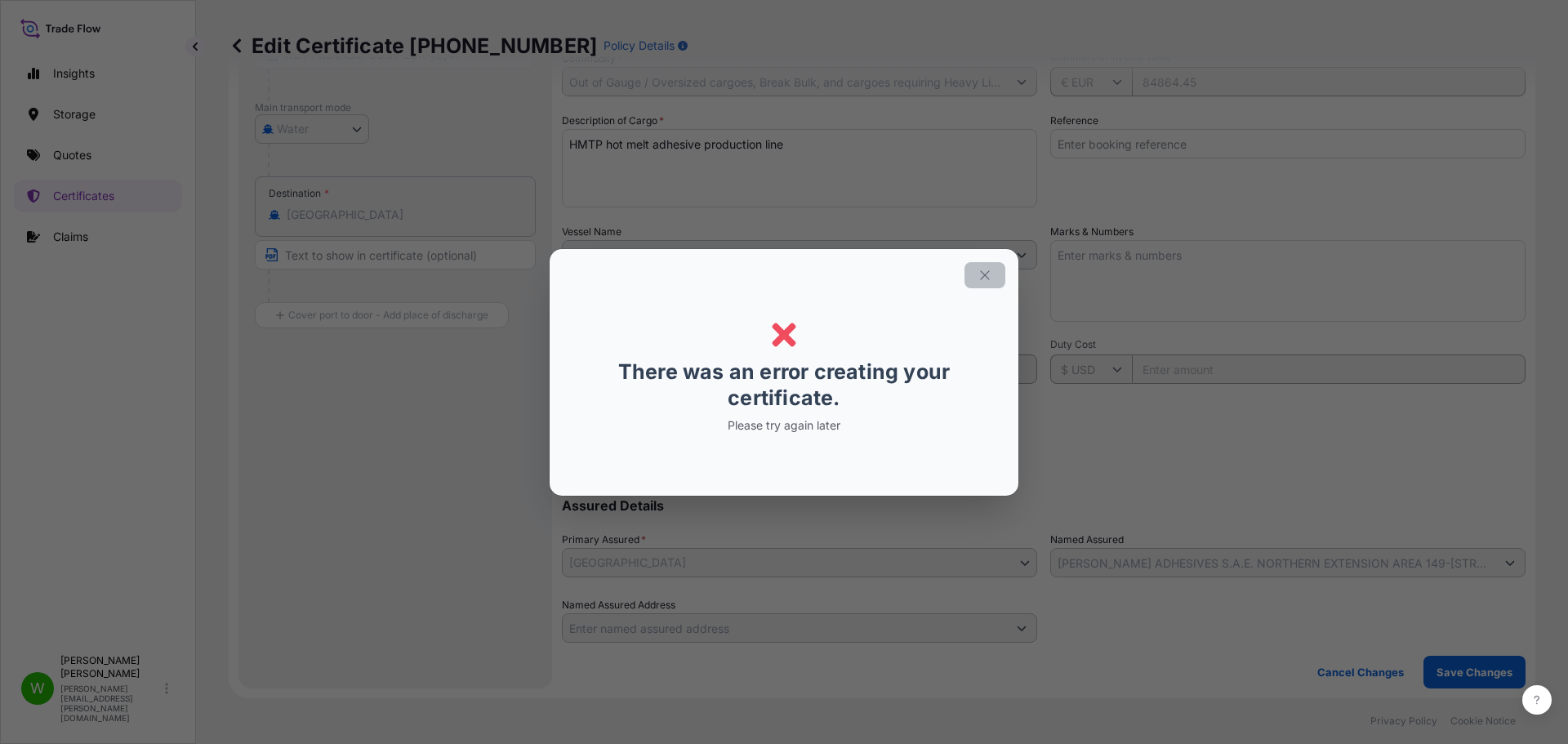
click at [979, 276] on icon "button" at bounding box center [984, 274] width 14 height 14
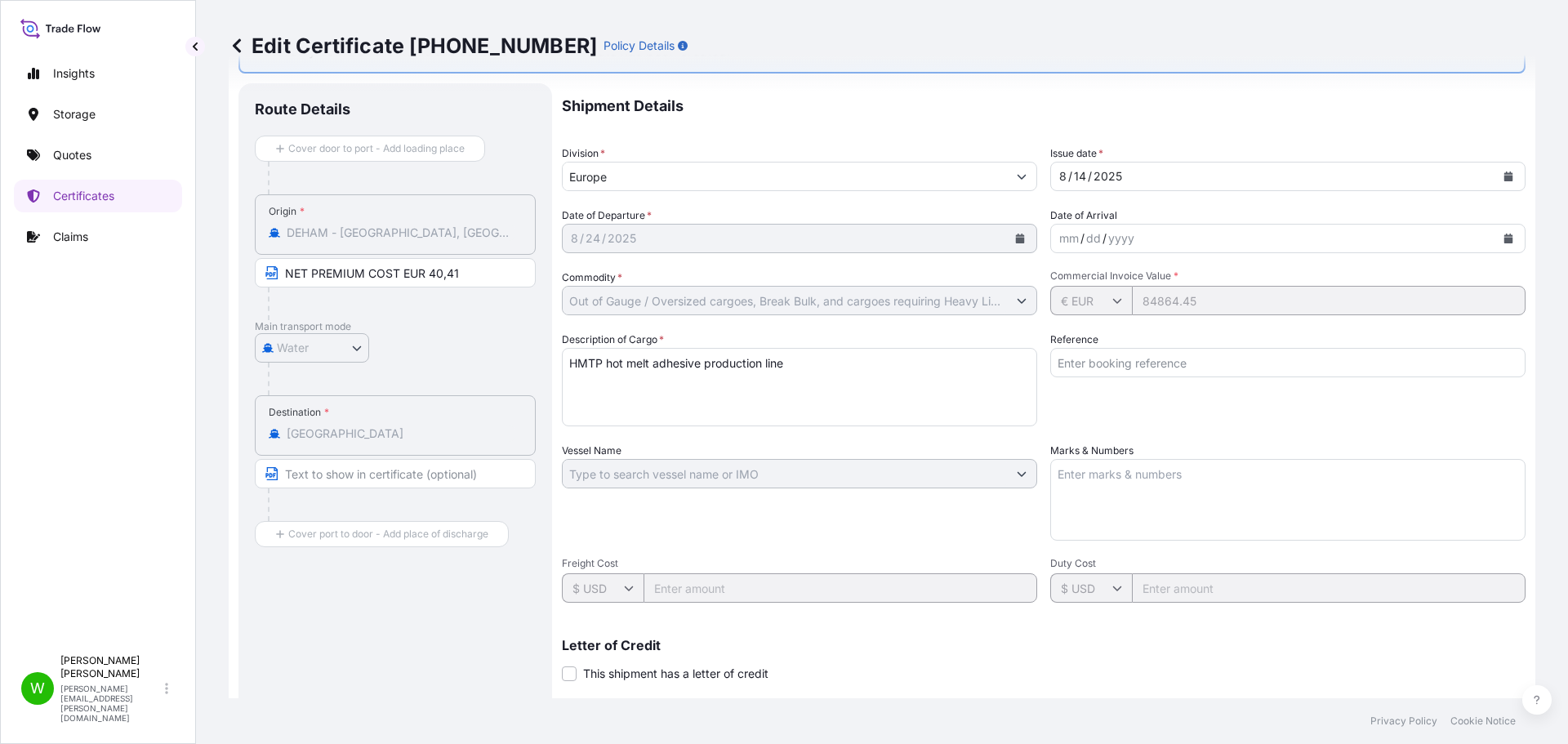
scroll to position [0, 0]
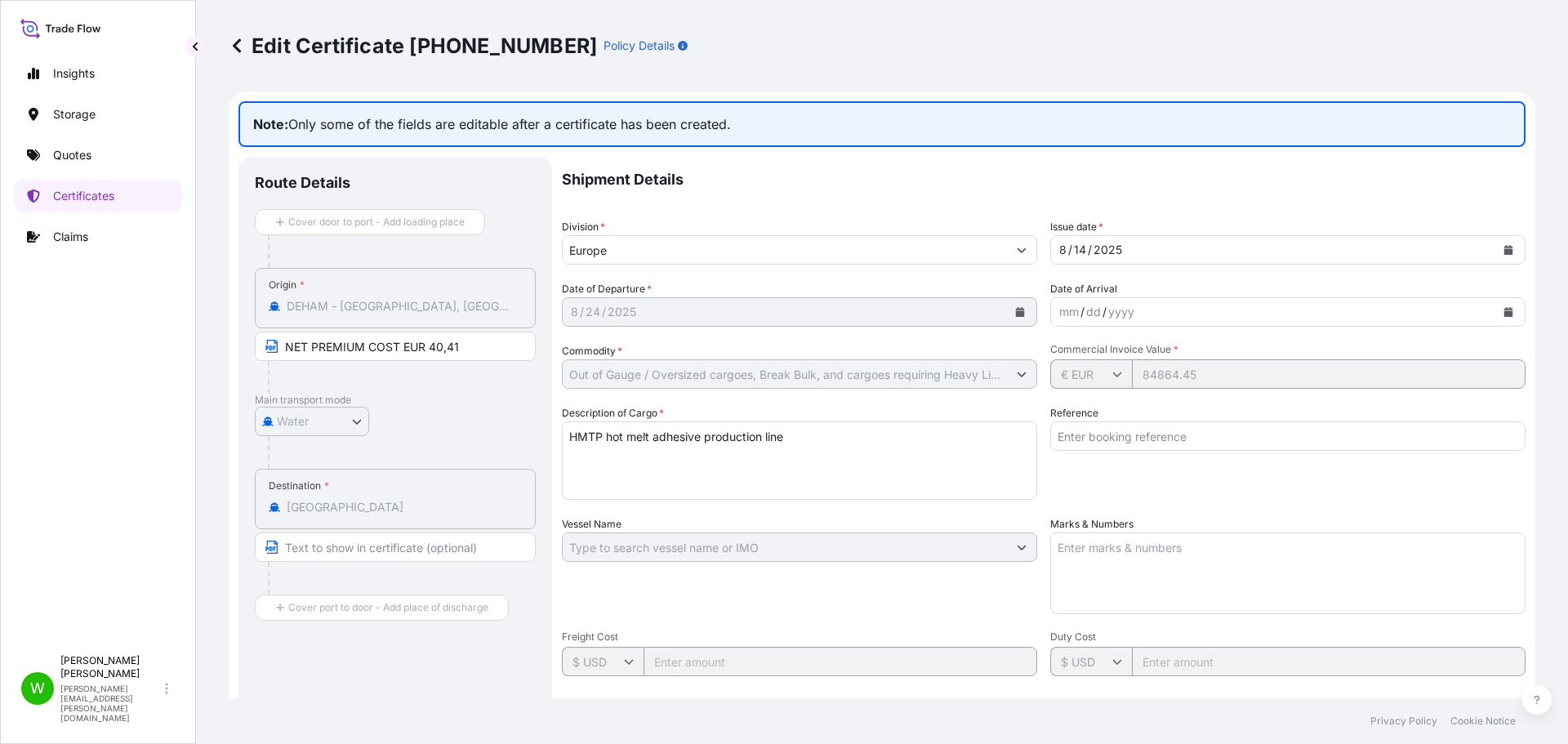
drag, startPoint x: 799, startPoint y: 197, endPoint x: 654, endPoint y: 268, distance: 161.4
click at [799, 196] on p "Shipment Details" at bounding box center [1043, 179] width 964 height 45
click at [485, 357] on input "NET PREMIUM COST EUR 40,41" at bounding box center [396, 346] width 281 height 29
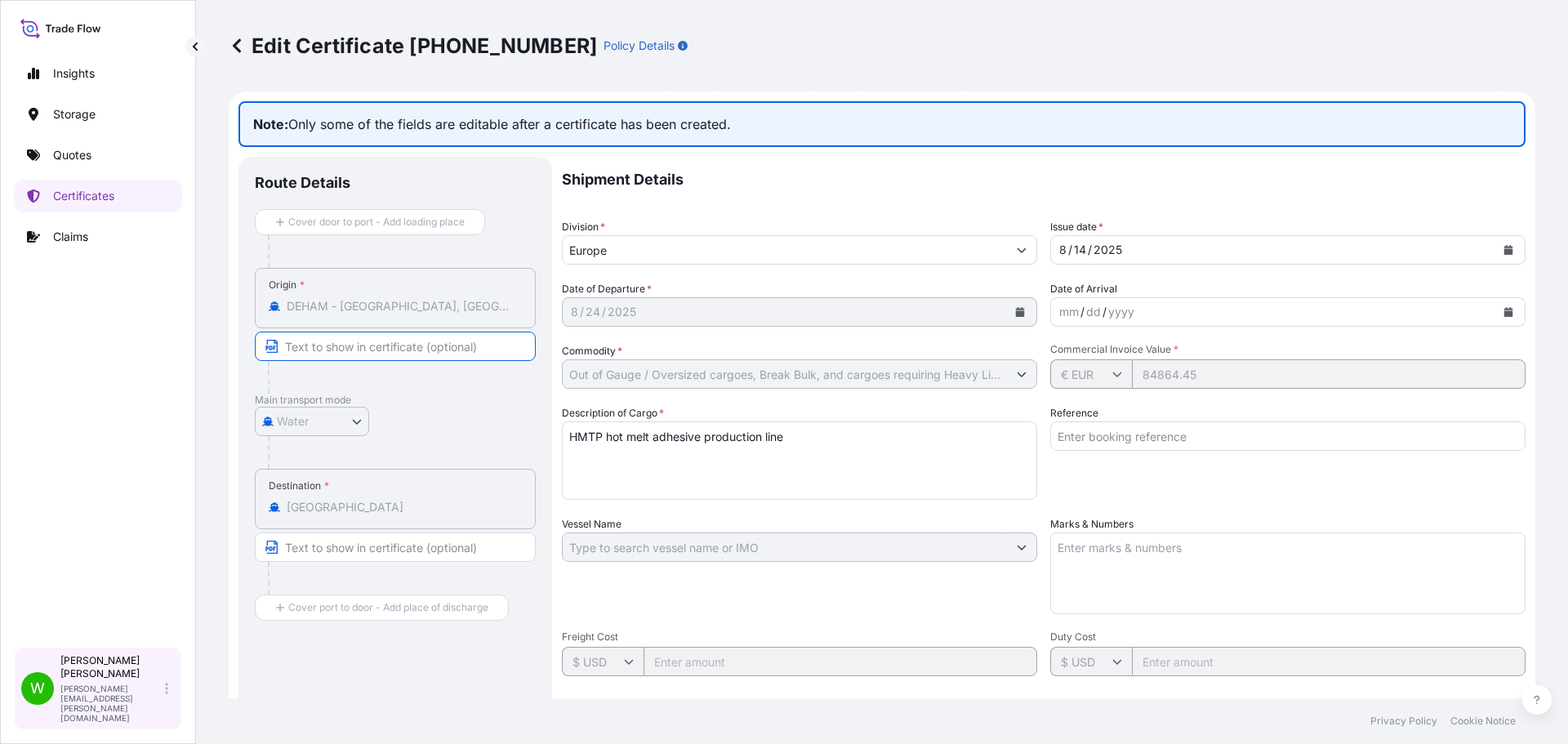
click at [168, 698] on div "Werner Zoch werner.zoch@psabdp.com" at bounding box center [118, 688] width 114 height 68
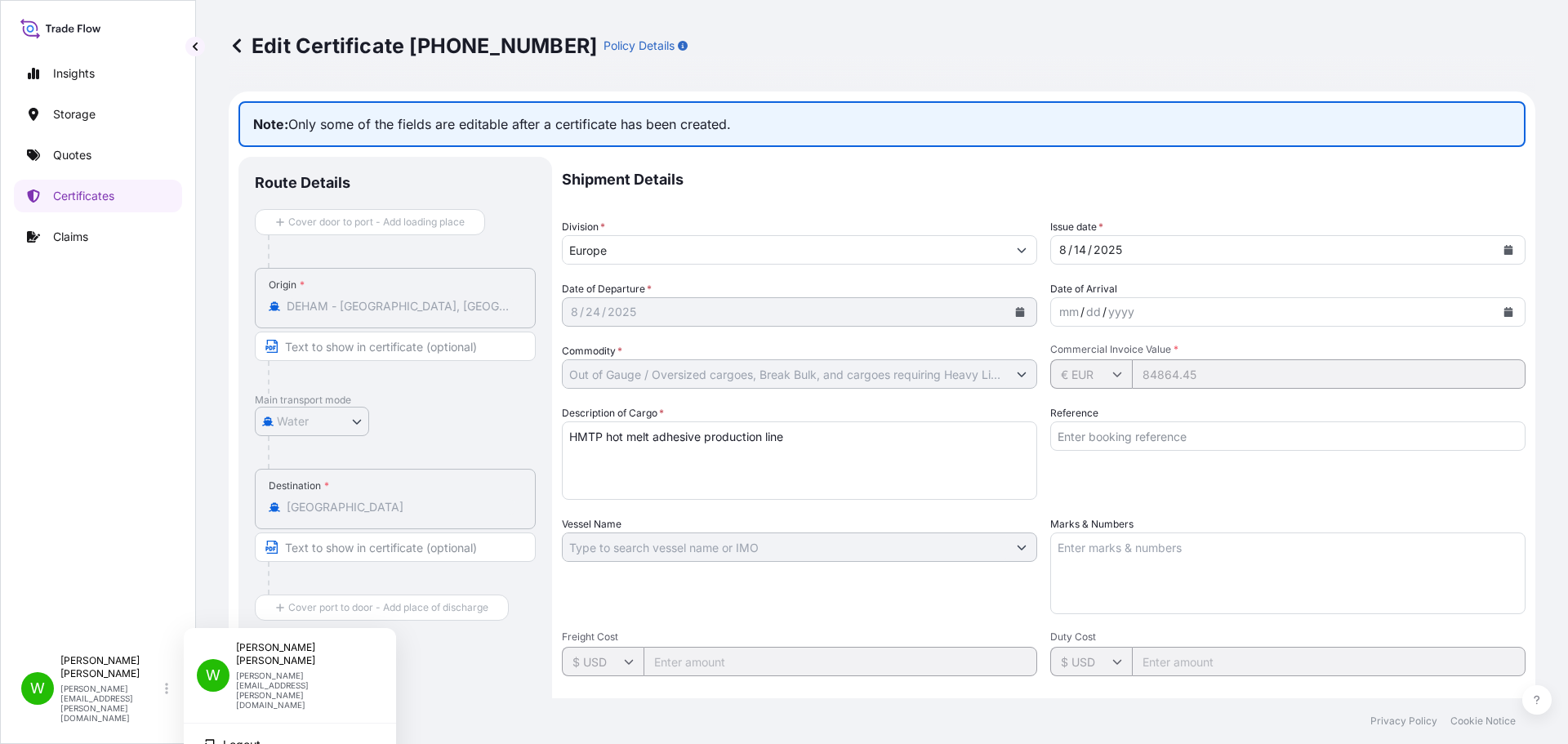
click at [13, 589] on div "Insights Storage Quotes Certificates Claims" at bounding box center [98, 344] width 168 height 604
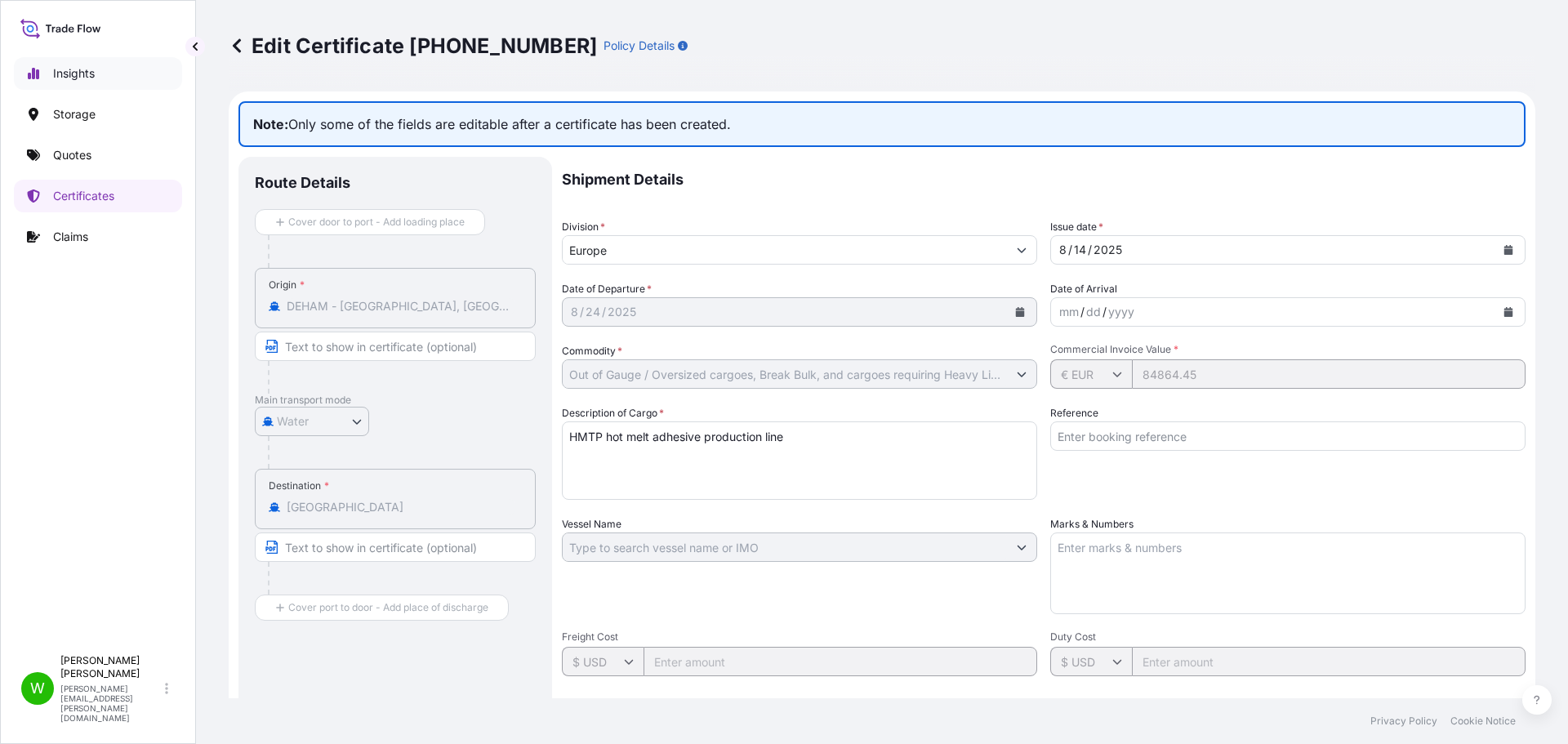
click at [77, 68] on p "Insights" at bounding box center [73, 73] width 41 height 16
select select "2025"
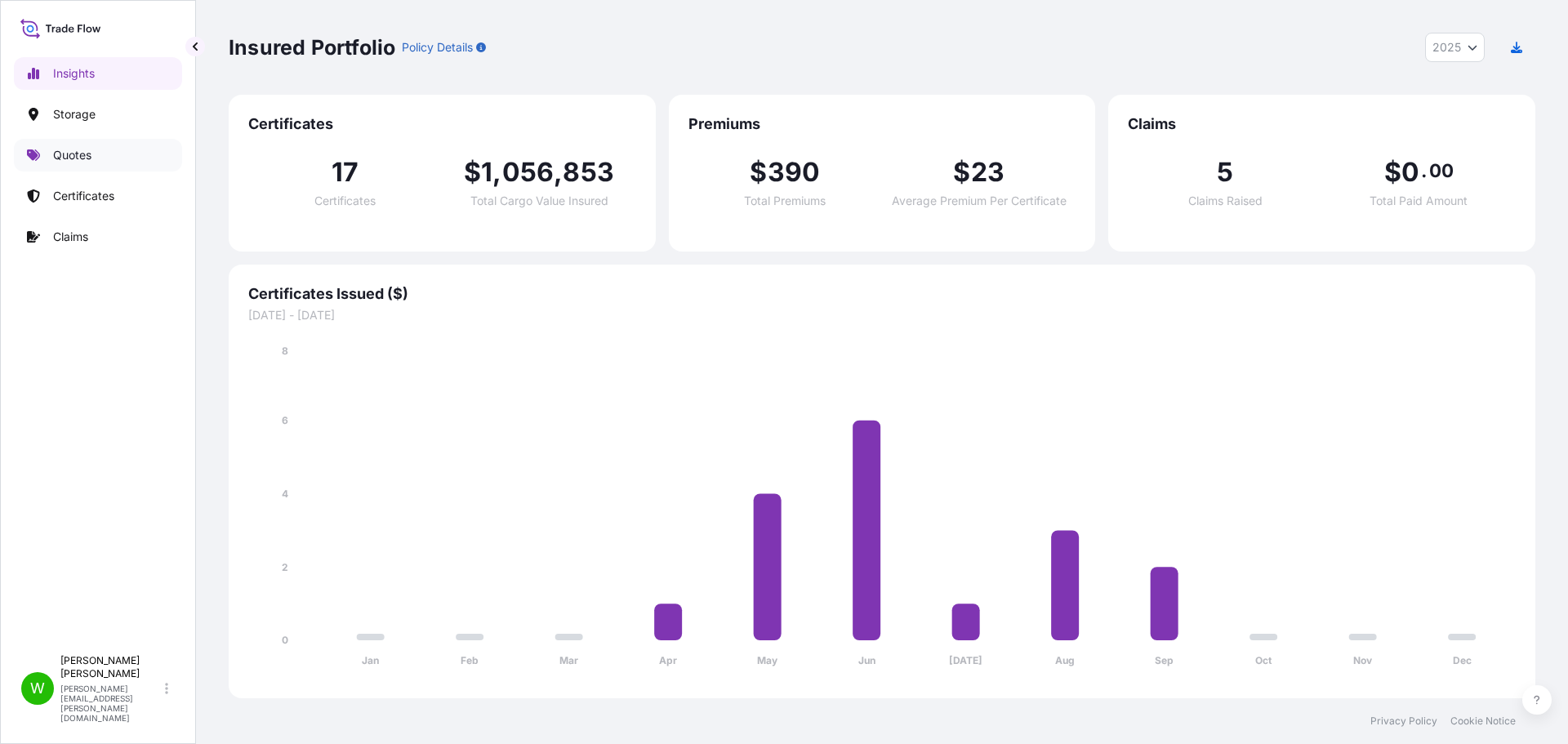
click at [66, 154] on p "Quotes" at bounding box center [72, 155] width 39 height 16
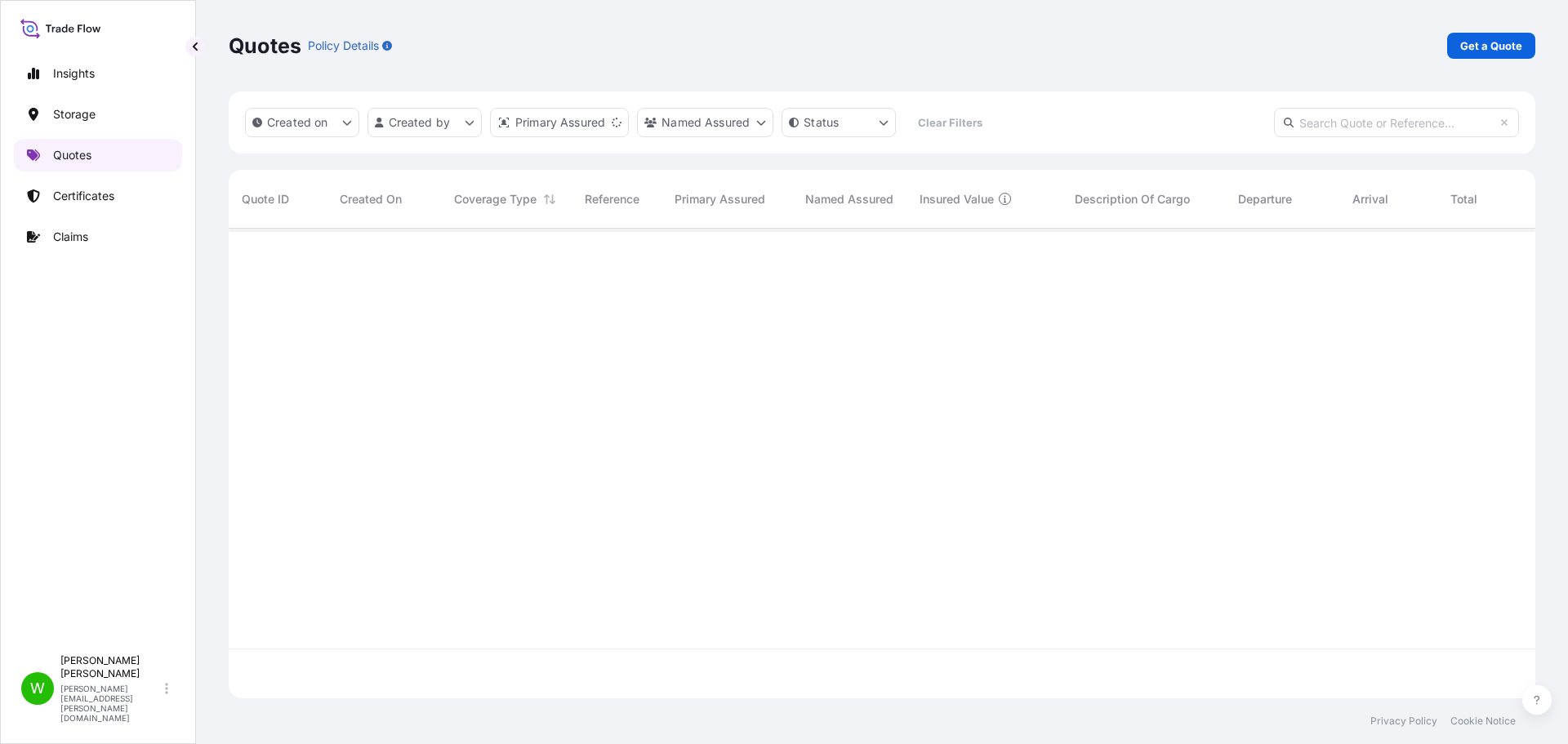
scroll to position [466, 1294]
click at [82, 205] on link "Certificates" at bounding box center [98, 195] width 168 height 33
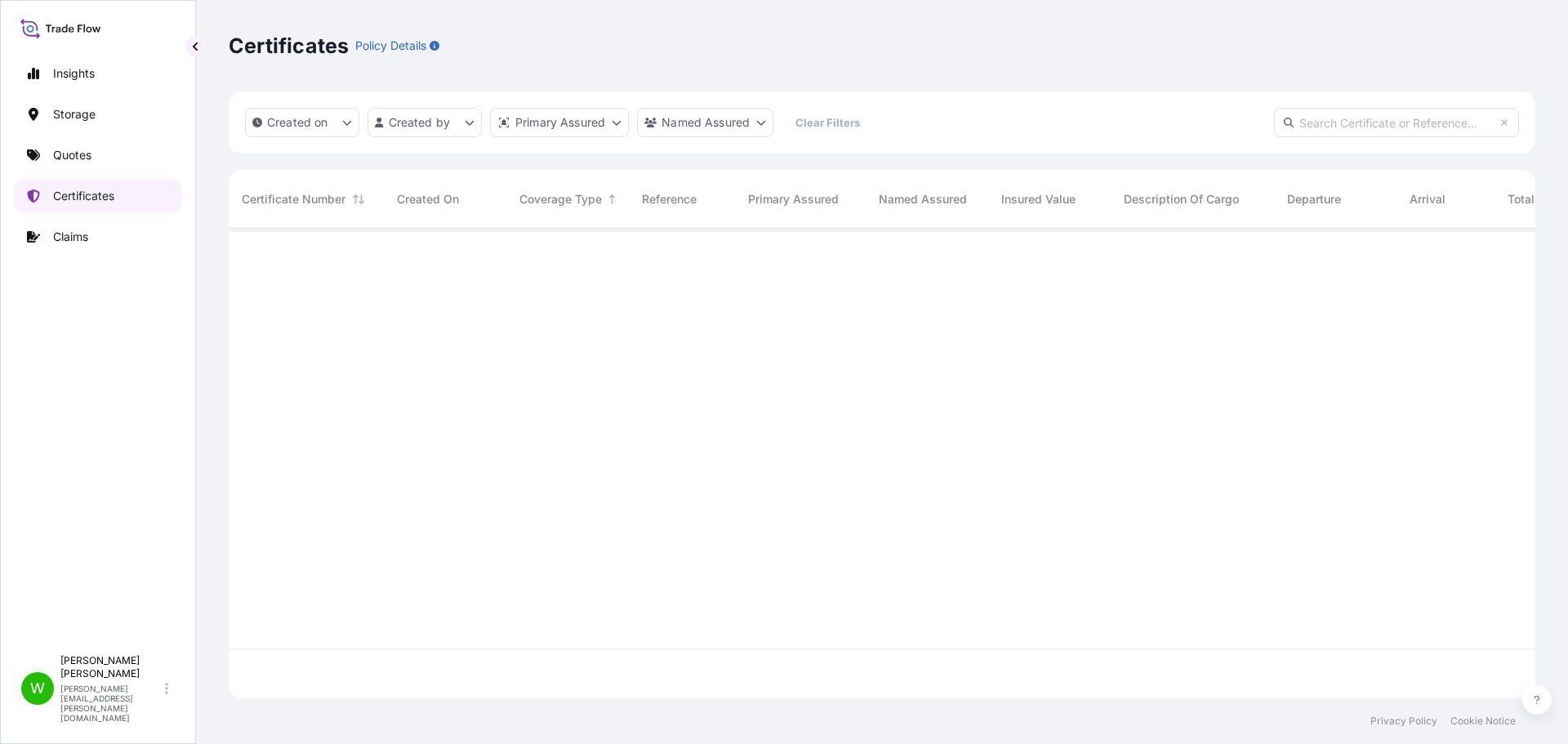
scroll to position [466, 1294]
click at [86, 238] on p "Claims" at bounding box center [71, 236] width 35 height 16
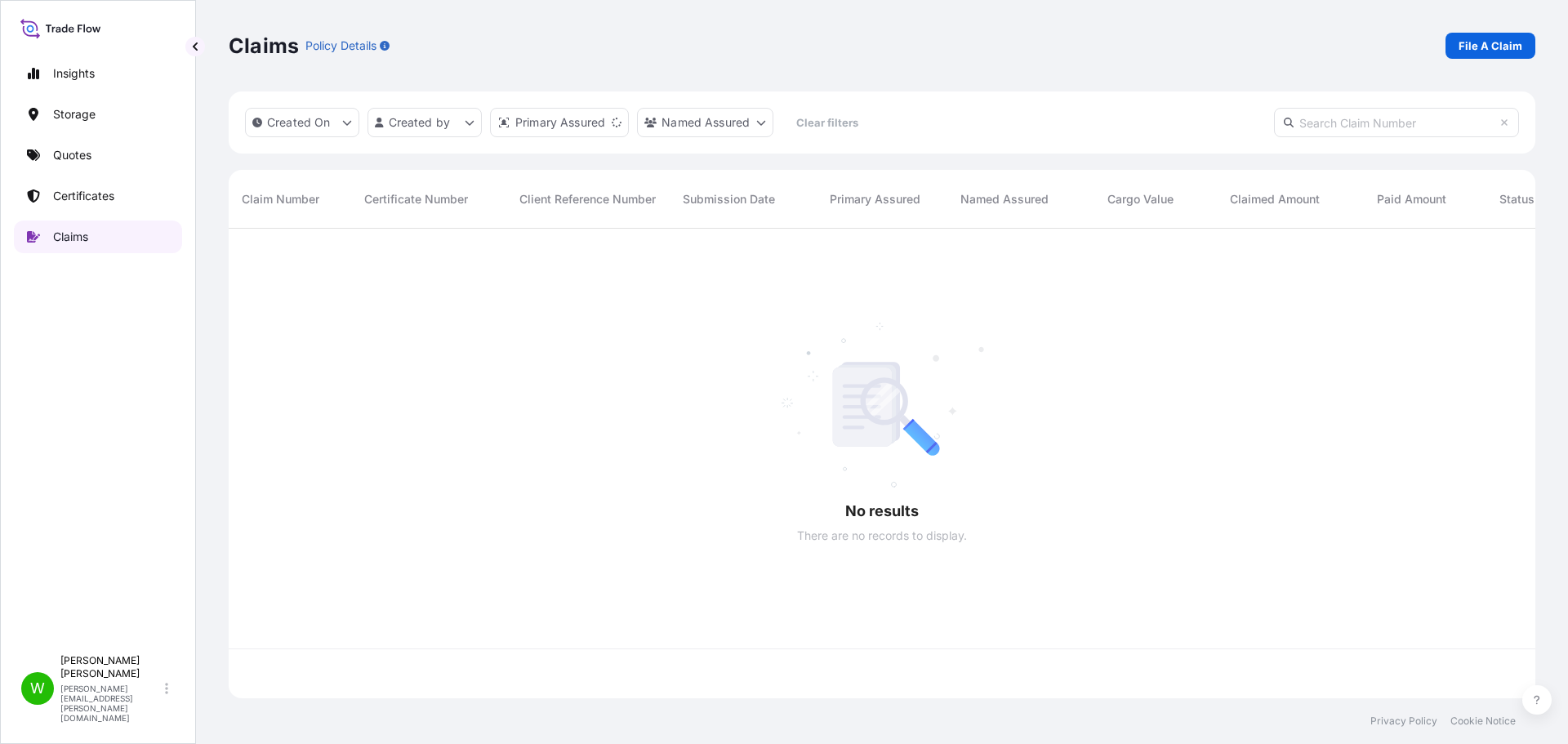
scroll to position [466, 1294]
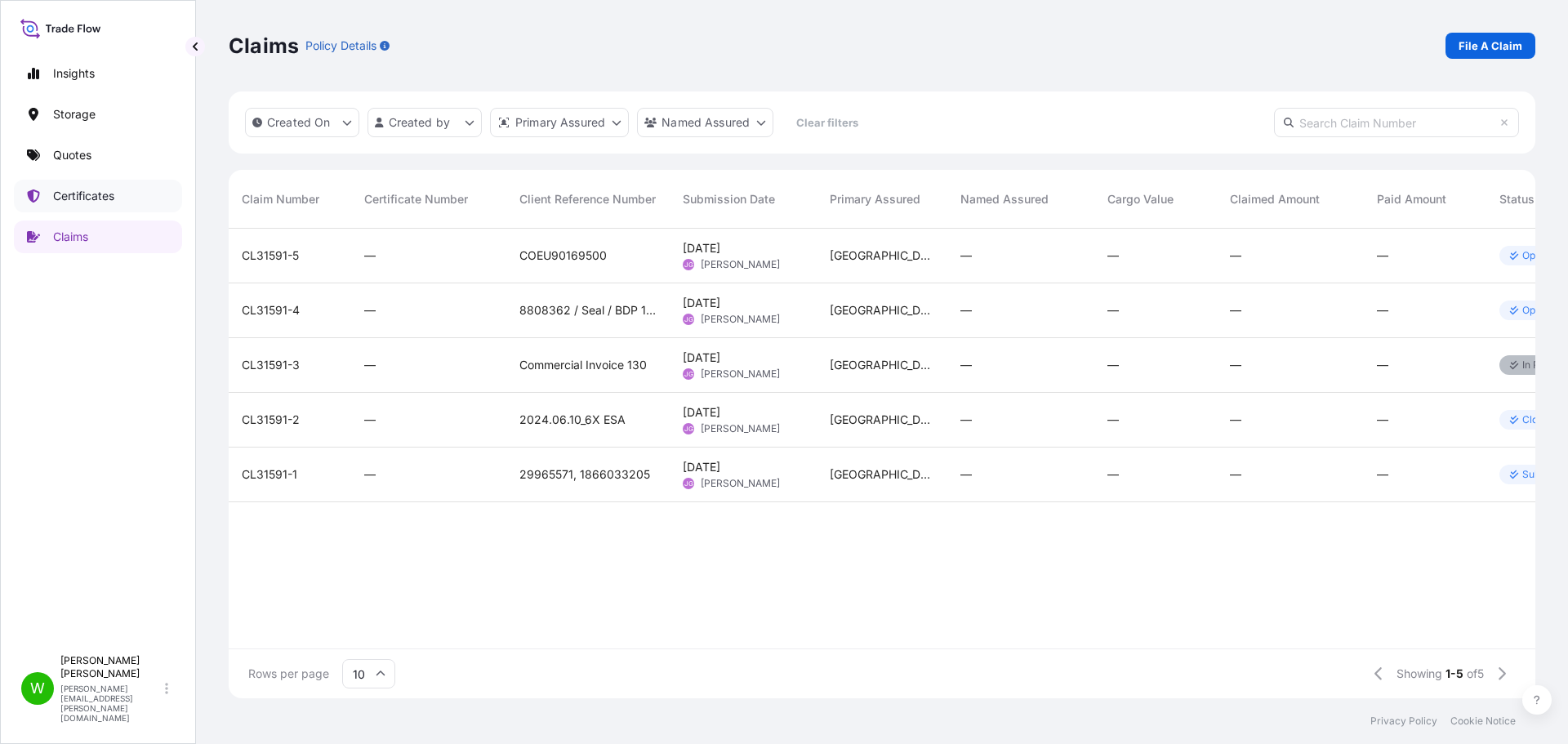
click at [96, 205] on link "Certificates" at bounding box center [98, 195] width 168 height 33
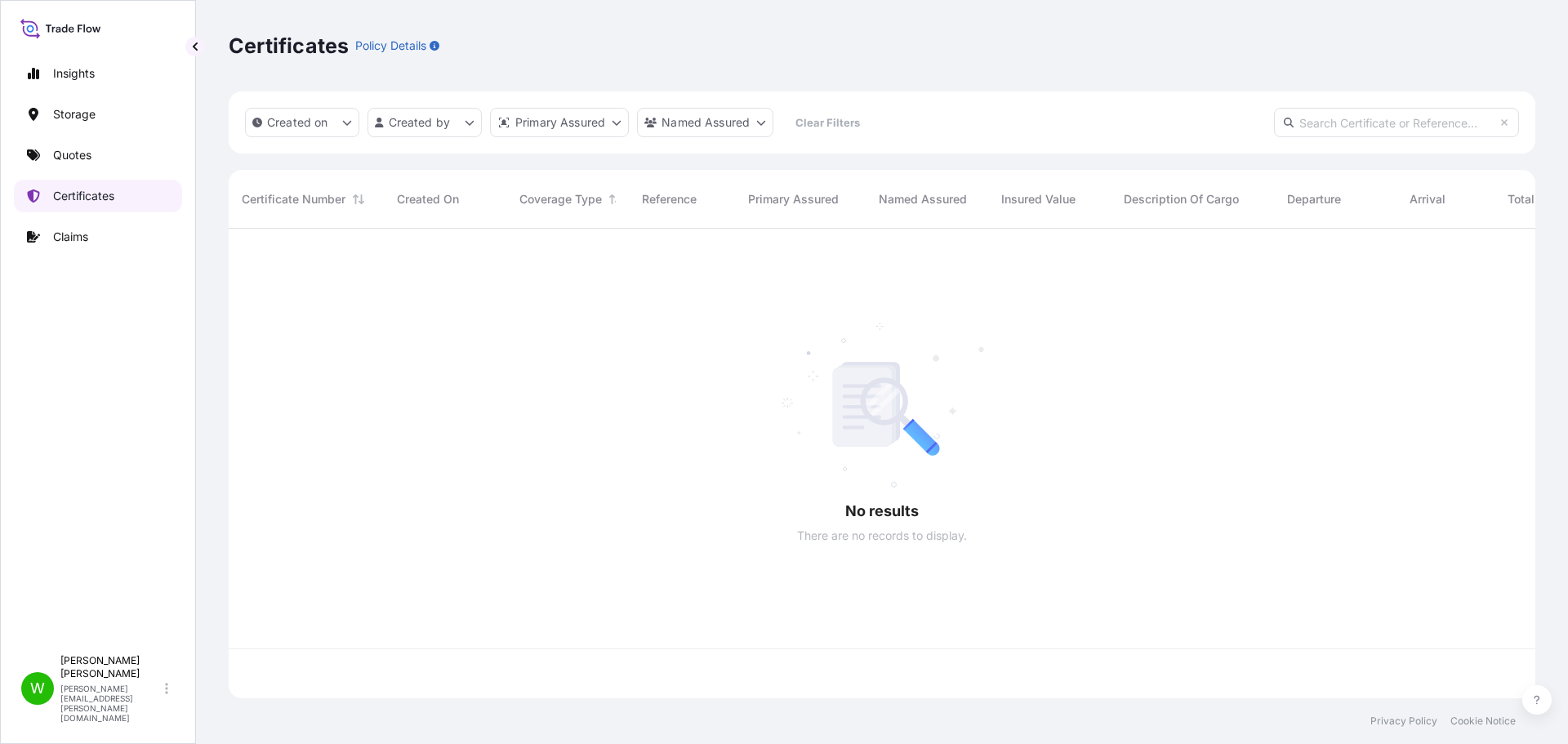
scroll to position [466, 1294]
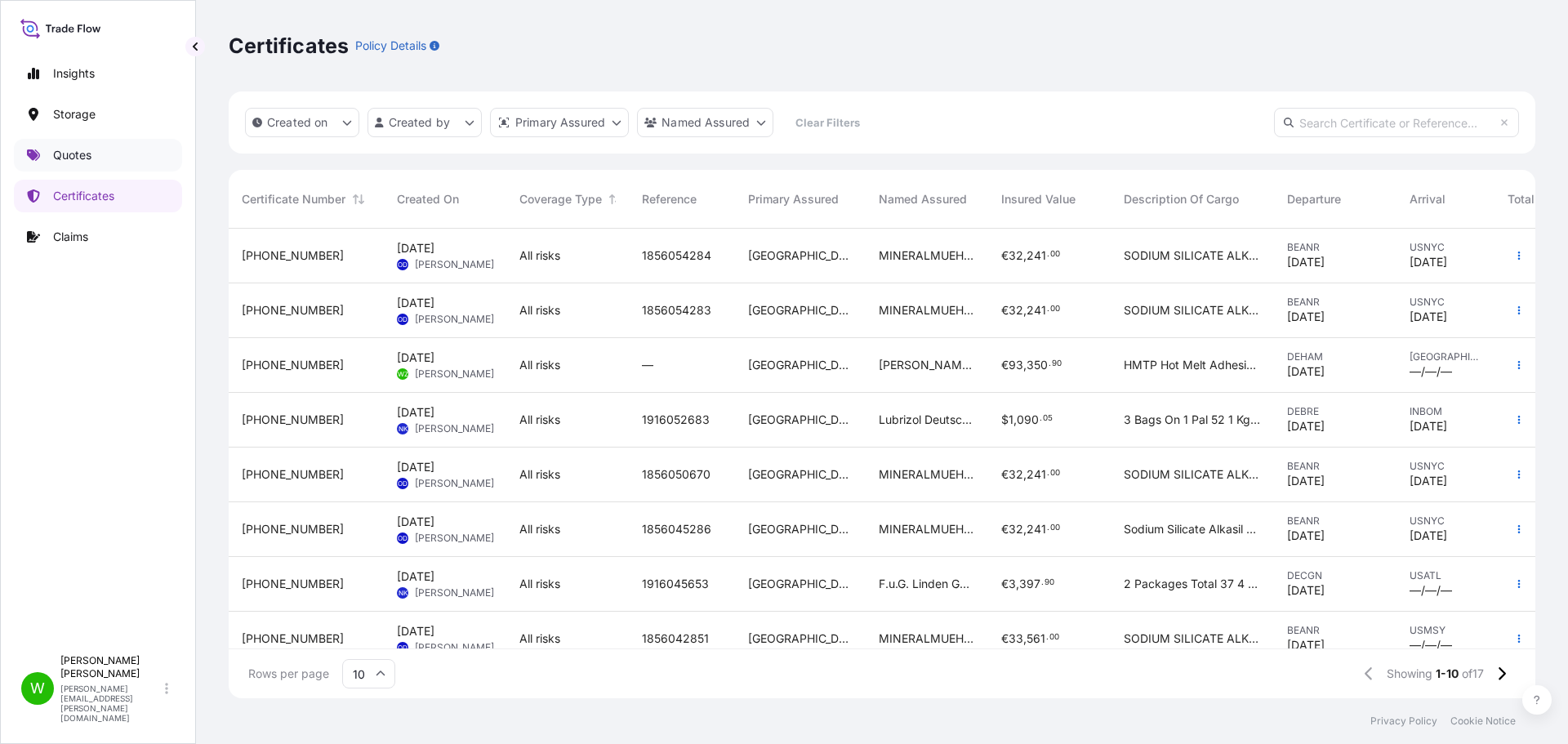
click at [96, 157] on link "Quotes" at bounding box center [98, 155] width 168 height 33
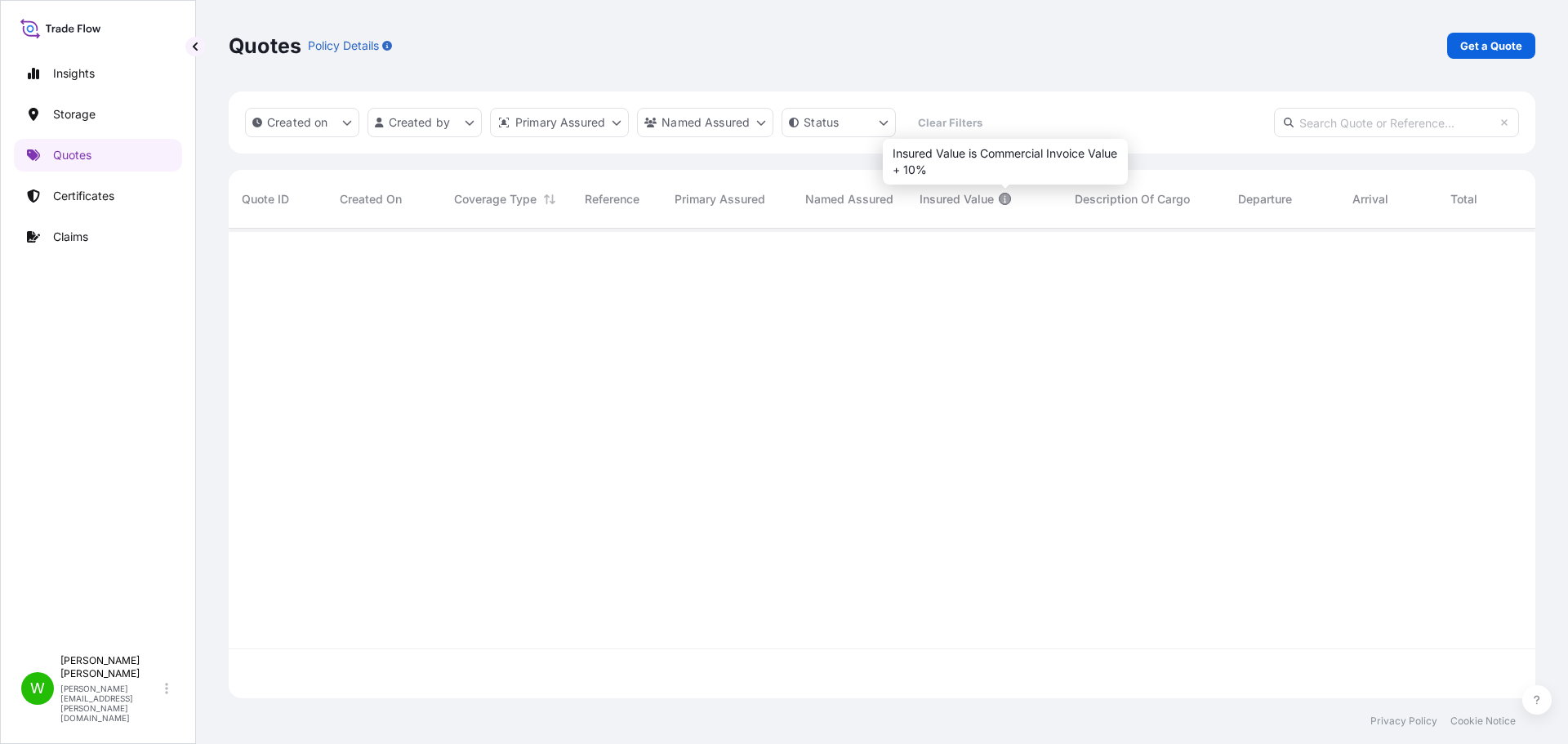
scroll to position [516, 1294]
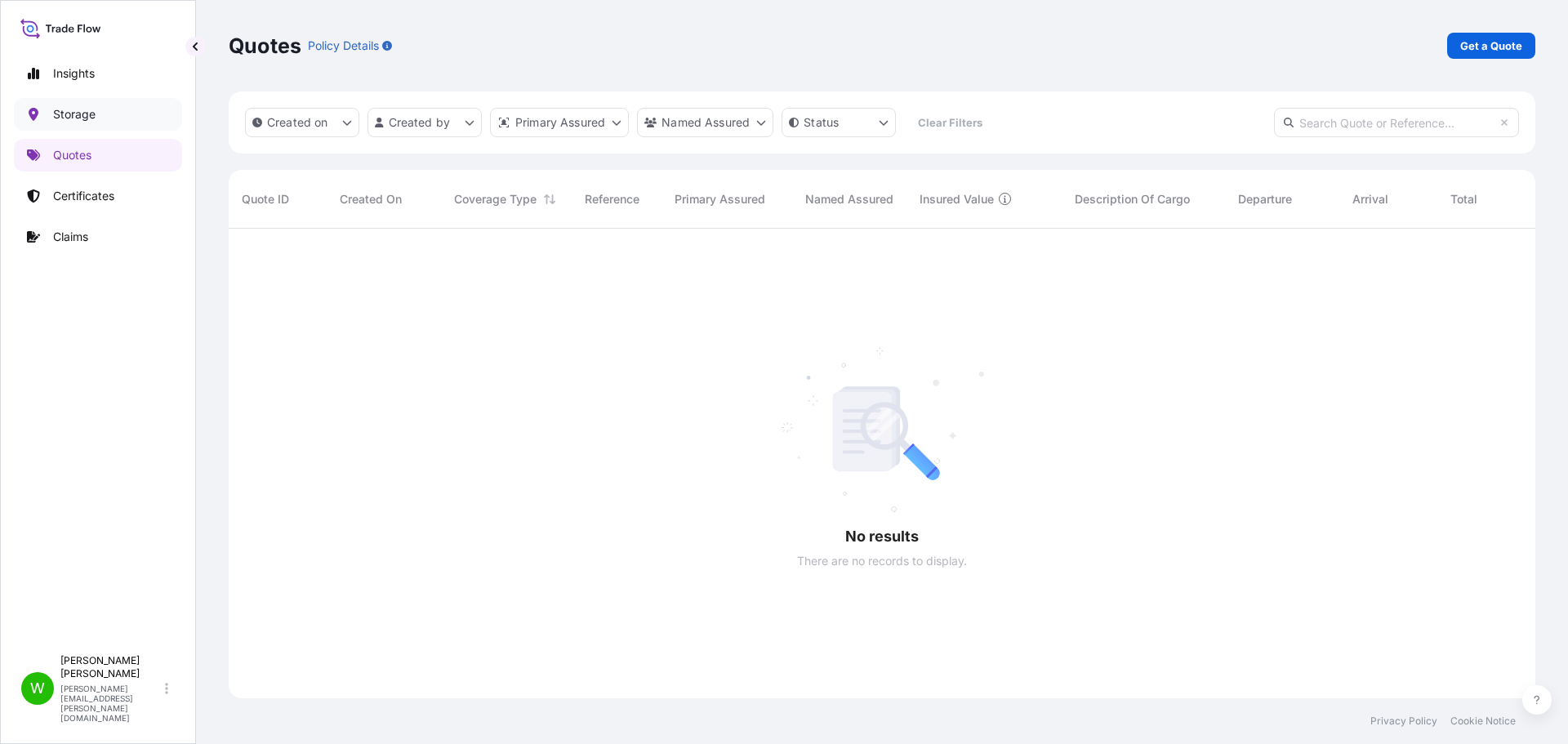
click at [90, 100] on link "Storage" at bounding box center [98, 114] width 168 height 33
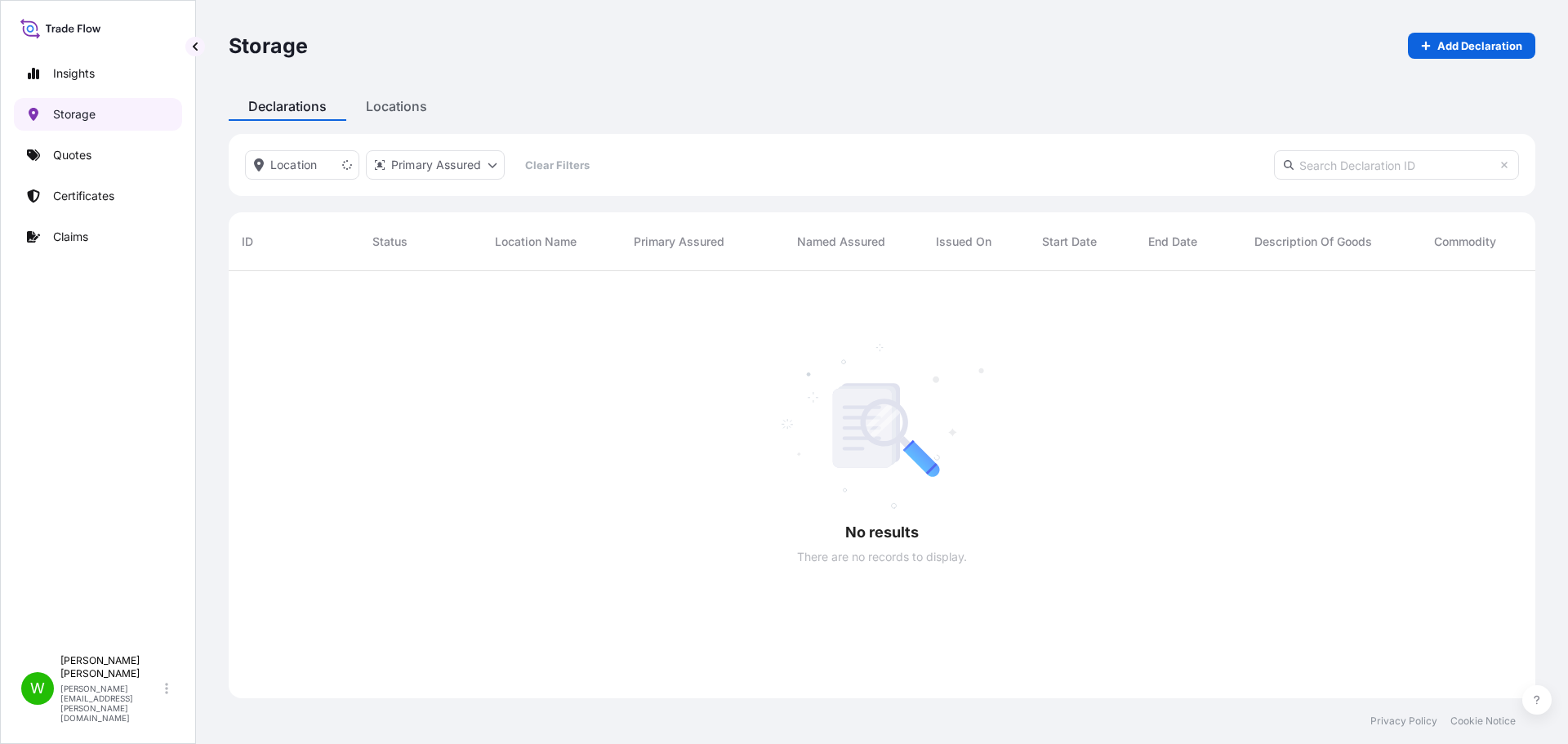
scroll to position [474, 1294]
click at [73, 71] on p "Insights" at bounding box center [73, 73] width 41 height 16
select select "2025"
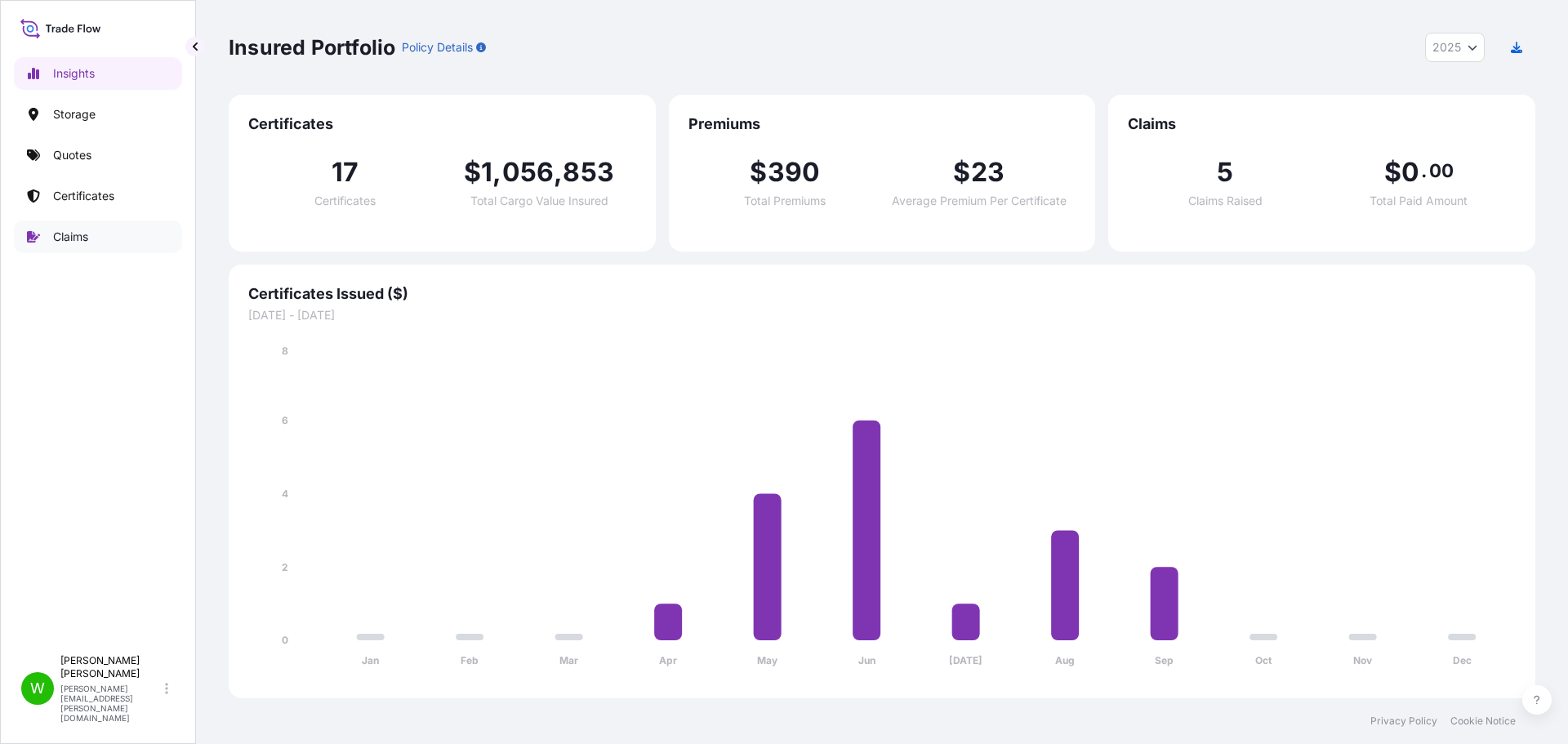
click at [96, 196] on p "Certificates" at bounding box center [83, 195] width 61 height 16
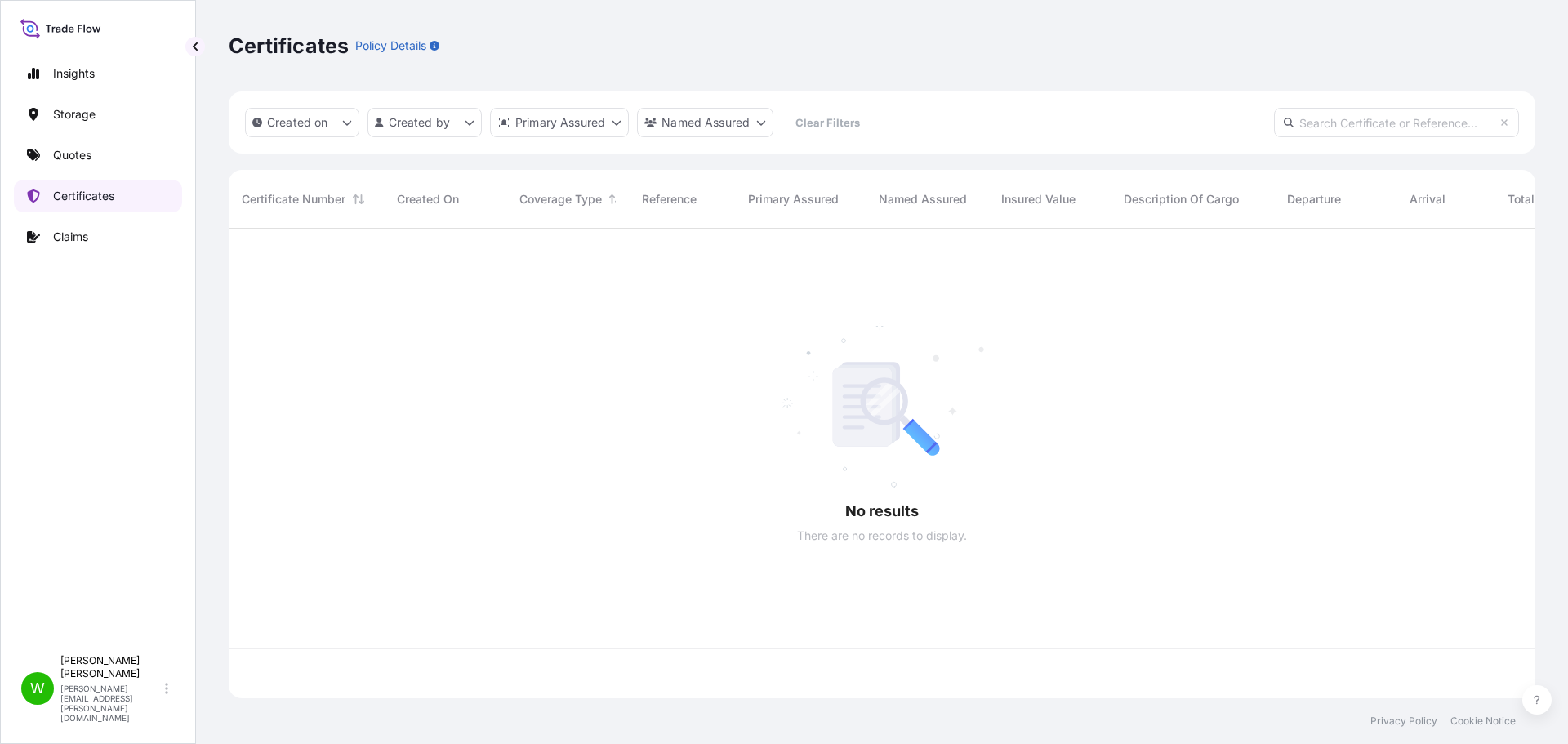
scroll to position [466, 1294]
click at [880, 34] on div "Certificates Policy Details" at bounding box center [882, 45] width 1306 height 26
click at [880, 32] on div "Certificates Policy Details" at bounding box center [882, 45] width 1306 height 92
click at [832, 45] on div "Certificates Policy Details" at bounding box center [882, 45] width 1306 height 26
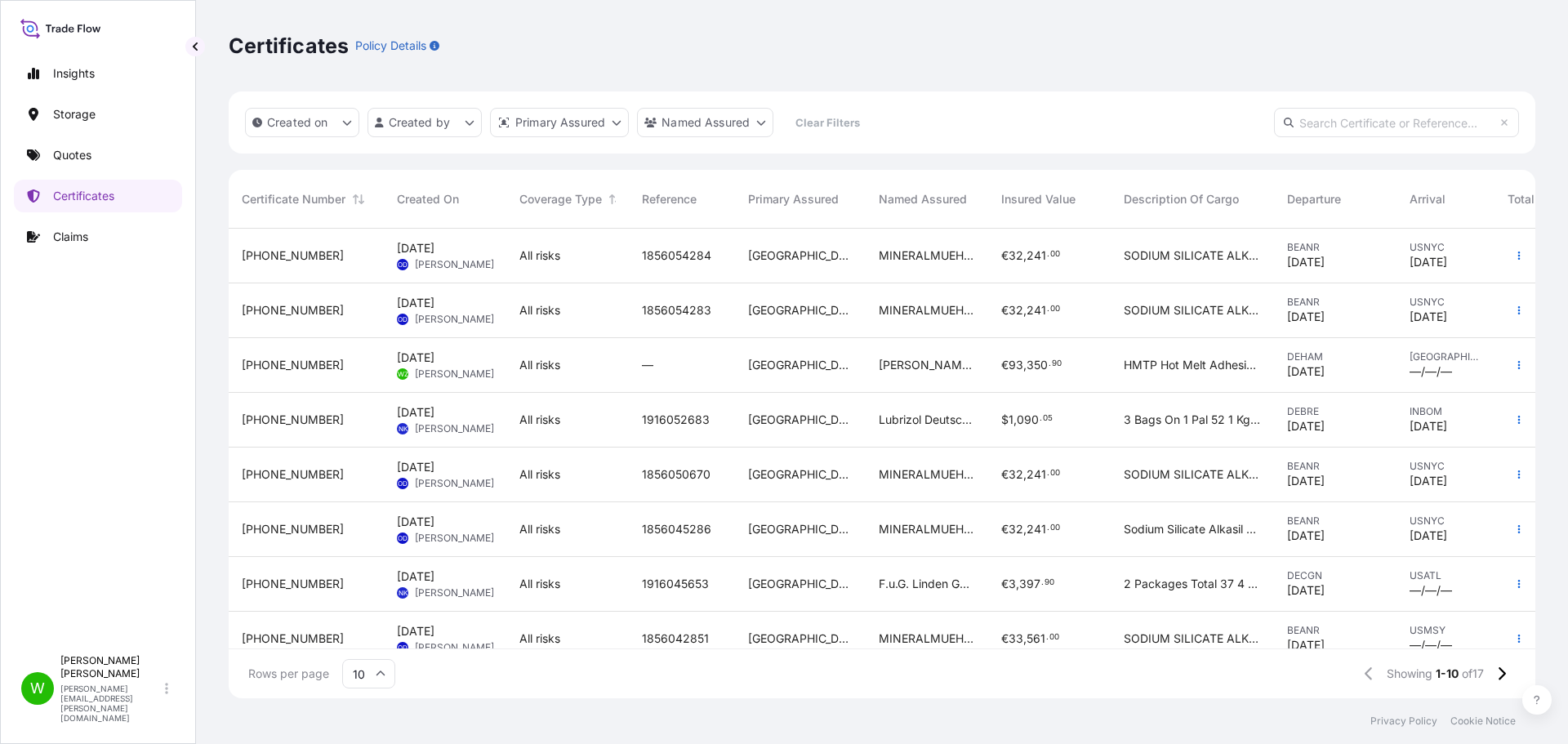
click at [566, 384] on div "All risks" at bounding box center [567, 365] width 123 height 55
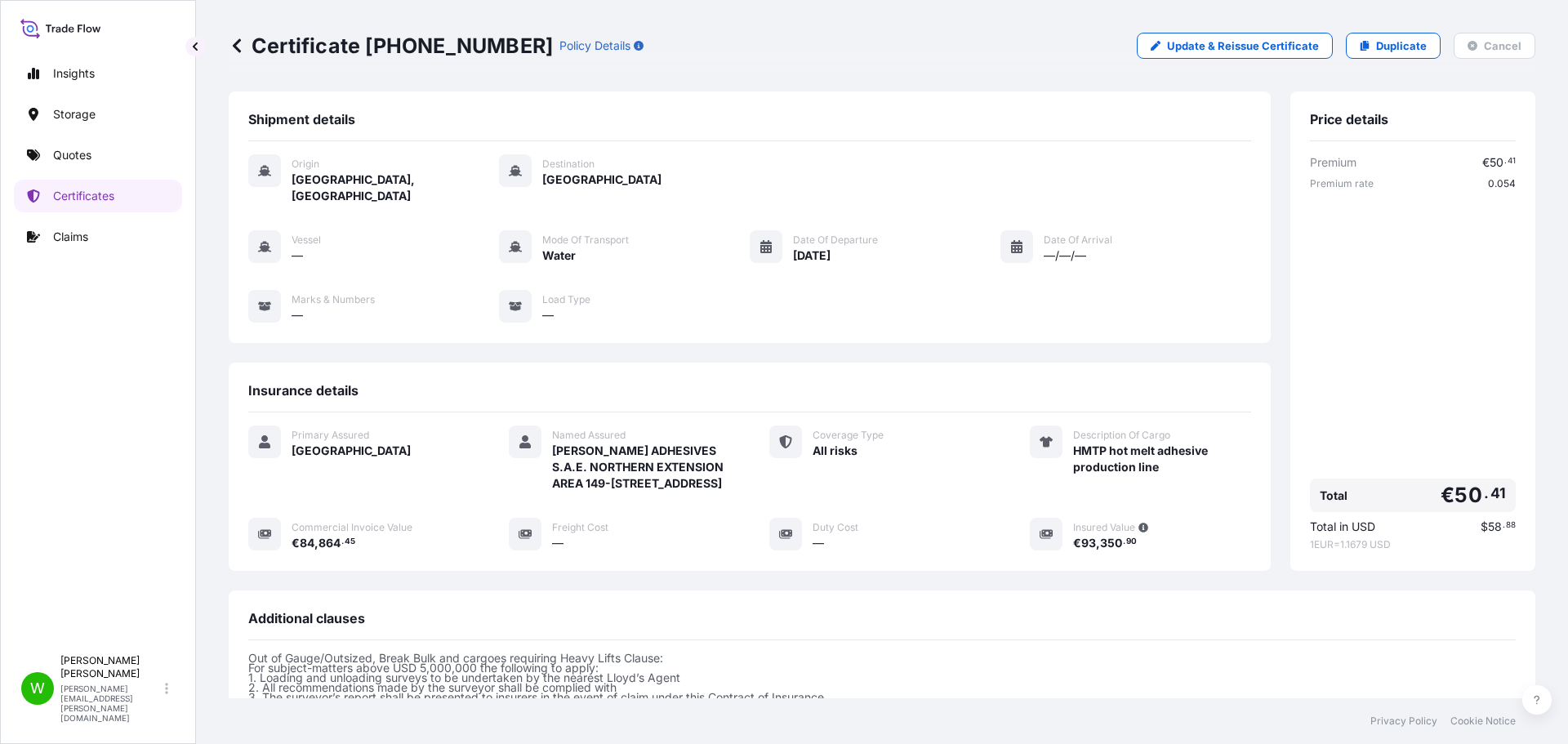
click at [1067, 186] on div "Origin Hamburg, Germany Destination Egypt" at bounding box center [749, 178] width 1002 height 50
click at [848, 12] on div "Certificate 31591-15-1 Policy Details Update & Reissue Certificate Duplicate Ca…" at bounding box center [882, 45] width 1306 height 92
click at [78, 195] on p "Certificates" at bounding box center [83, 195] width 61 height 16
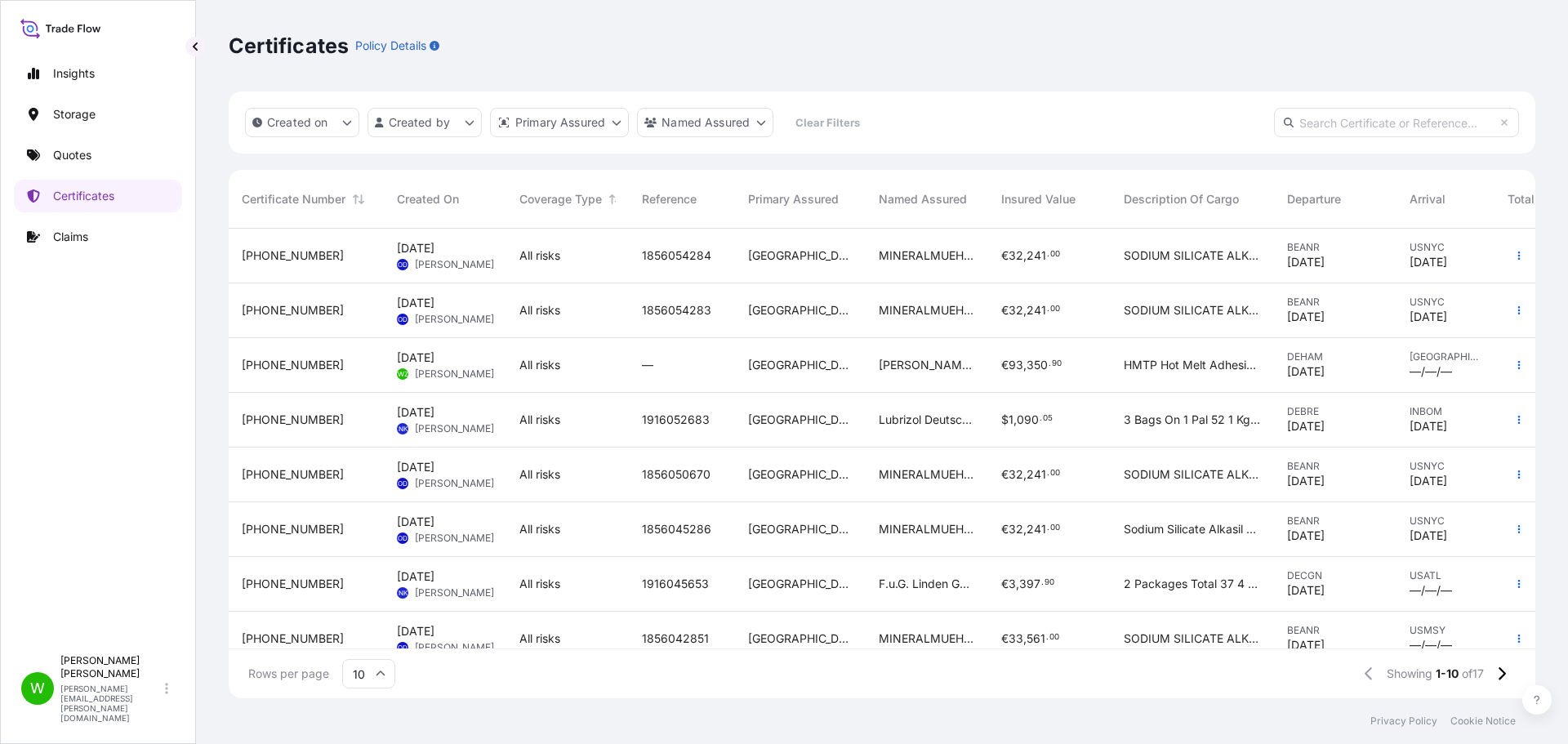
click at [681, 67] on div "Certificates Policy Details" at bounding box center [882, 45] width 1306 height 92
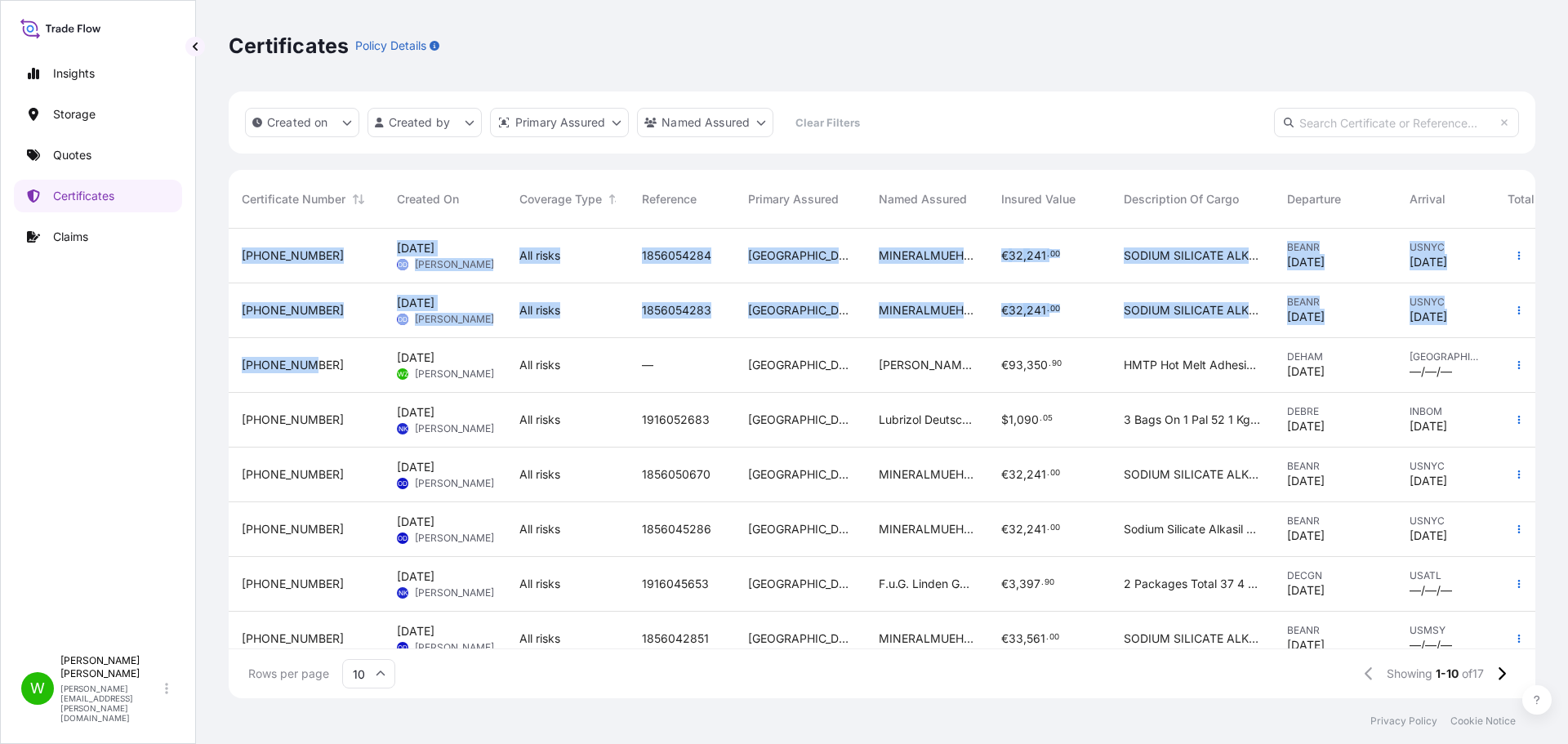
drag, startPoint x: 316, startPoint y: 372, endPoint x: 220, endPoint y: 371, distance: 96.0
click at [220, 371] on div "Certificates Policy Details Created on Created by Primary Assured Named Assured…" at bounding box center [882, 348] width 1372 height 698
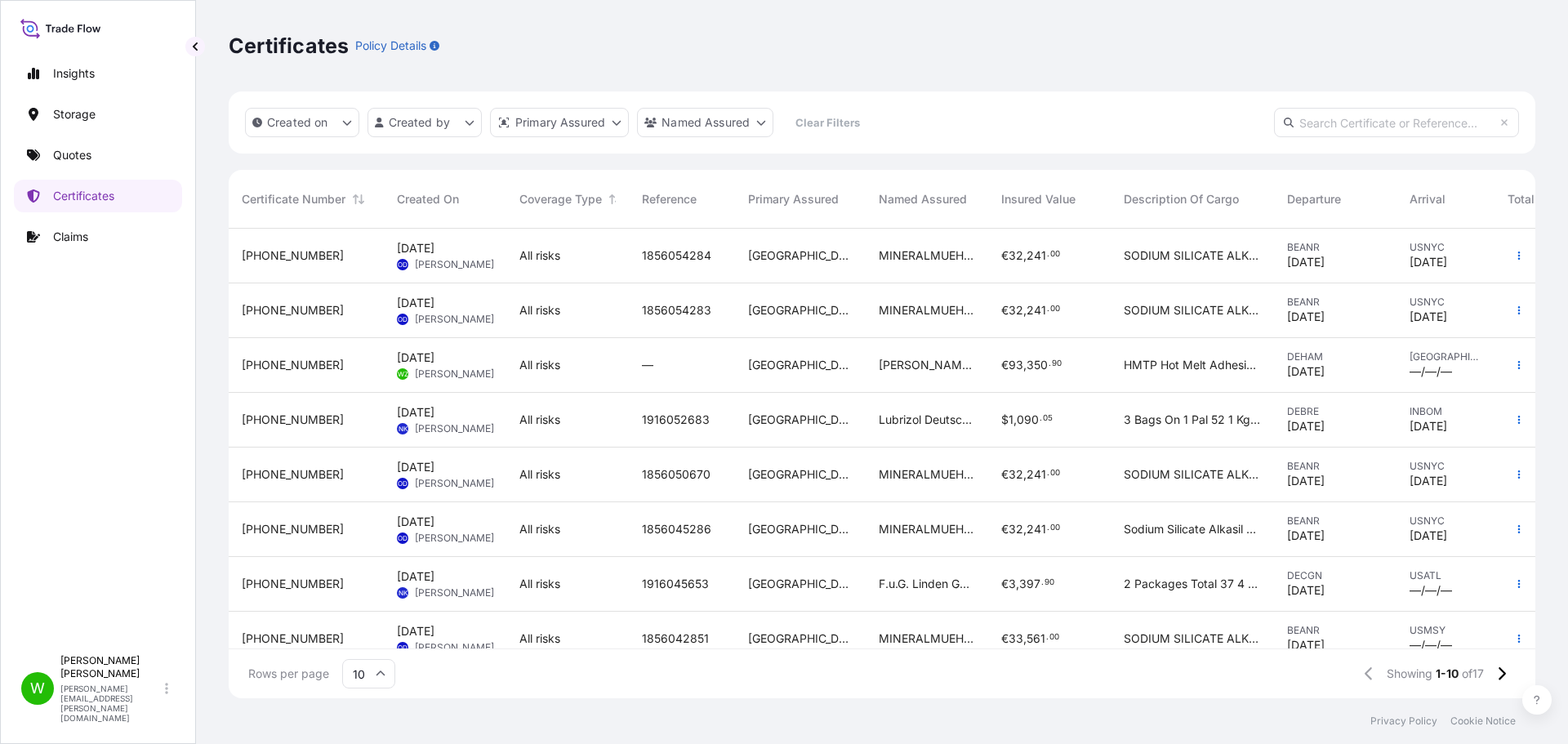
click at [192, 372] on div "Insights Storage Quotes Certificates Claims W Werner Zoch werner.zoch@psabdp.com" at bounding box center [98, 372] width 196 height 744
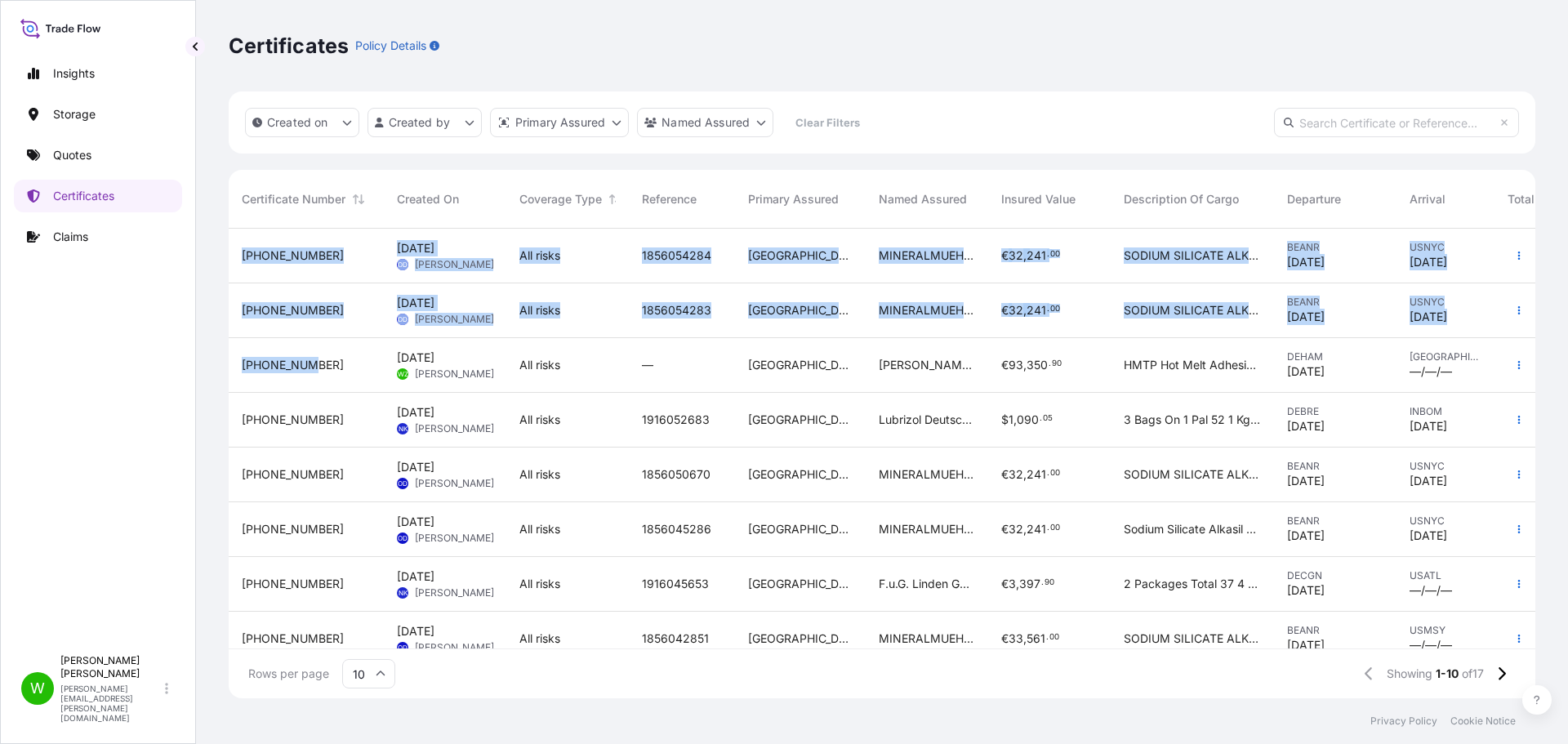
drag, startPoint x: 307, startPoint y: 362, endPoint x: 216, endPoint y: 370, distance: 91.4
click at [216, 370] on div "Certificates Policy Details Created on Created by Primary Assured Named Assured…" at bounding box center [882, 348] width 1372 height 698
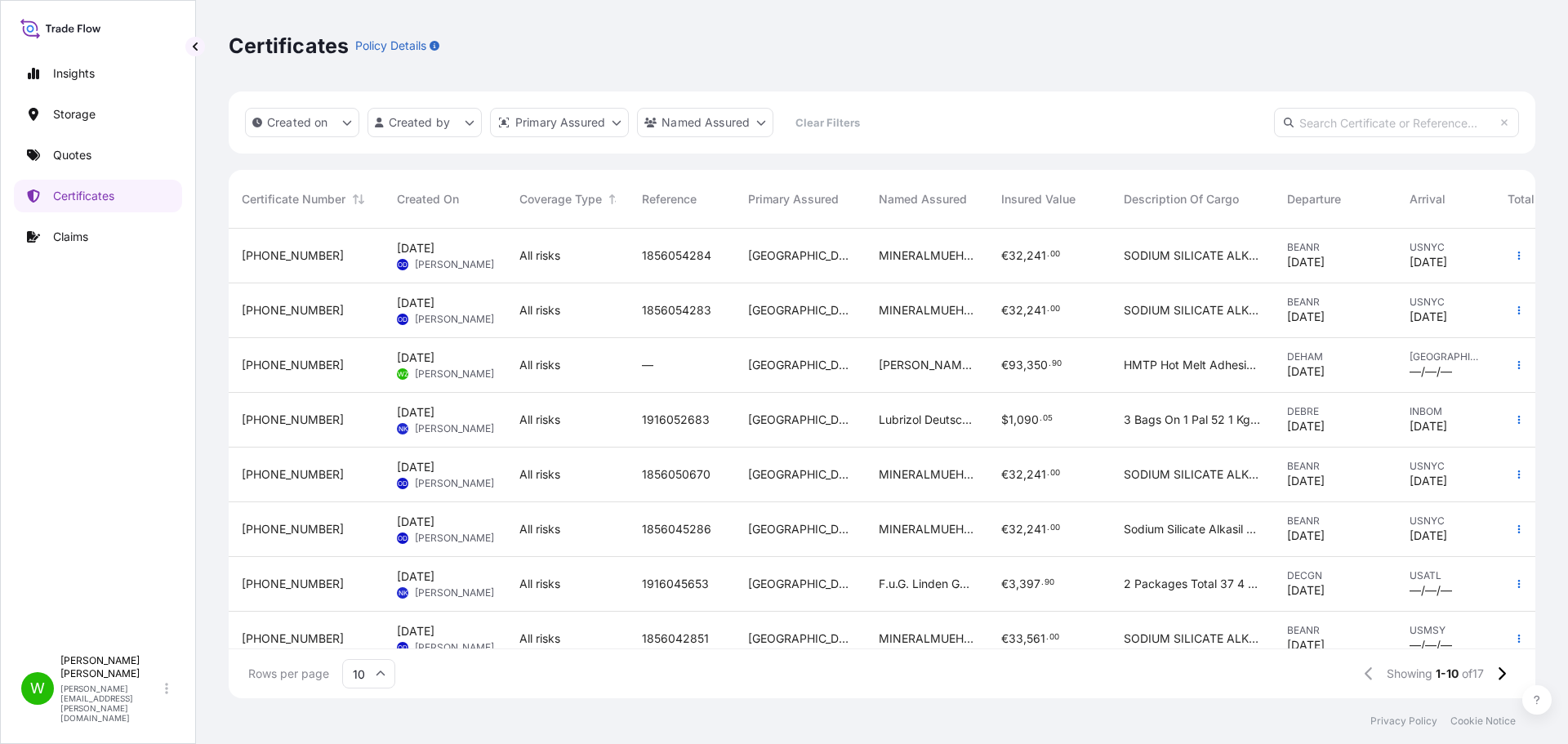
click at [899, 365] on span "[PERSON_NAME] ADHESIVES S.A.E. NORTHERN EXTENSION AREA 149-[STREET_ADDRESS]" at bounding box center [927, 364] width 96 height 16
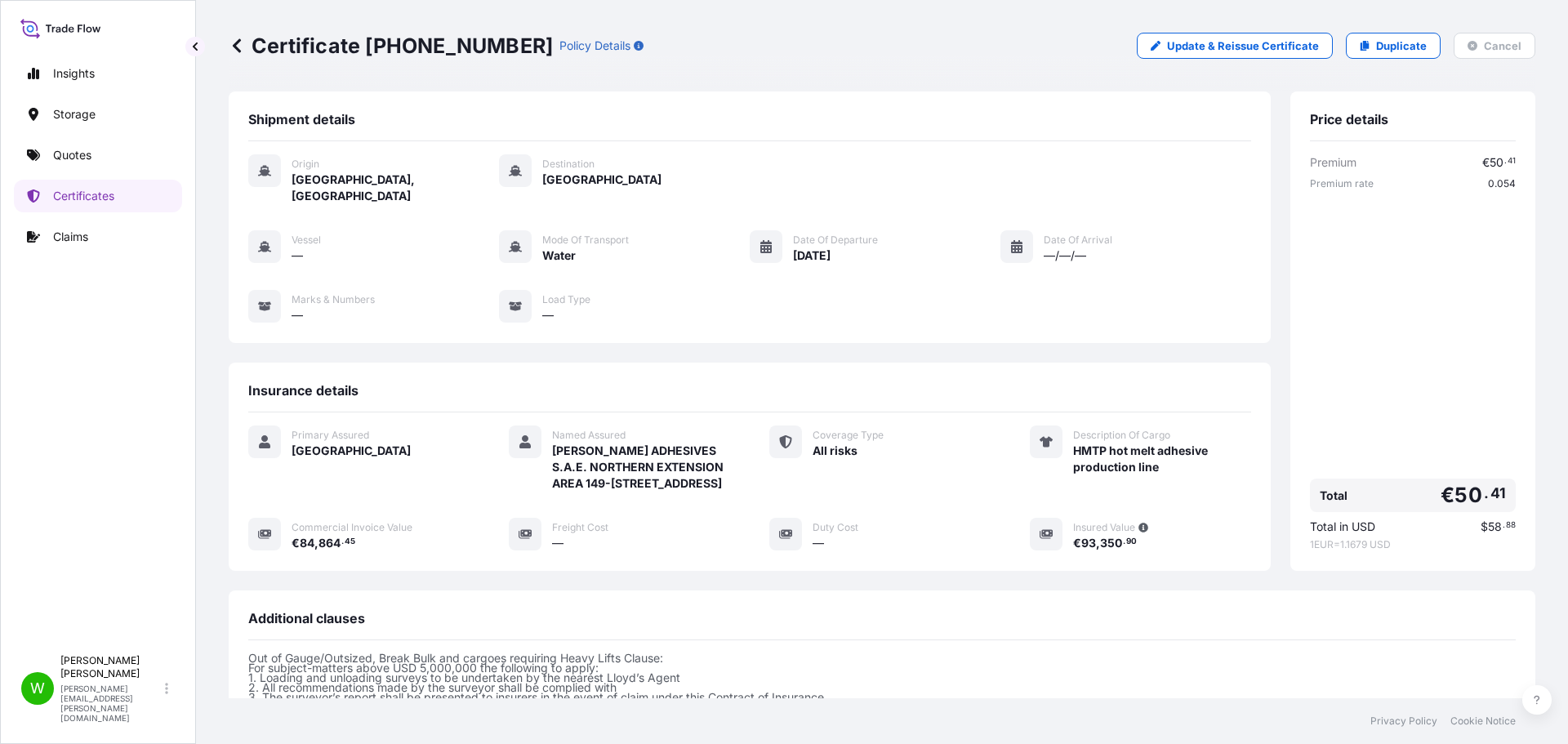
click at [1176, 158] on div "Origin Hamburg, Germany Destination Egypt" at bounding box center [749, 178] width 1002 height 50
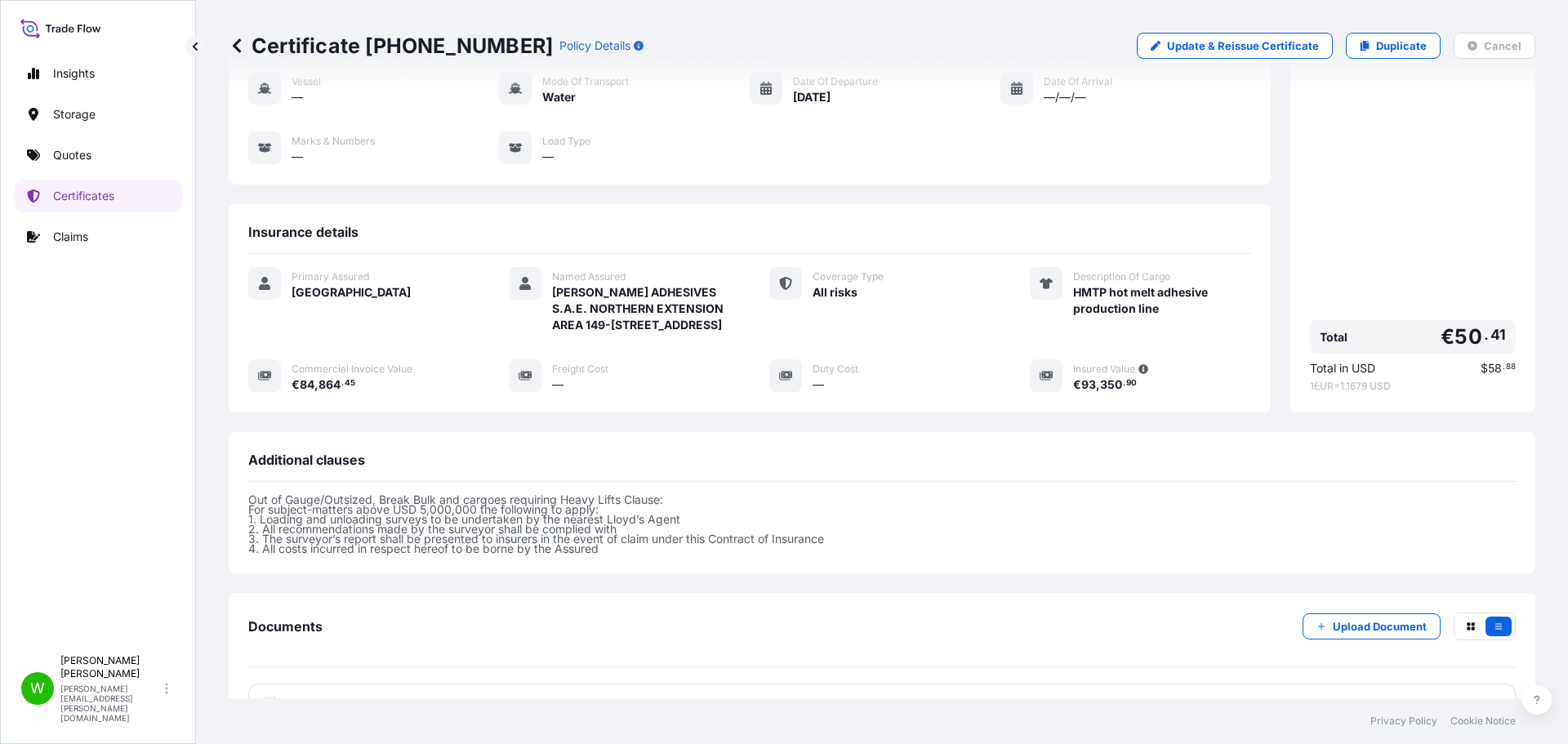
scroll to position [163, 0]
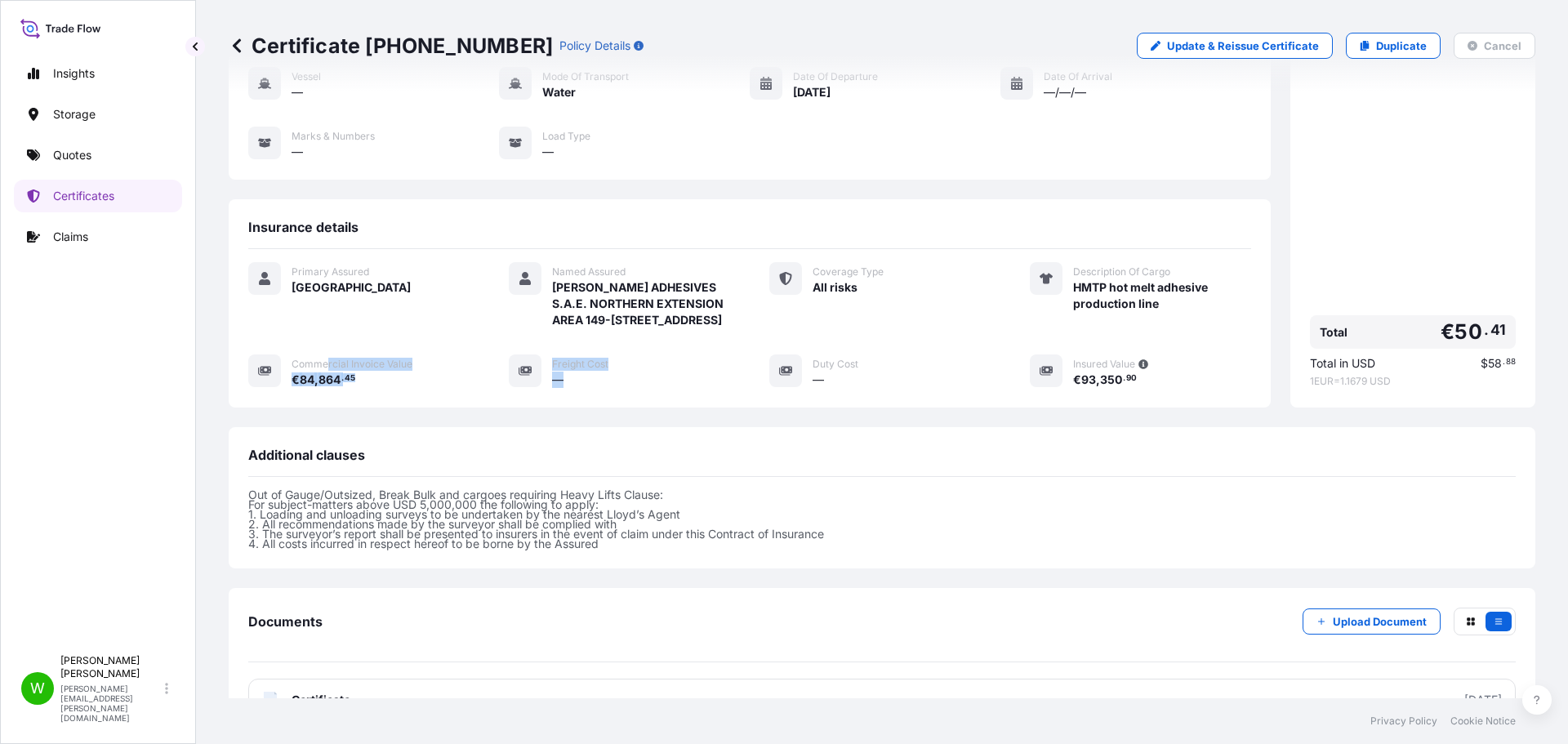
drag, startPoint x: 325, startPoint y: 364, endPoint x: 611, endPoint y: 385, distance: 286.8
click at [609, 385] on div "Primary Assured Germany Named Assured H.B. FULLER ADHESIVES S.A.E. NORTHERN EXT…" at bounding box center [749, 324] width 1002 height 125
click at [726, 385] on div "Primary Assured Germany Named Assured H.B. FULLER ADHESIVES S.A.E. NORTHERN EXT…" at bounding box center [749, 324] width 1002 height 125
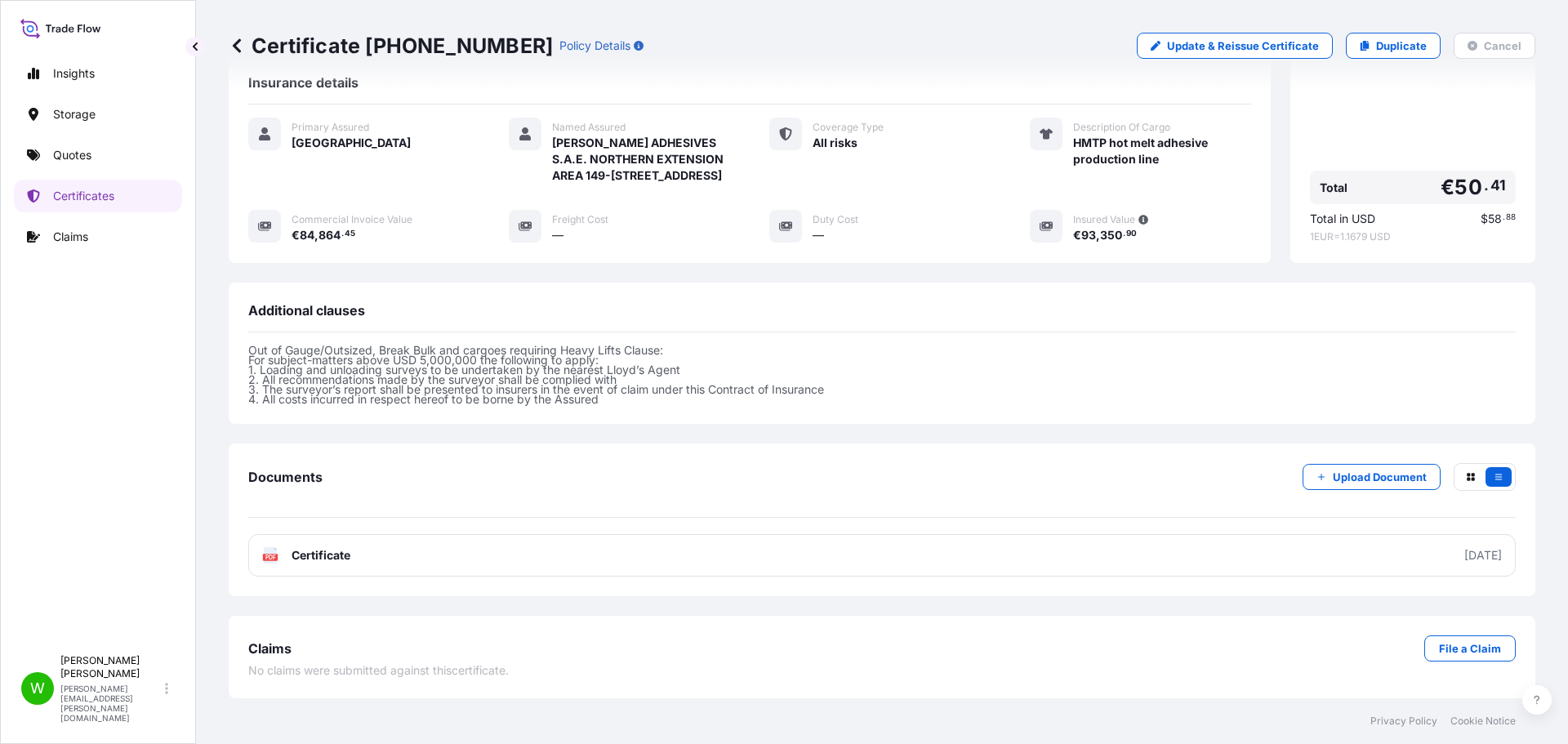
scroll to position [0, 0]
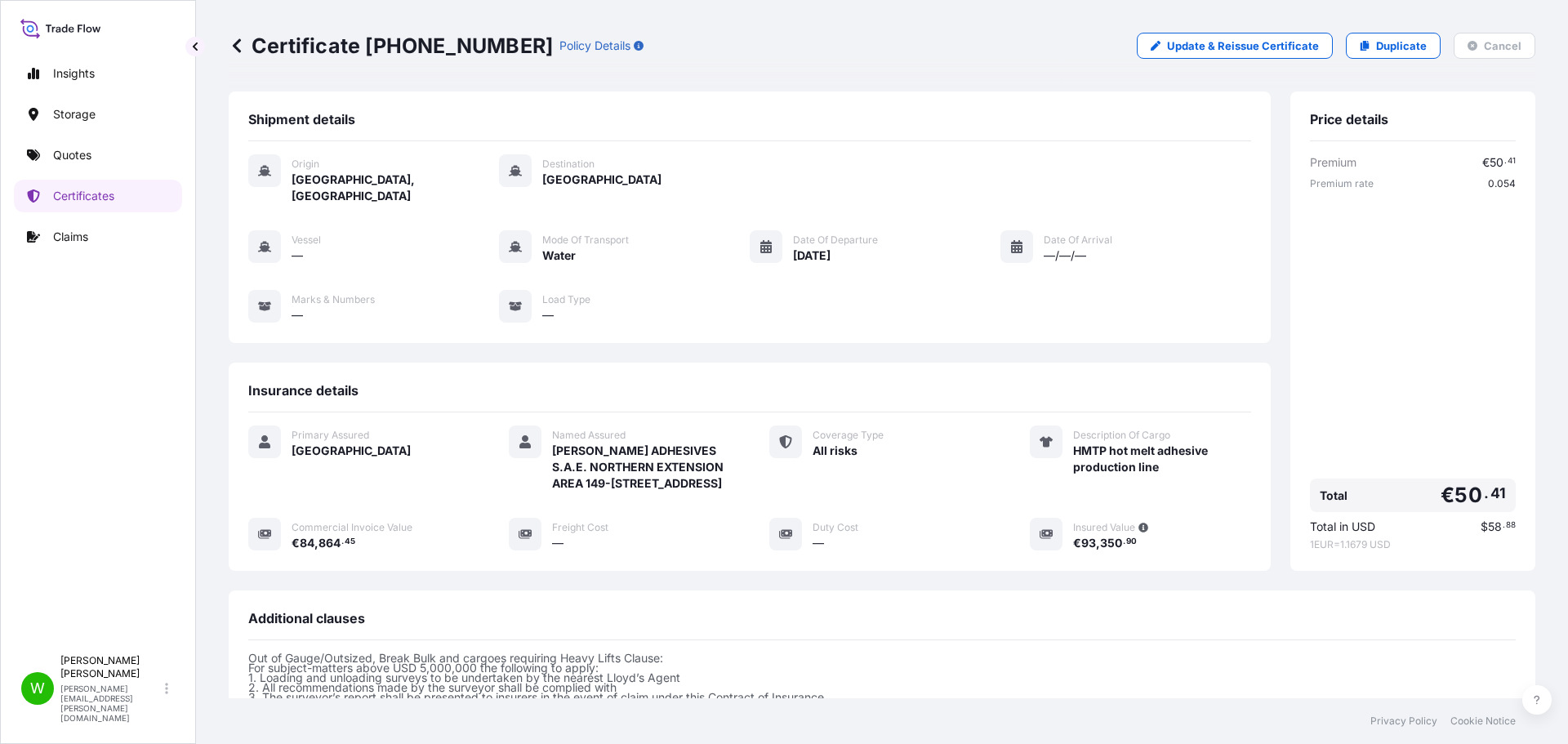
click at [851, 77] on div "Certificate 31591-15-1 Policy Details Update & Reissue Certificate Duplicate Ca…" at bounding box center [882, 45] width 1306 height 92
click at [732, 202] on div "Origin Hamburg, Germany Destination Egypt Vessel — Mode of Transport Water Date…" at bounding box center [749, 247] width 1002 height 212
click at [811, 41] on div "Certificate 31591-15-1 Policy Details Update & Reissue Certificate Duplicate Ca…" at bounding box center [882, 45] width 1306 height 26
drag, startPoint x: 711, startPoint y: 131, endPoint x: 735, endPoint y: 171, distance: 46.6
click at [711, 130] on div "Shipment details" at bounding box center [749, 126] width 1002 height 30
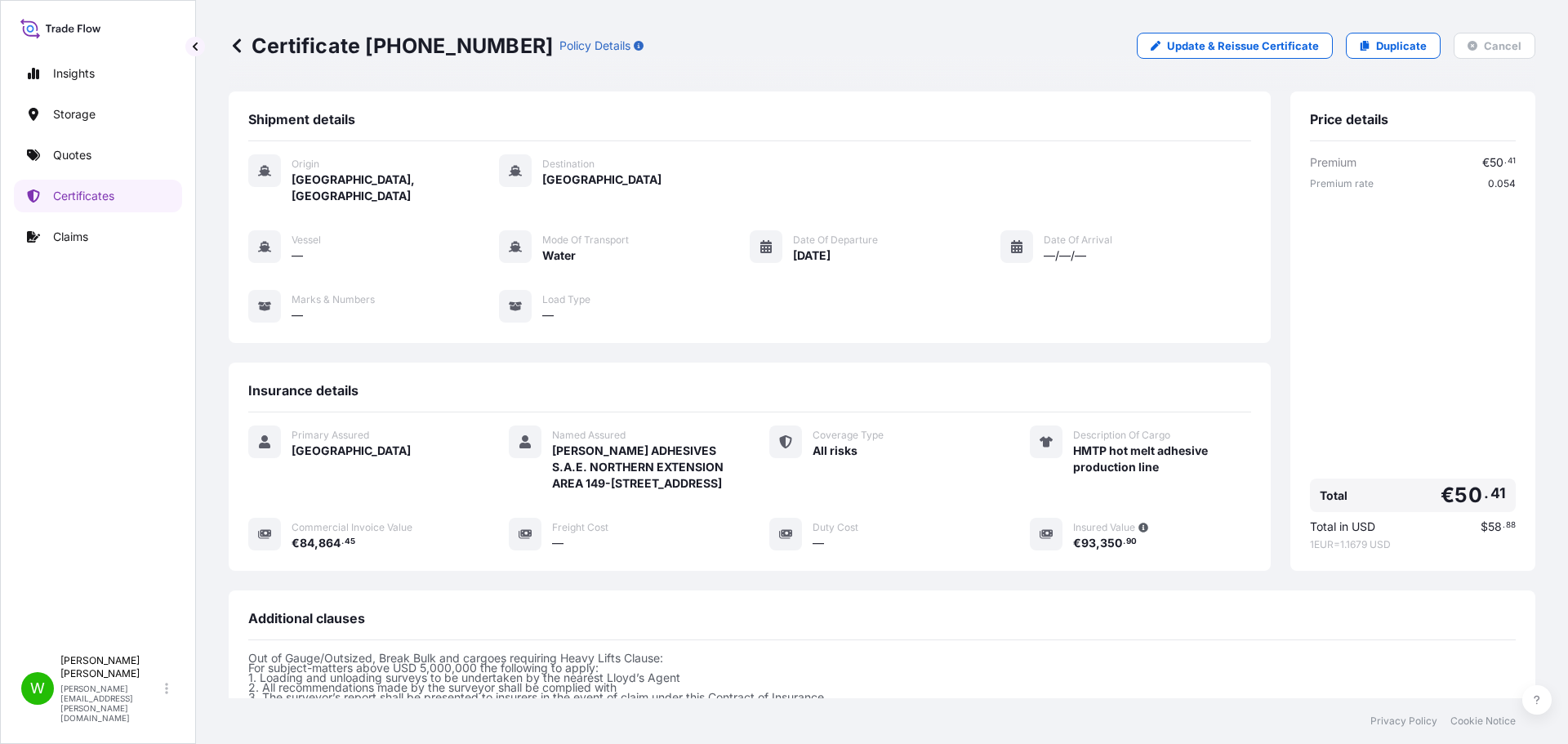
click at [948, 363] on div "Insurance details Primary Assured Germany Named Assured H.B. FULLER ADHESIVES S…" at bounding box center [750, 466] width 1042 height 208
click at [1229, 38] on p "Update & Reissue Certificate" at bounding box center [1242, 45] width 151 height 16
select select "Water"
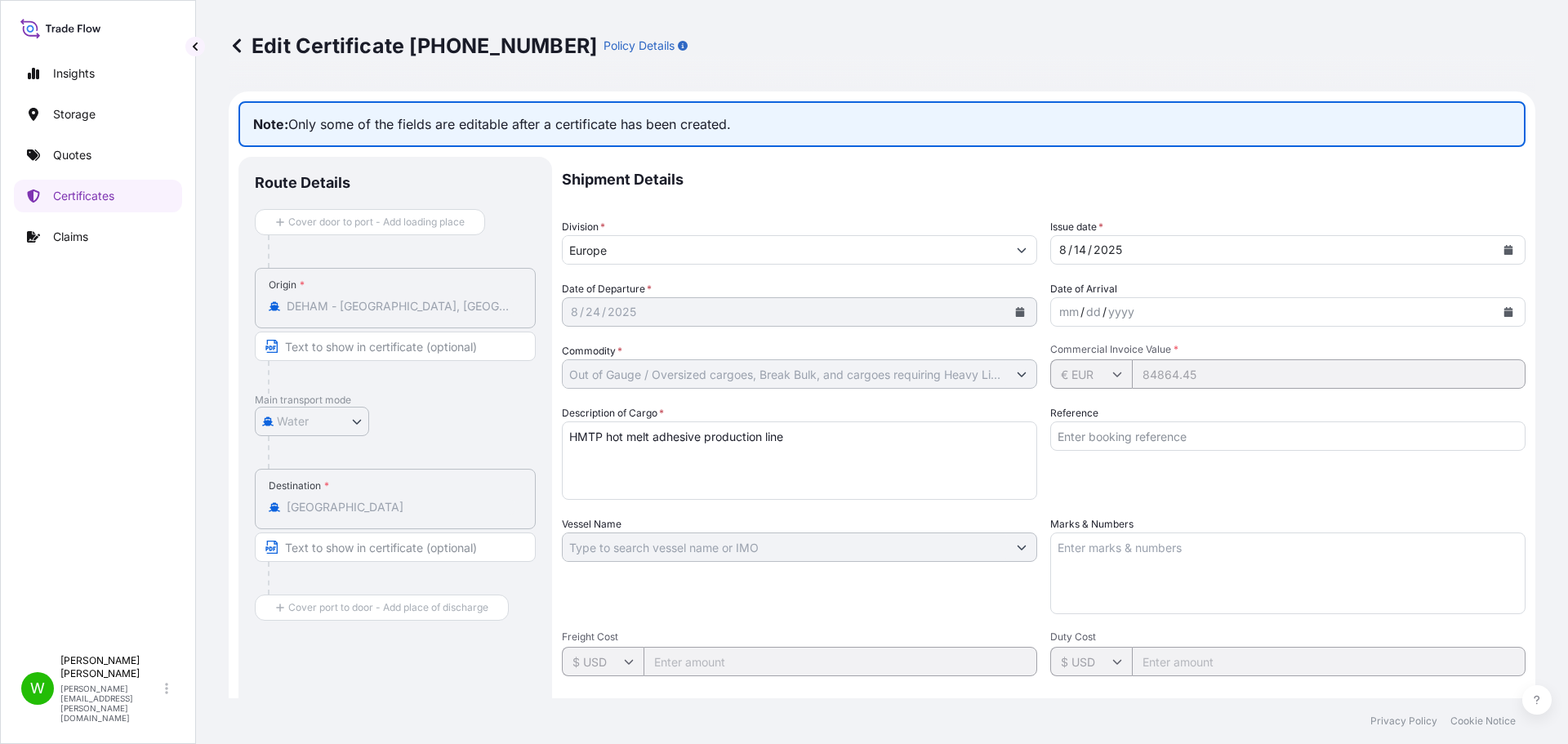
select select "31591"
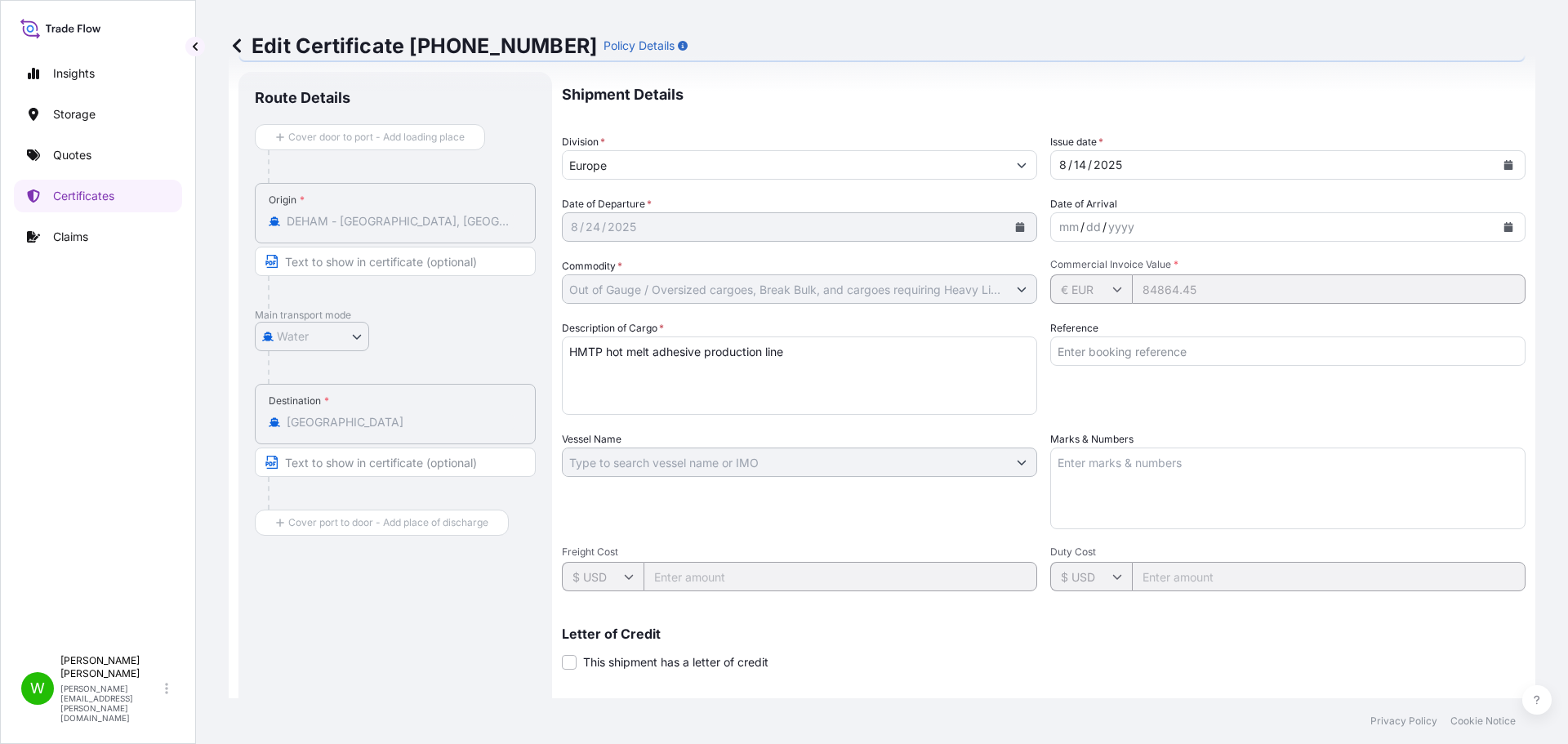
scroll to position [163, 0]
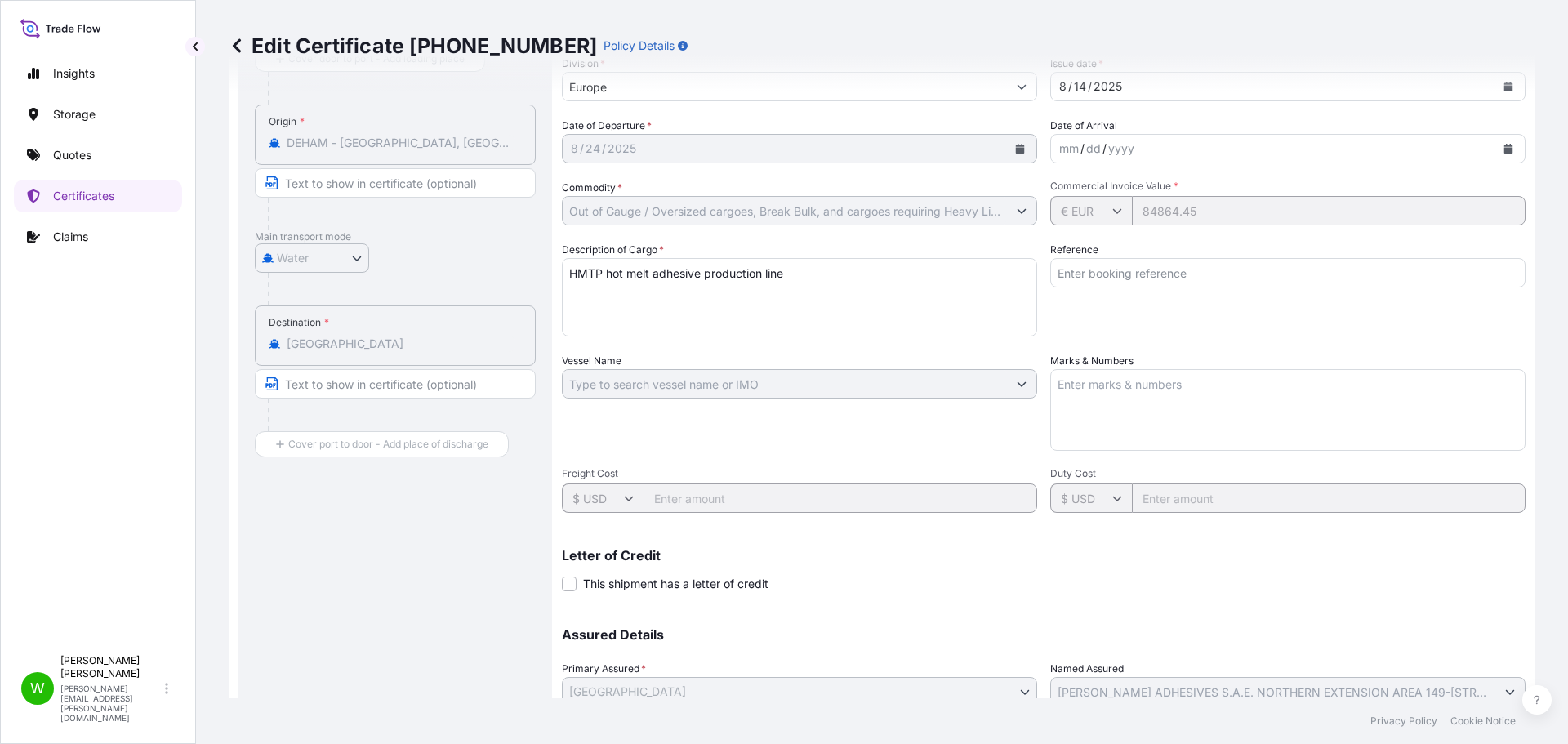
click at [975, 486] on div "Shipment Details Division * Europe Issue date * [DATE] Date of Departure * [DAT…" at bounding box center [1043, 382] width 964 height 779
drag, startPoint x: 1123, startPoint y: 498, endPoint x: 1381, endPoint y: 512, distance: 258.4
click at [1380, 517] on div "Shipment Details Division * Europe Issue date * [DATE] Date of Departure * [DAT…" at bounding box center [1043, 382] width 964 height 779
click at [827, 511] on div "Shipment Details Division * Europe Issue date * [DATE] Date of Departure * [DAT…" at bounding box center [1043, 382] width 964 height 779
click at [577, 481] on div "Freight Cost $ USD" at bounding box center [799, 490] width 476 height 45
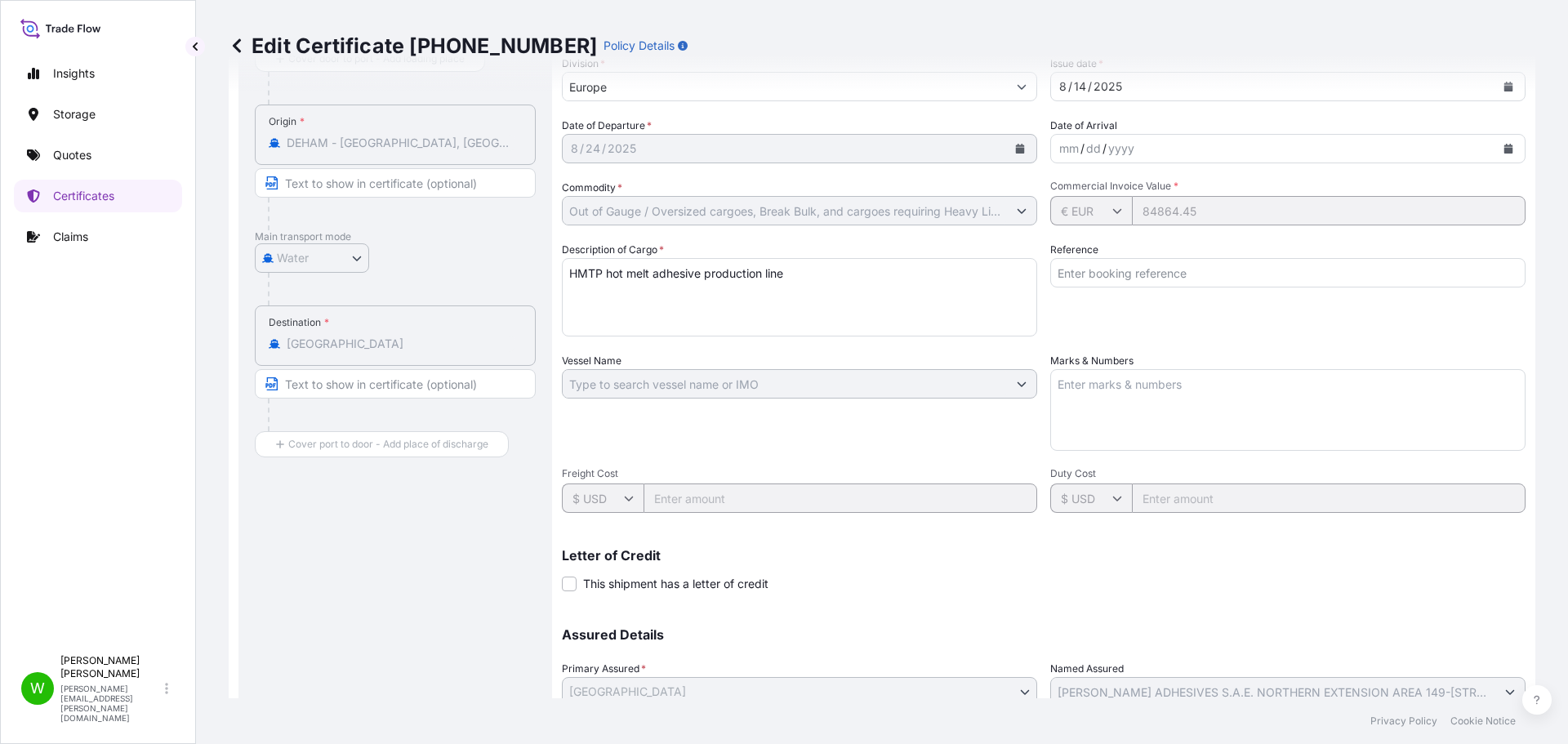
click at [853, 403] on div "Vessel Name" at bounding box center [799, 401] width 476 height 98
click at [1245, 407] on textarea "Marks & Numbers" at bounding box center [1288, 409] width 476 height 82
paste textarea "+65 9772 8934"
click at [1187, 391] on textarea "+65 9772 8934" at bounding box center [1288, 409] width 476 height 82
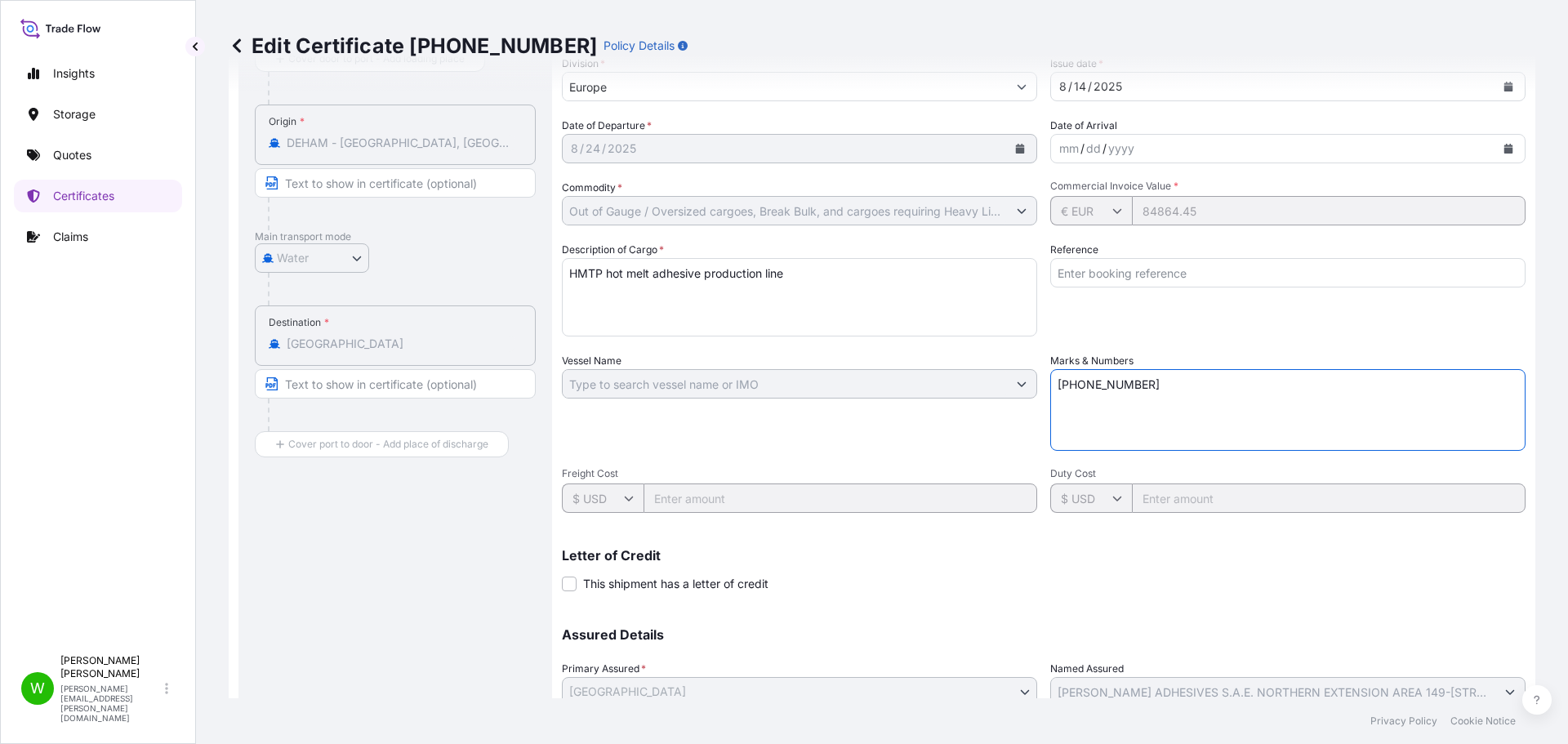
click at [1187, 391] on textarea "+65 9772 8934" at bounding box center [1288, 409] width 476 height 82
type textarea "T"
type textarea "TOTAL NET COST OF INUSRANCE EUR 50,41"
click at [1215, 284] on input "Reference" at bounding box center [1288, 273] width 476 height 29
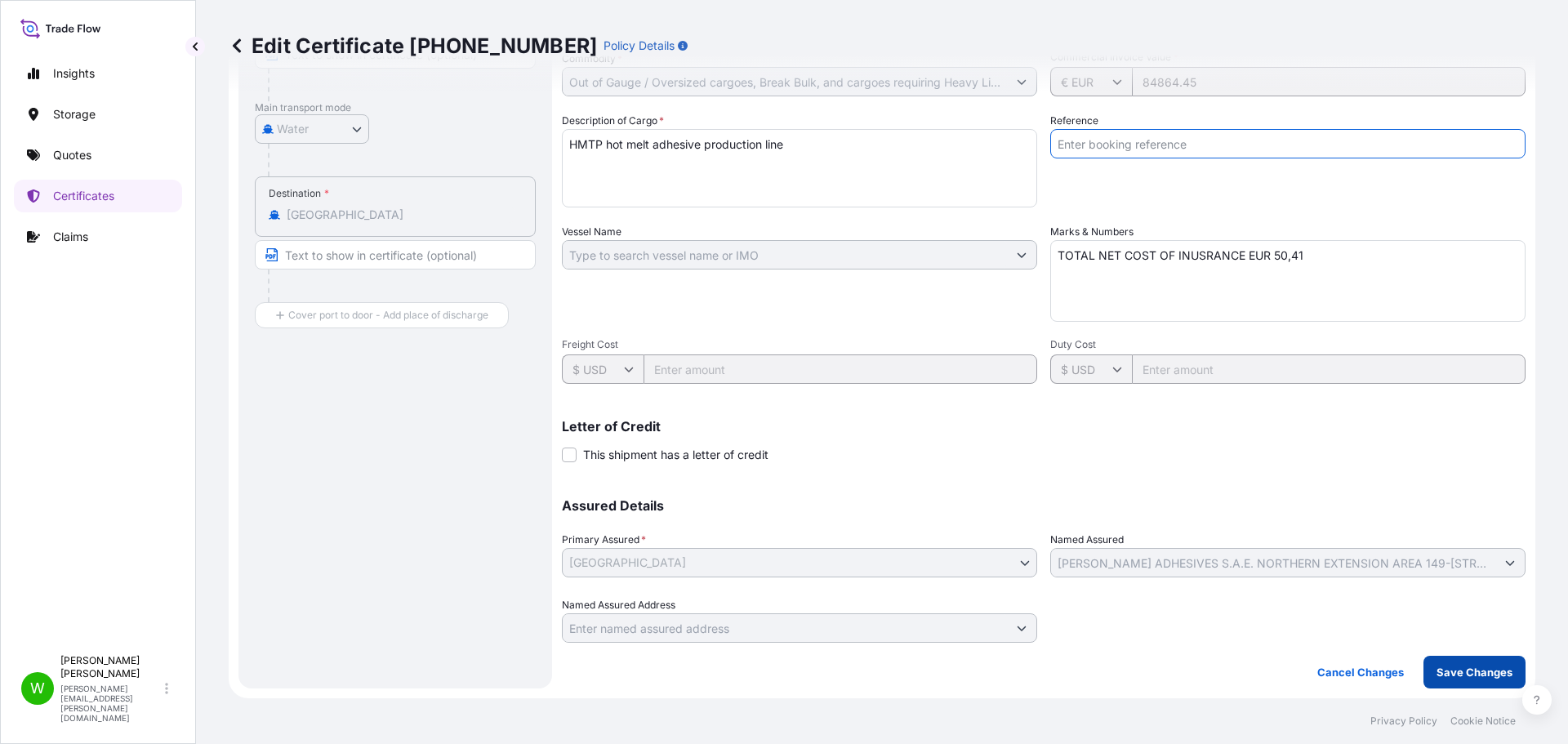
click at [1472, 681] on button "Save Changes" at bounding box center [1474, 672] width 102 height 33
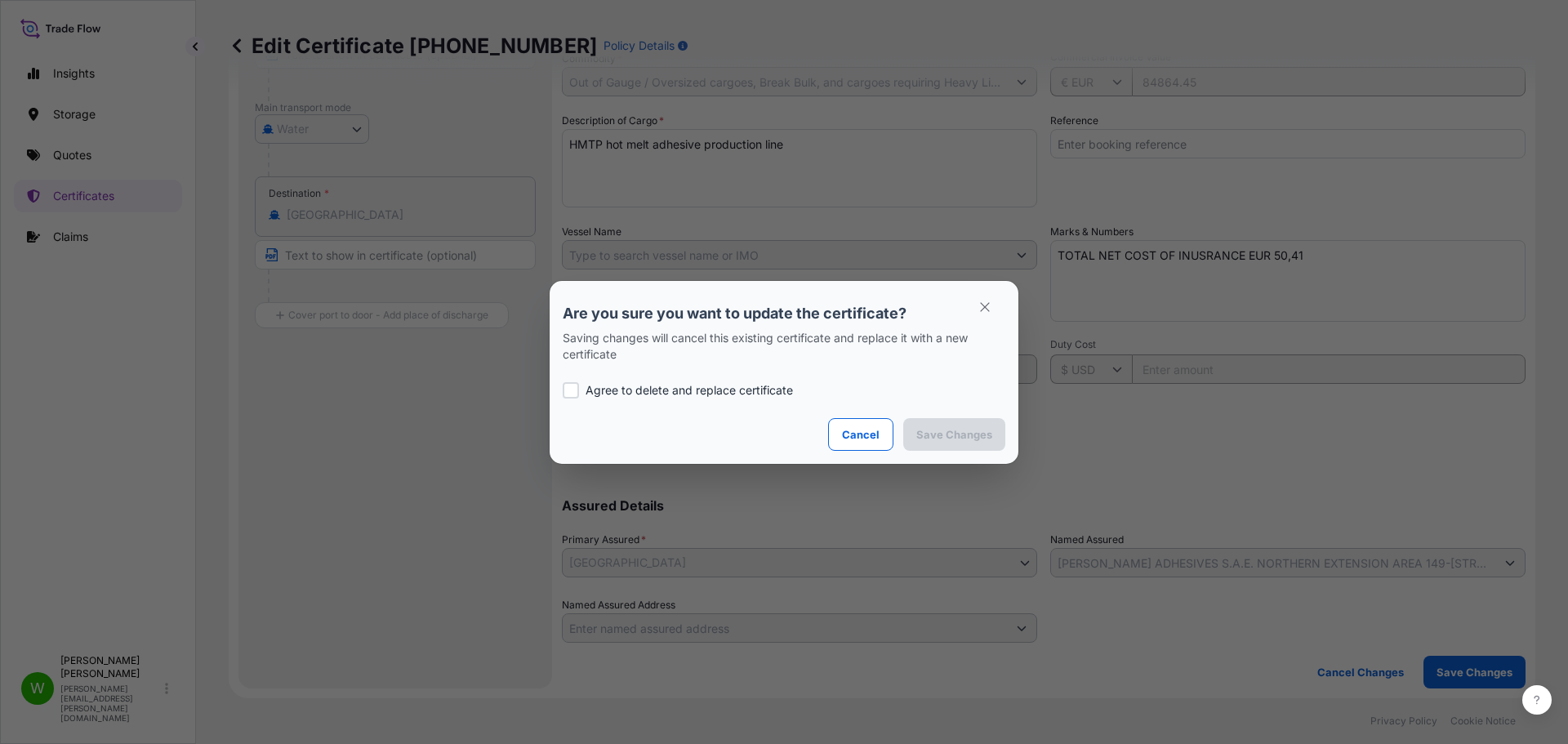
click at [713, 391] on p "Agree to delete and replace certificate" at bounding box center [689, 390] width 207 height 16
checkbox input "true"
click at [954, 433] on p "Save Changes" at bounding box center [954, 433] width 76 height 16
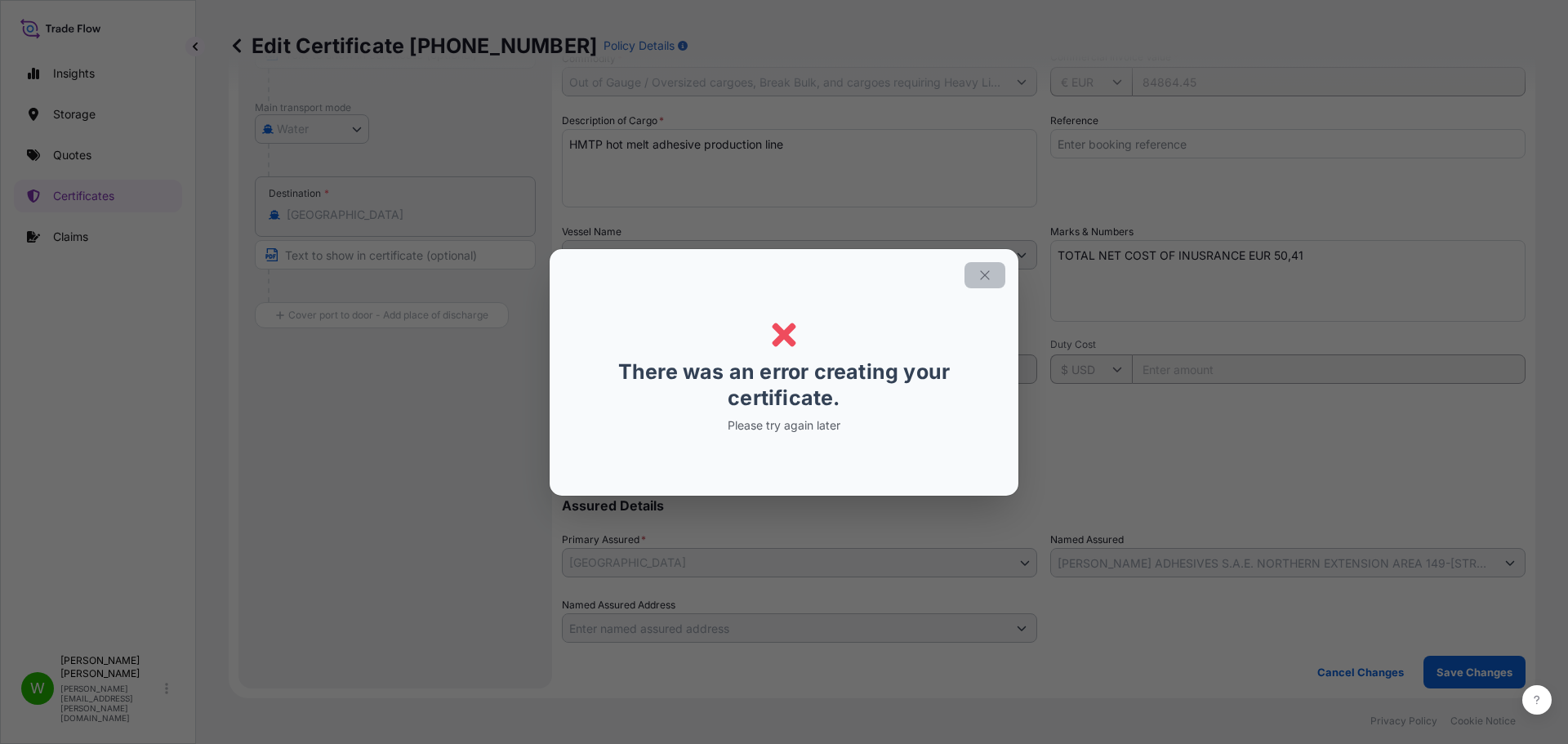
click at [984, 270] on icon "button" at bounding box center [984, 274] width 14 height 14
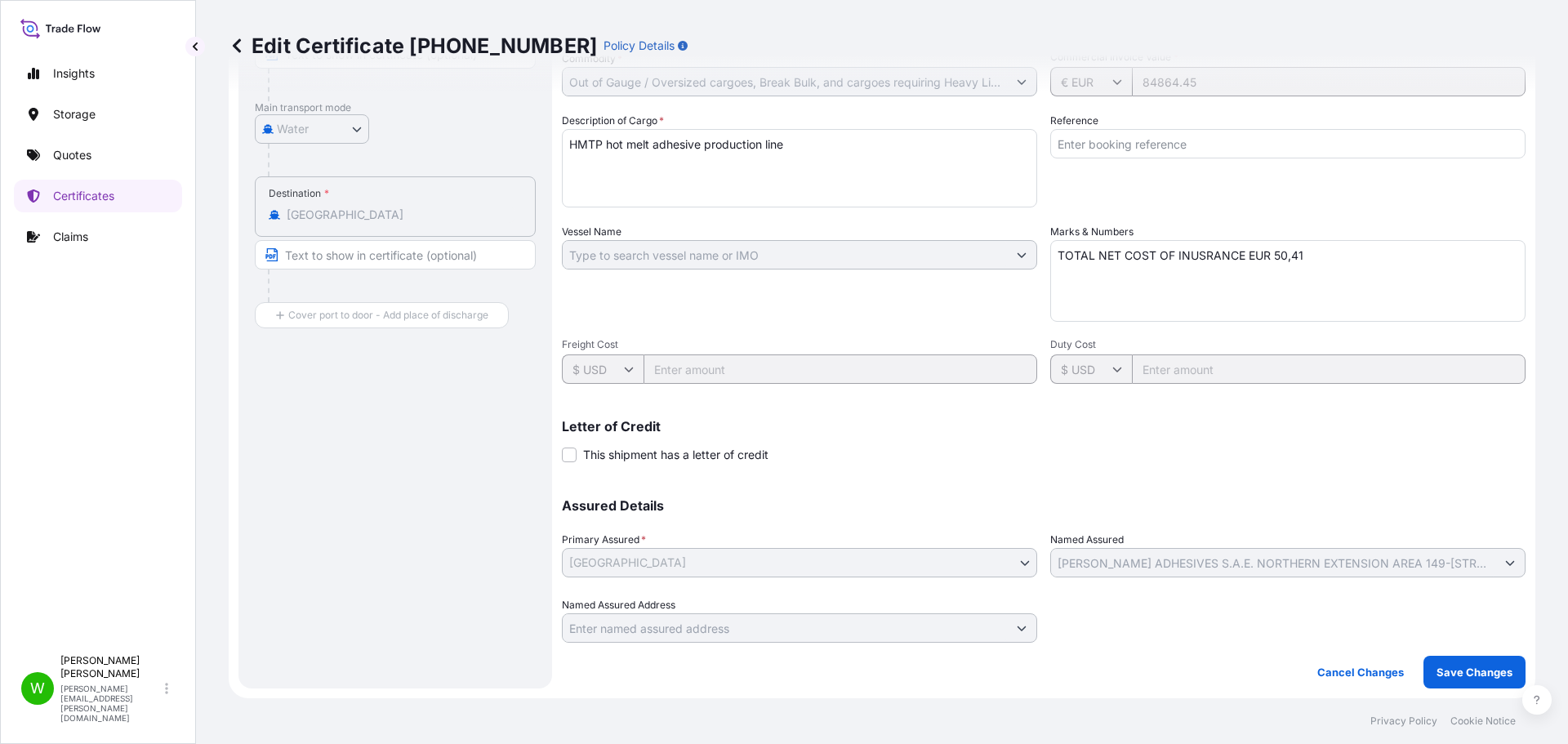
click at [1198, 260] on textarea "TOTAL NET COST OF INUSRANCE EUR 50,41" at bounding box center [1288, 280] width 476 height 82
type textarea "TOTAL NET COST OF INSURANCE EUR 50,41"
click at [1346, 199] on div "Reference" at bounding box center [1288, 160] width 476 height 95
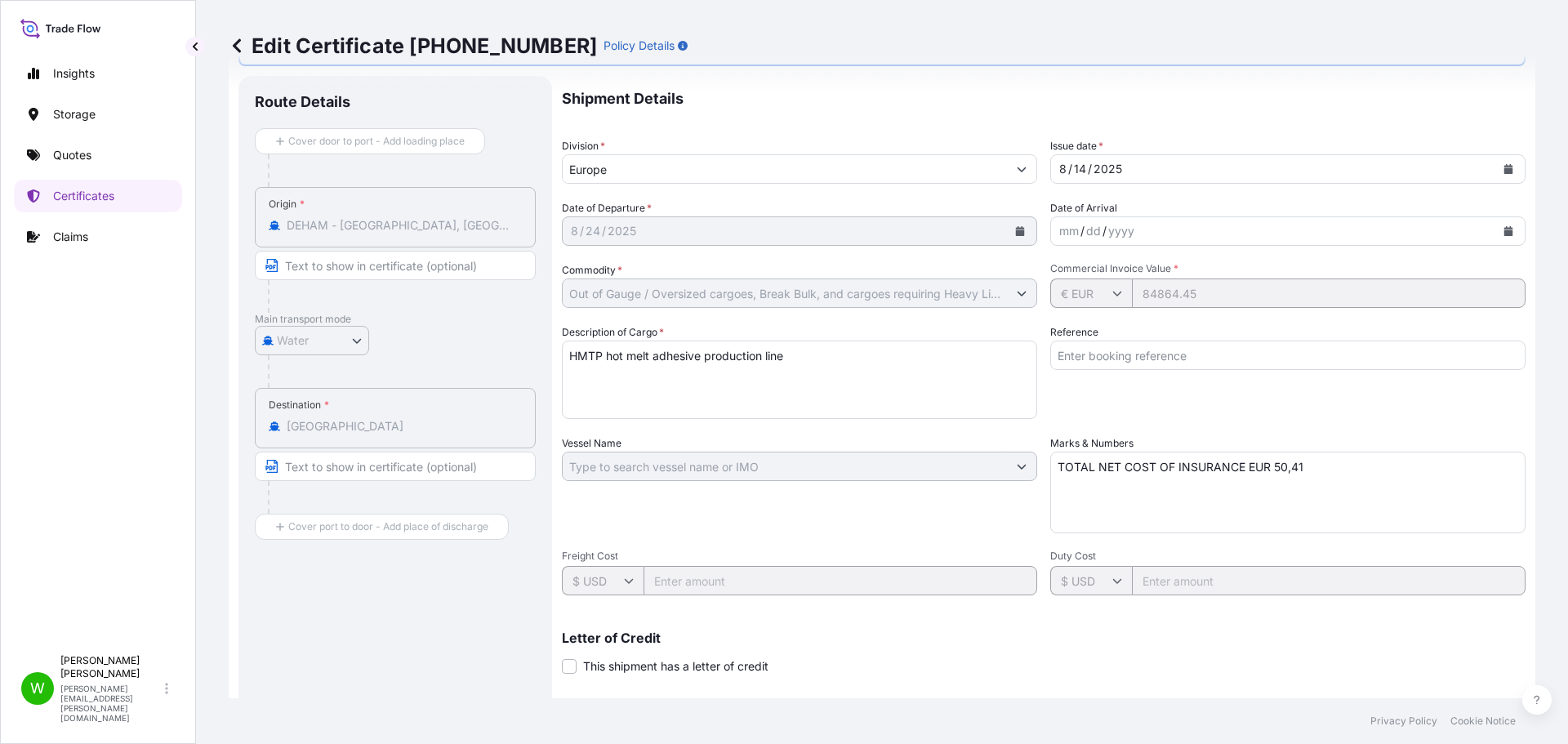
scroll to position [0, 0]
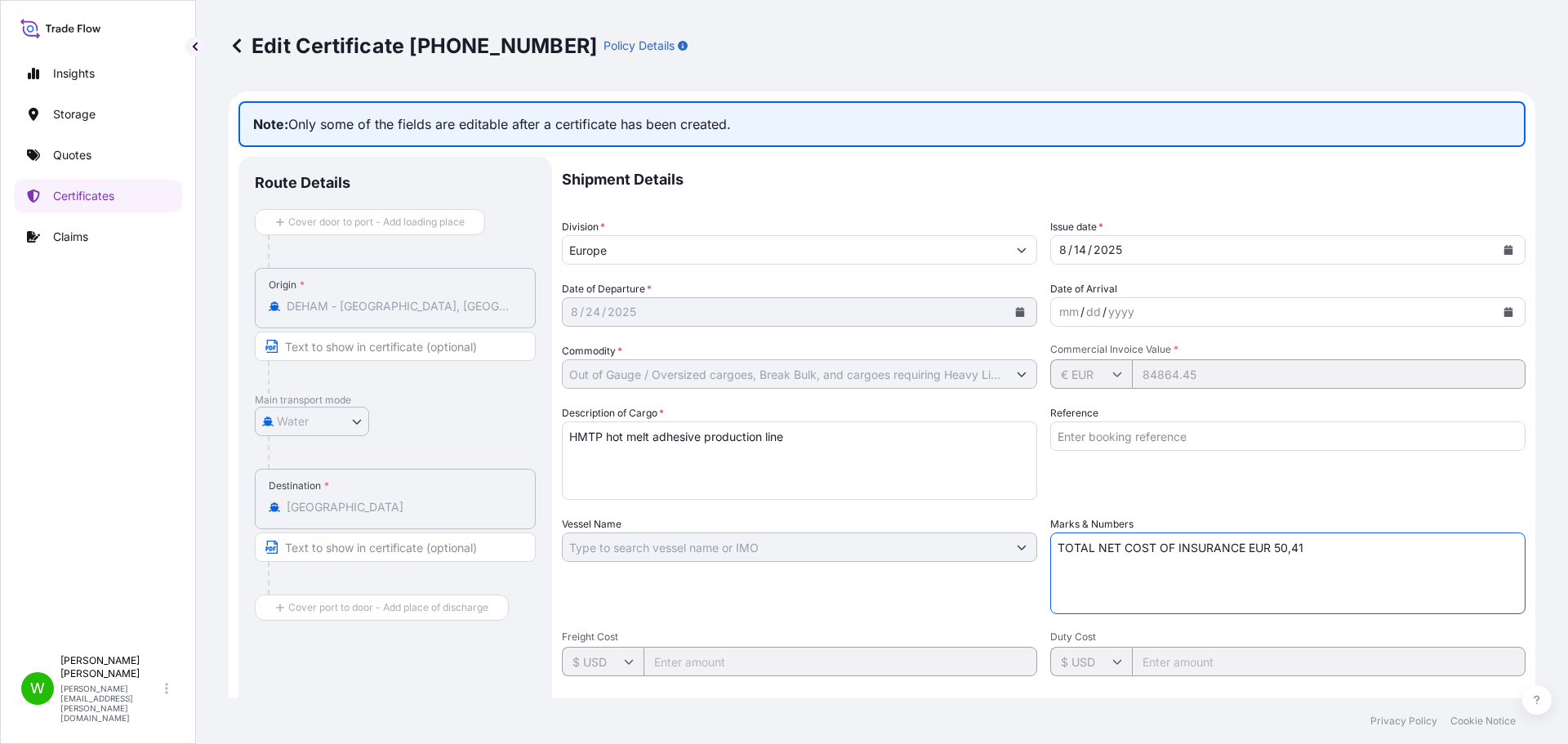
click at [1378, 566] on textarea "TOTAL NET COST OF INSURANCE EUR 50,41" at bounding box center [1288, 573] width 476 height 82
click at [1347, 550] on textarea "TOTAL NET COST OF INSURANCE EUR 50,41" at bounding box center [1288, 573] width 476 height 82
click at [1347, 549] on textarea "TOTAL NET COST OF INSURANCE EUR 50,41" at bounding box center [1288, 573] width 476 height 82
click at [1103, 526] on label "Marks & Numbers" at bounding box center [1092, 523] width 83 height 16
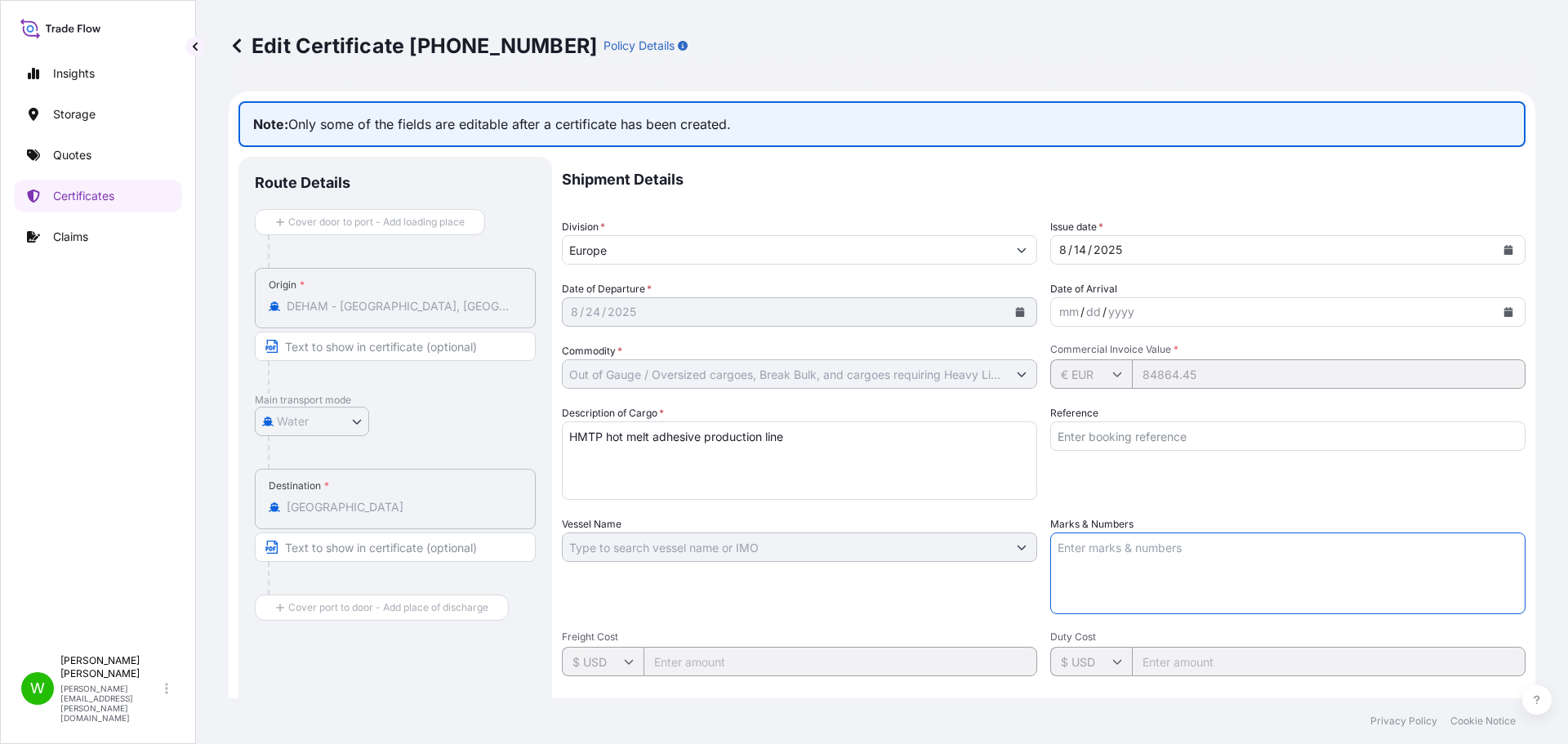
click at [1103, 533] on textarea "Marks & Numbers" at bounding box center [1288, 573] width 476 height 82
click at [1103, 518] on label "Marks & Numbers" at bounding box center [1092, 523] width 83 height 16
click at [1103, 533] on textarea "Marks & Numbers" at bounding box center [1288, 573] width 476 height 82
click at [775, 161] on p "Shipment Details" at bounding box center [1043, 179] width 964 height 45
click at [752, 132] on p "Note: Only some of the fields are editable after a certificate has been created." at bounding box center [881, 124] width 1287 height 45
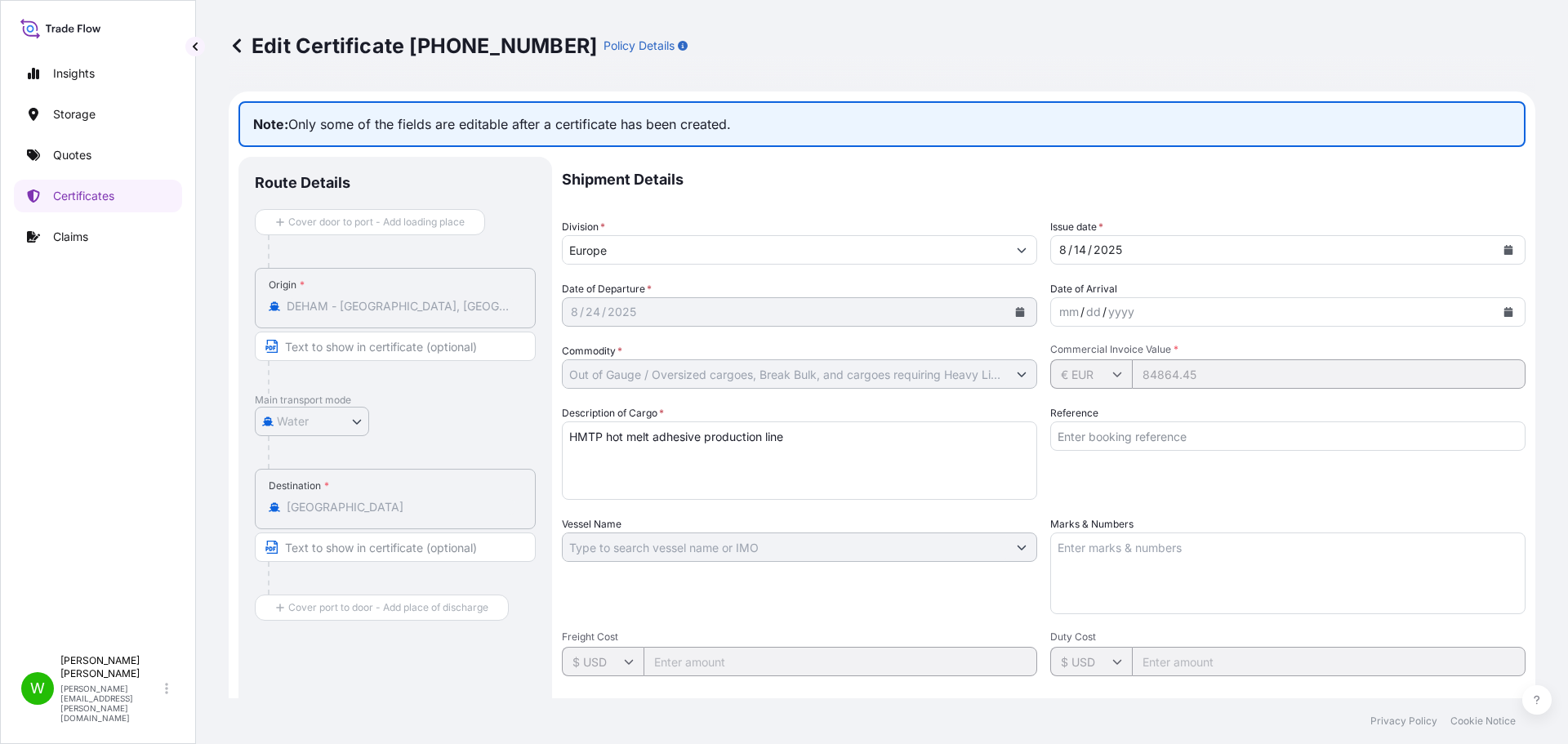
click at [752, 132] on p "Note: Only some of the fields are editable after a certificate has been created." at bounding box center [881, 124] width 1287 height 45
click at [550, 113] on p "Note: Only some of the fields are editable after a certificate has been created." at bounding box center [881, 124] width 1287 height 45
click at [768, 82] on div "Edit Certificate [PHONE_NUMBER] Policy Details" at bounding box center [882, 45] width 1306 height 92
click at [779, 219] on div "Division * Europe" at bounding box center [799, 242] width 476 height 45
